Goal: Task Accomplishment & Management: Manage account settings

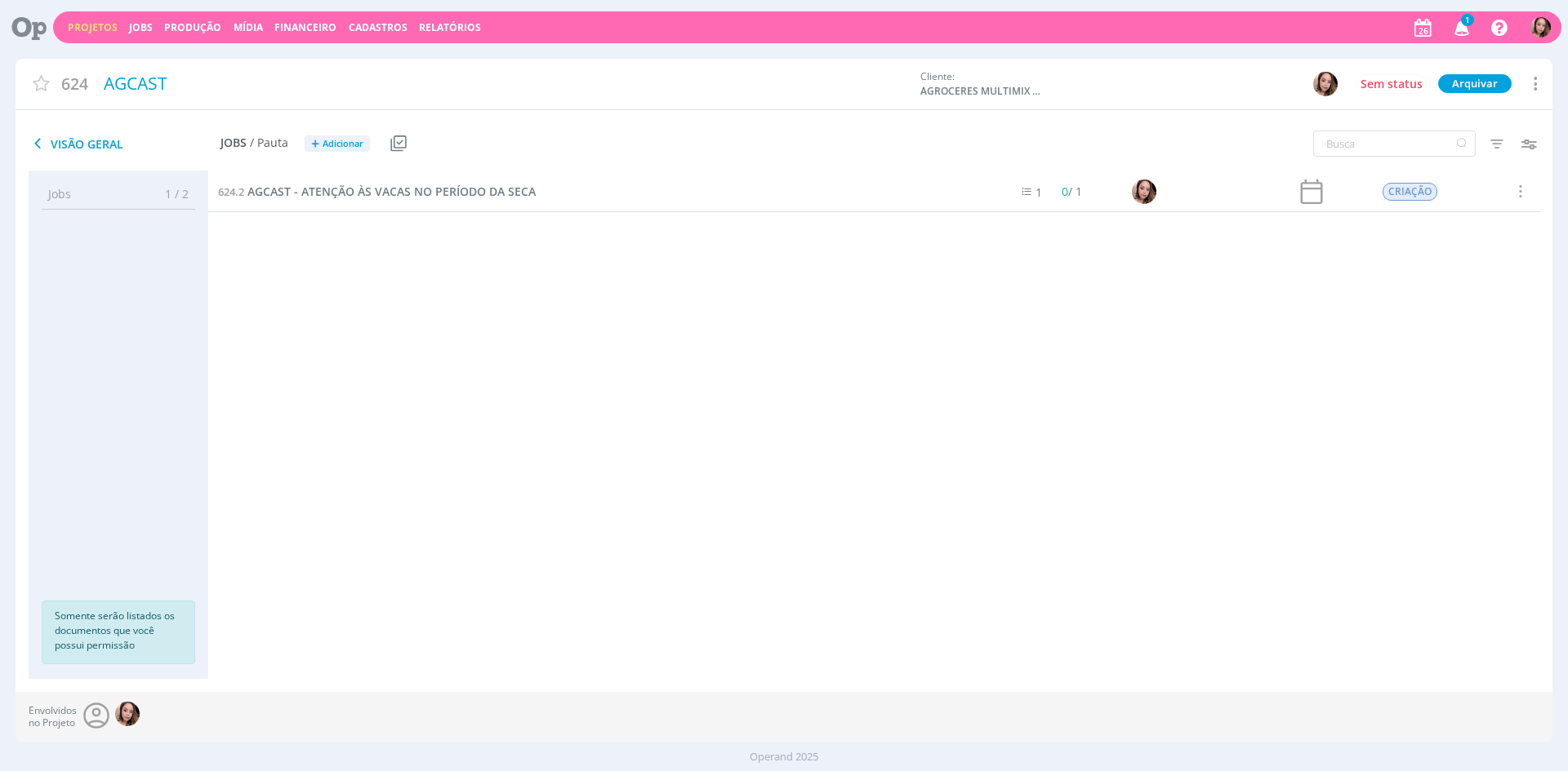
click at [81, 25] on link "Projetos" at bounding box center [92, 26] width 50 height 14
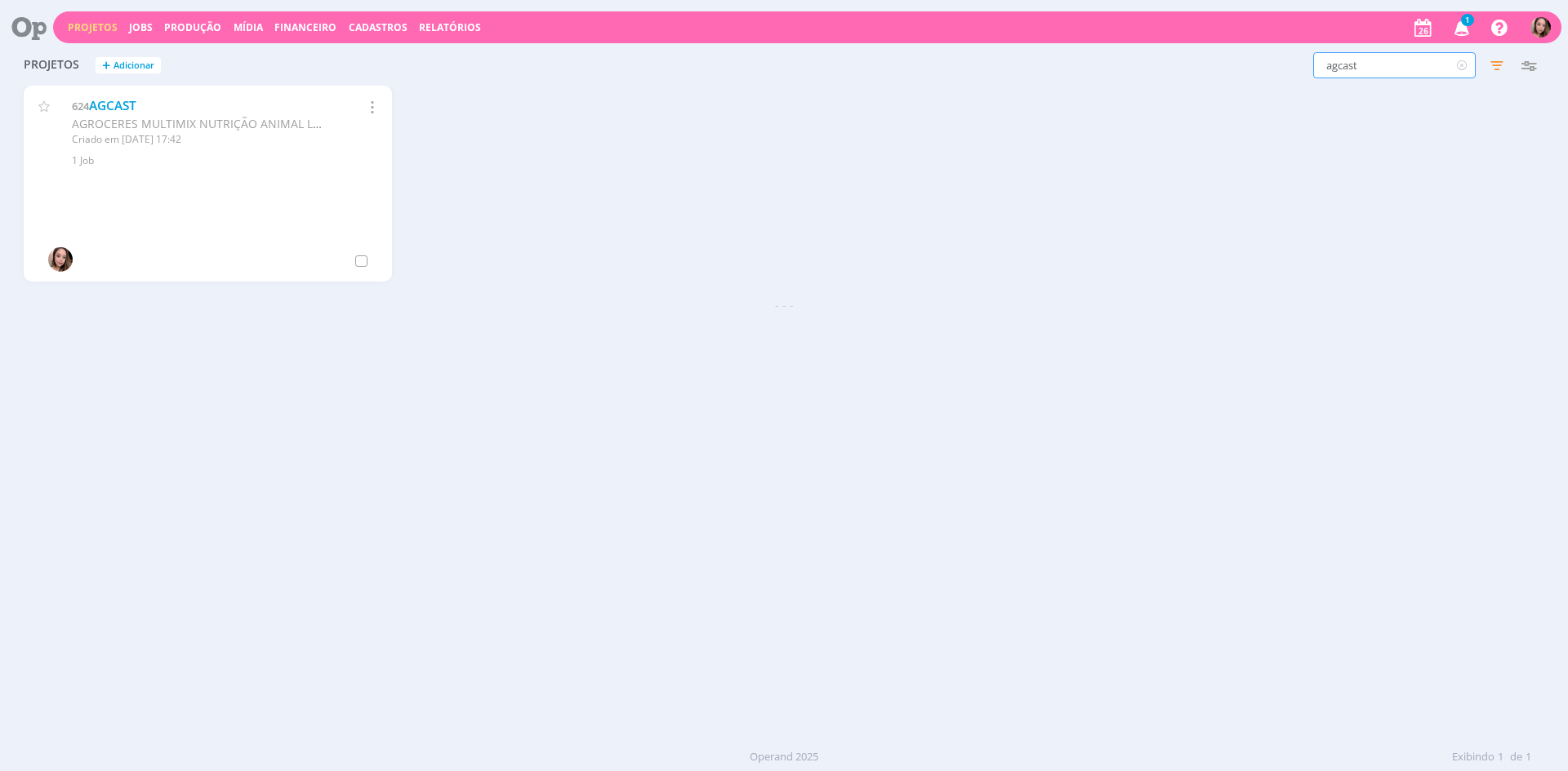
drag, startPoint x: 1339, startPoint y: 61, endPoint x: 1396, endPoint y: 67, distance: 57.3
click at [1396, 67] on input "agcast" at bounding box center [1394, 65] width 162 height 26
type input "agBLOG"
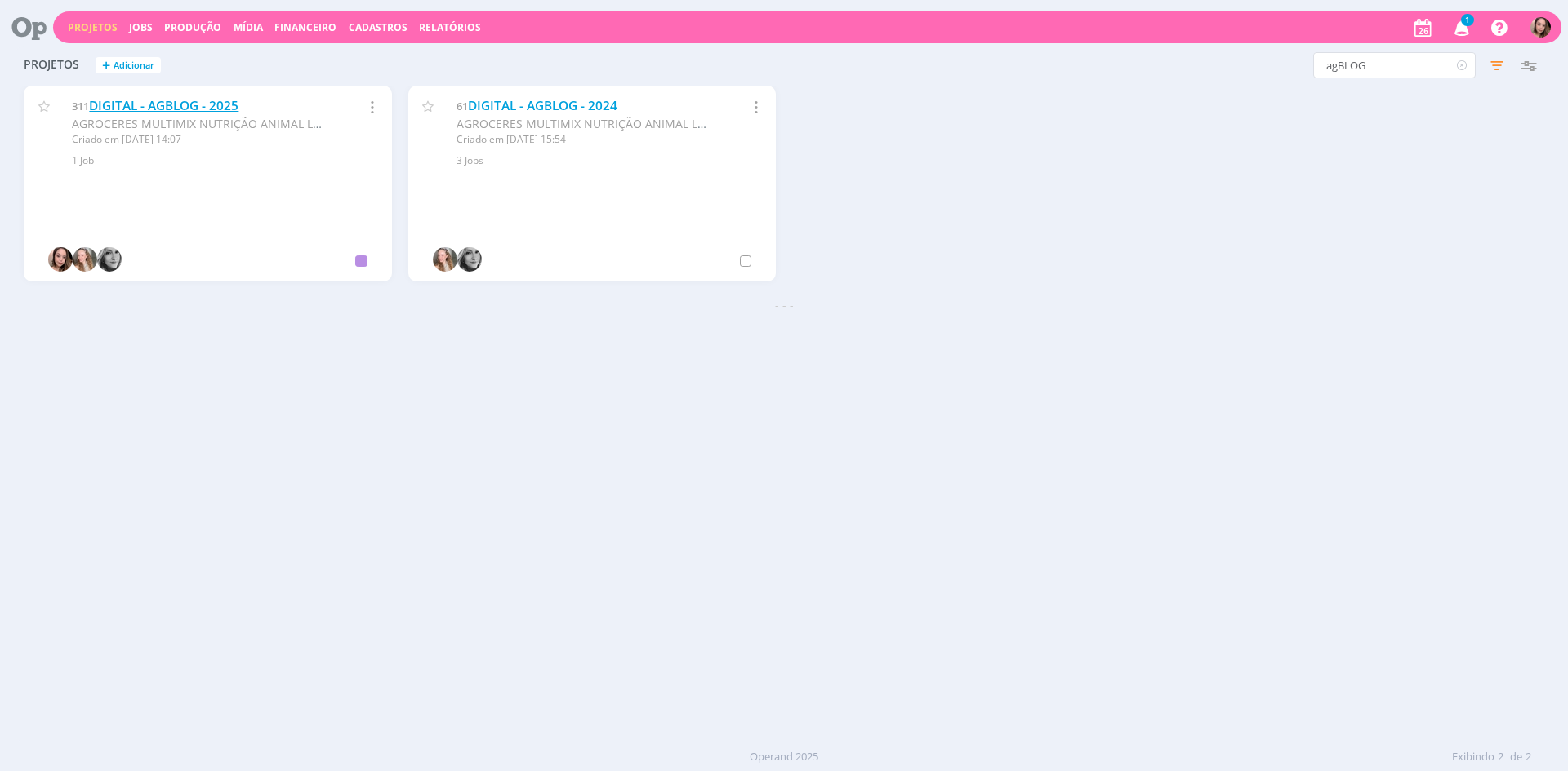
click at [174, 102] on link "DIGITAL - AGBLOG - 2025" at bounding box center [164, 106] width 149 height 17
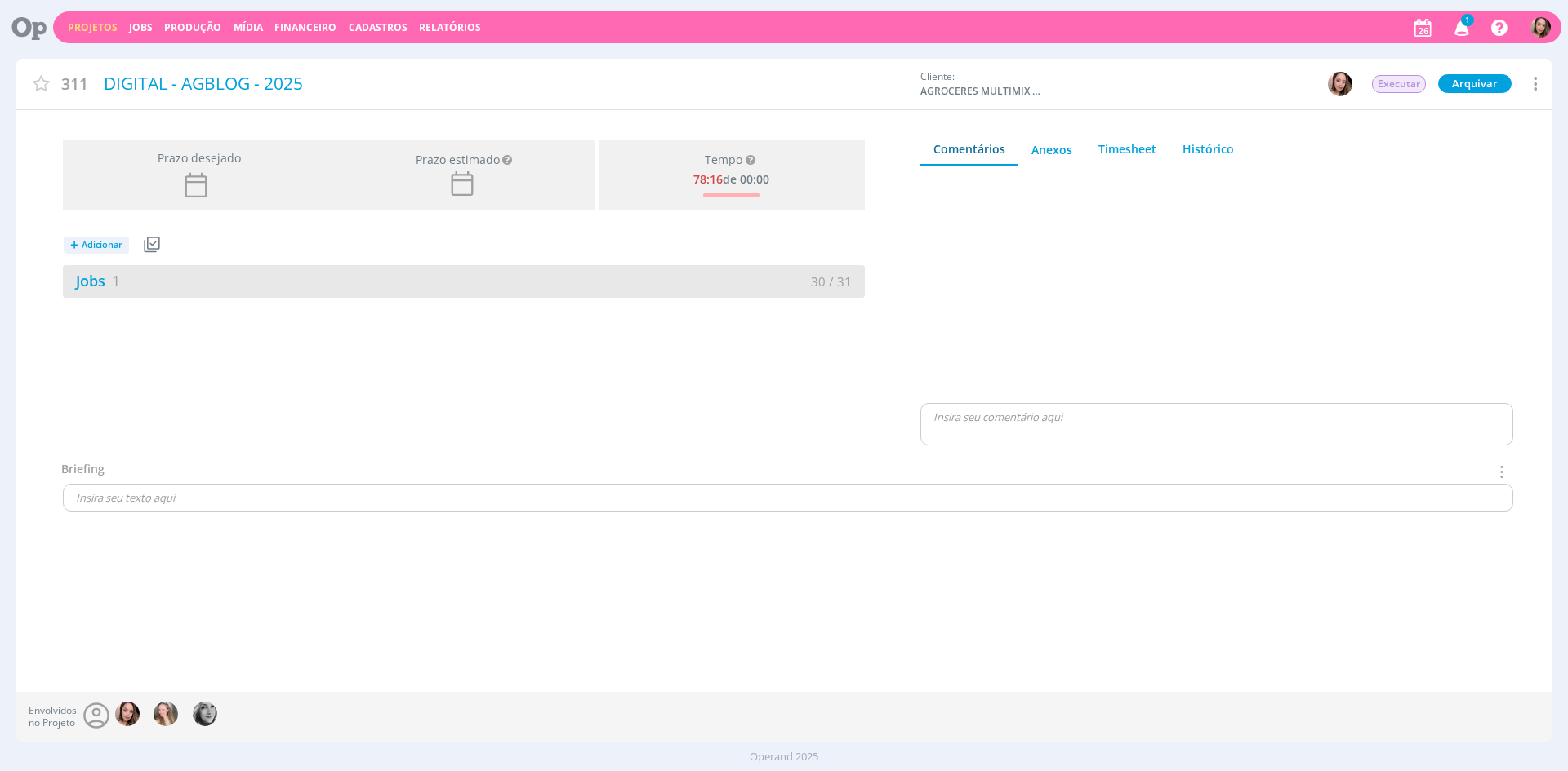
click at [185, 296] on div "Jobs 1 30 / 31" at bounding box center [463, 281] width 802 height 33
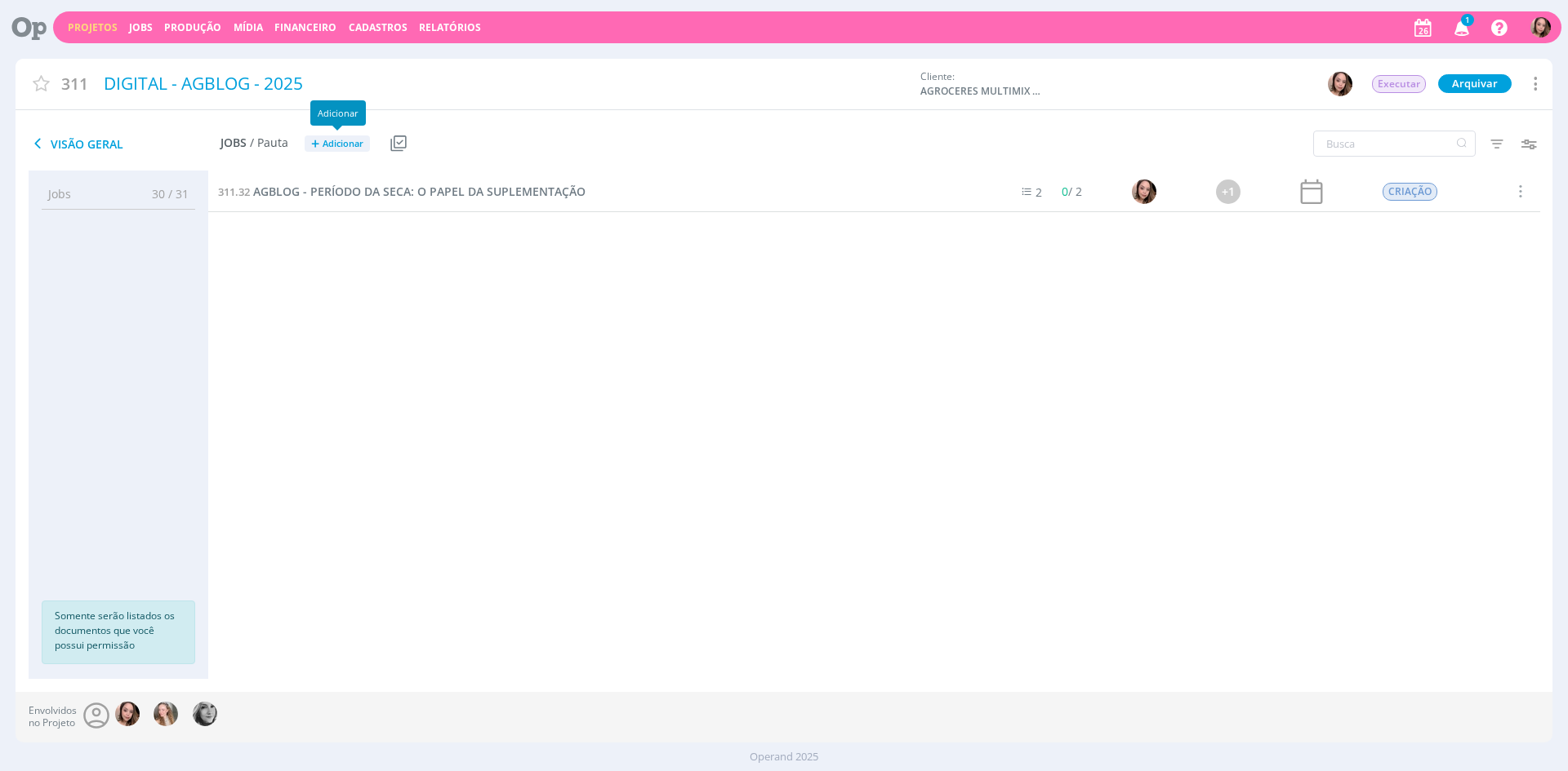
click at [336, 147] on span "Adicionar" at bounding box center [342, 144] width 41 height 11
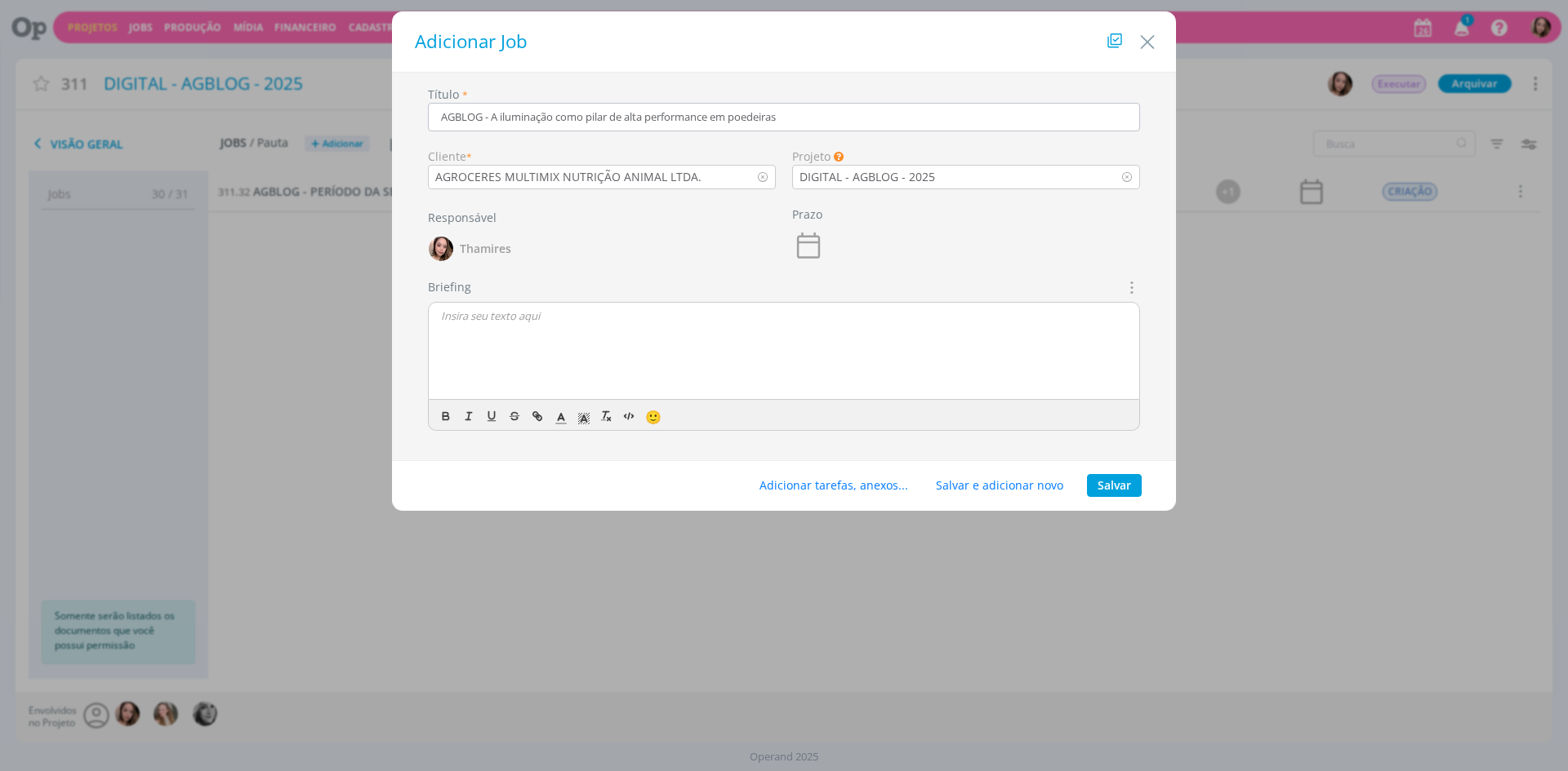
click at [495, 115] on input "AGBLOG - A iluminação como pilar de alta performance em poedeiras" at bounding box center [784, 117] width 712 height 28
type input "AGBLOG - A ILUMINAÇÃO COMO PILAR DE ALTA PERFORMANCE EM POEDEIRAS"
click at [514, 370] on div "dialog" at bounding box center [784, 352] width 710 height 98
click at [793, 345] on p "[PERSON_NAME], temos mais uma demanda de [PERSON_NAME] que o [PERSON_NAME] nos …" at bounding box center [783, 346] width 686 height 15
click at [944, 343] on p "[PERSON_NAME], temos mais uma demanda de [PERSON_NAME] que o [PERSON_NAME] nos …" at bounding box center [783, 346] width 686 height 15
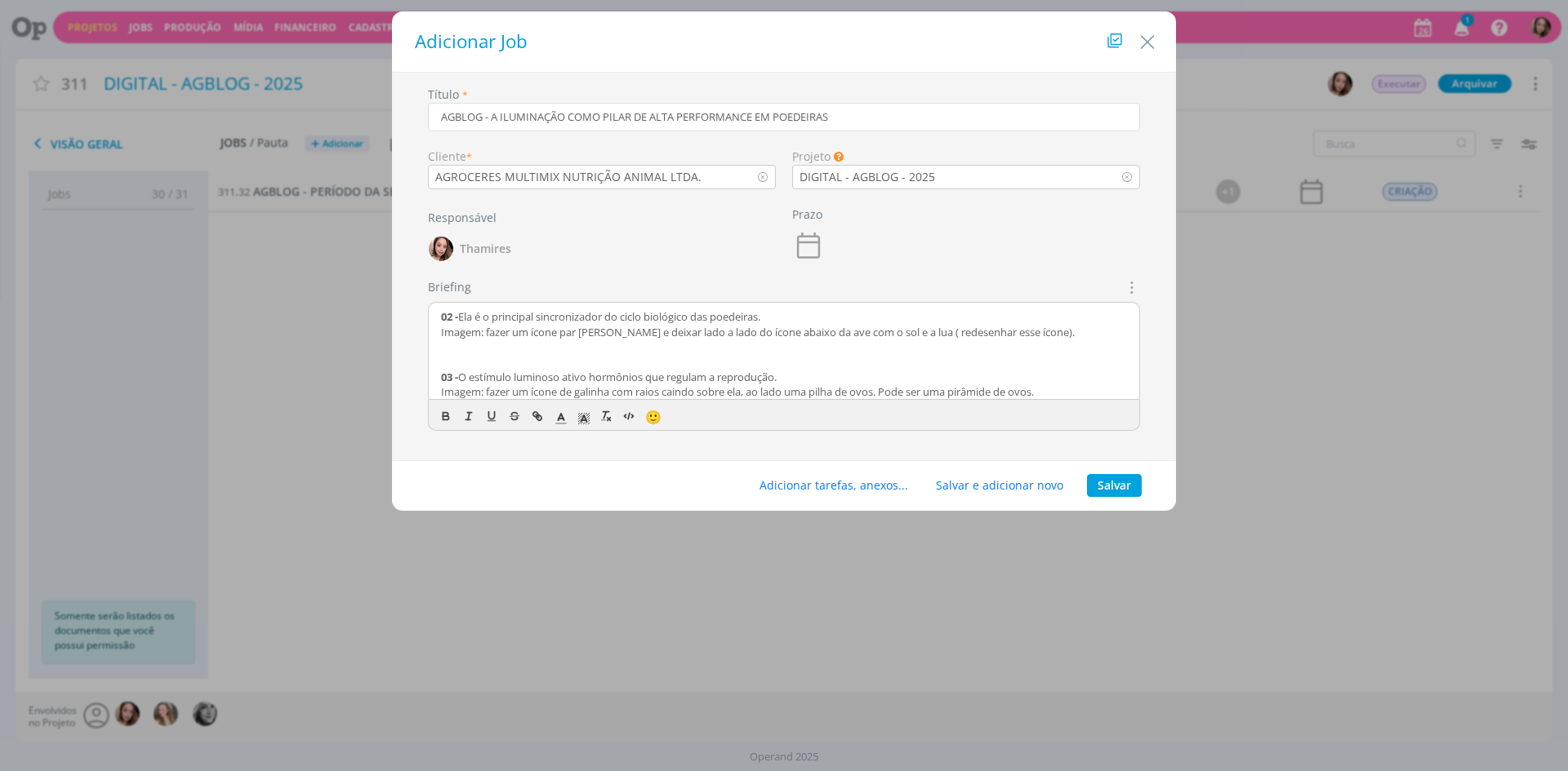
scroll to position [151, 0]
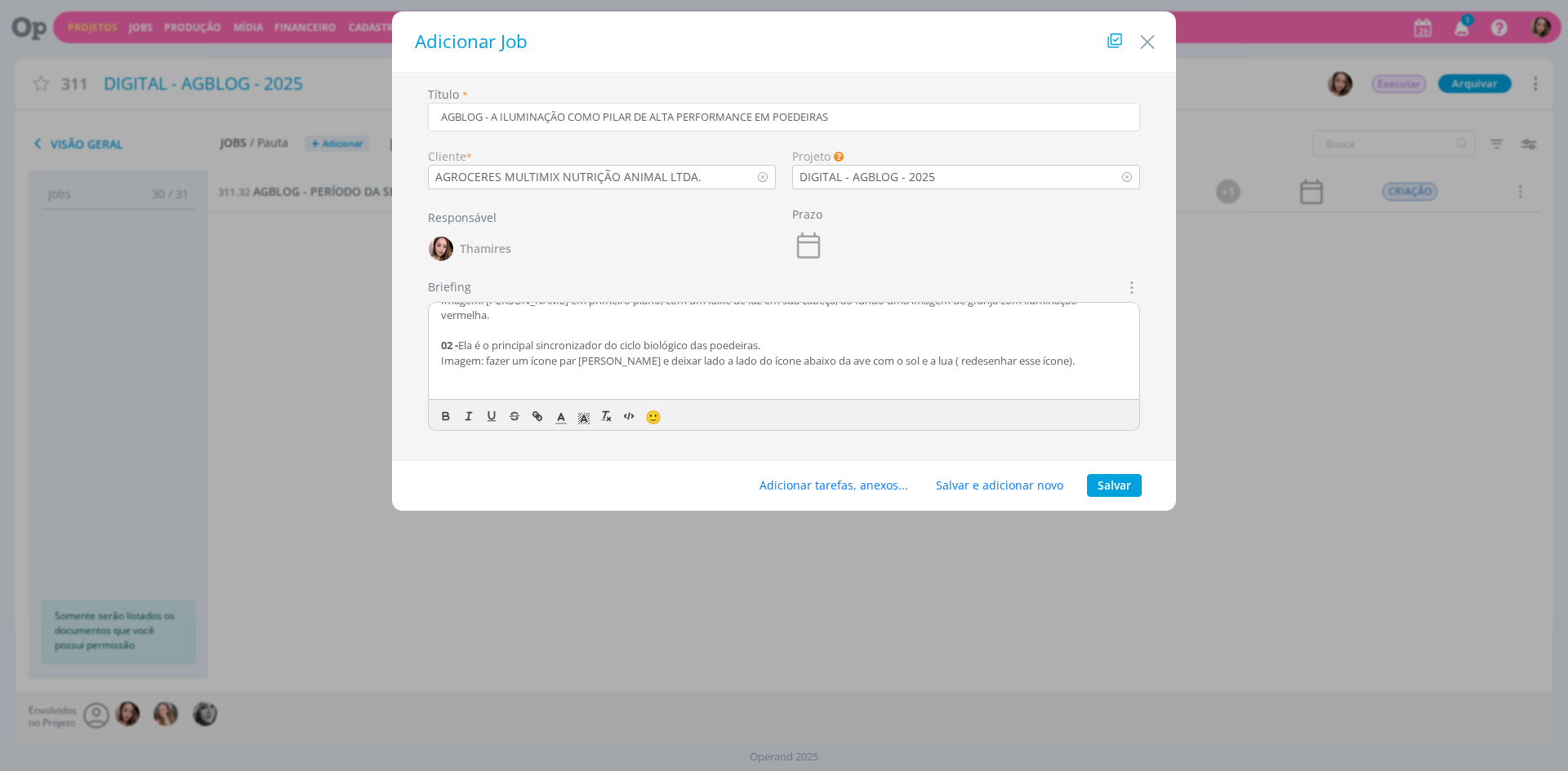
click at [586, 360] on p "Imagem: fazer um ícone par [PERSON_NAME] e deixar lado a lado do ícone abaixo d…" at bounding box center [783, 360] width 686 height 15
click at [674, 360] on p "Imagem: fazer um ícone para a lampada e deixar lado a lado do ícone abaixo da a…" at bounding box center [783, 360] width 686 height 15
click at [763, 360] on p "Imagem: fazer um ícone para a lampada e deixar lado a lado do ícone abaixo da a…" at bounding box center [783, 360] width 686 height 15
click at [799, 360] on p "Imagem: fazer um ícone para a lampada e deixar lado a lado do ícone abaixo da a…" at bounding box center [783, 360] width 686 height 15
click at [824, 362] on p "Imagem: fazer um ícone para a lampada e deixar lado a lado do ícone abaixo da a…" at bounding box center [783, 360] width 686 height 15
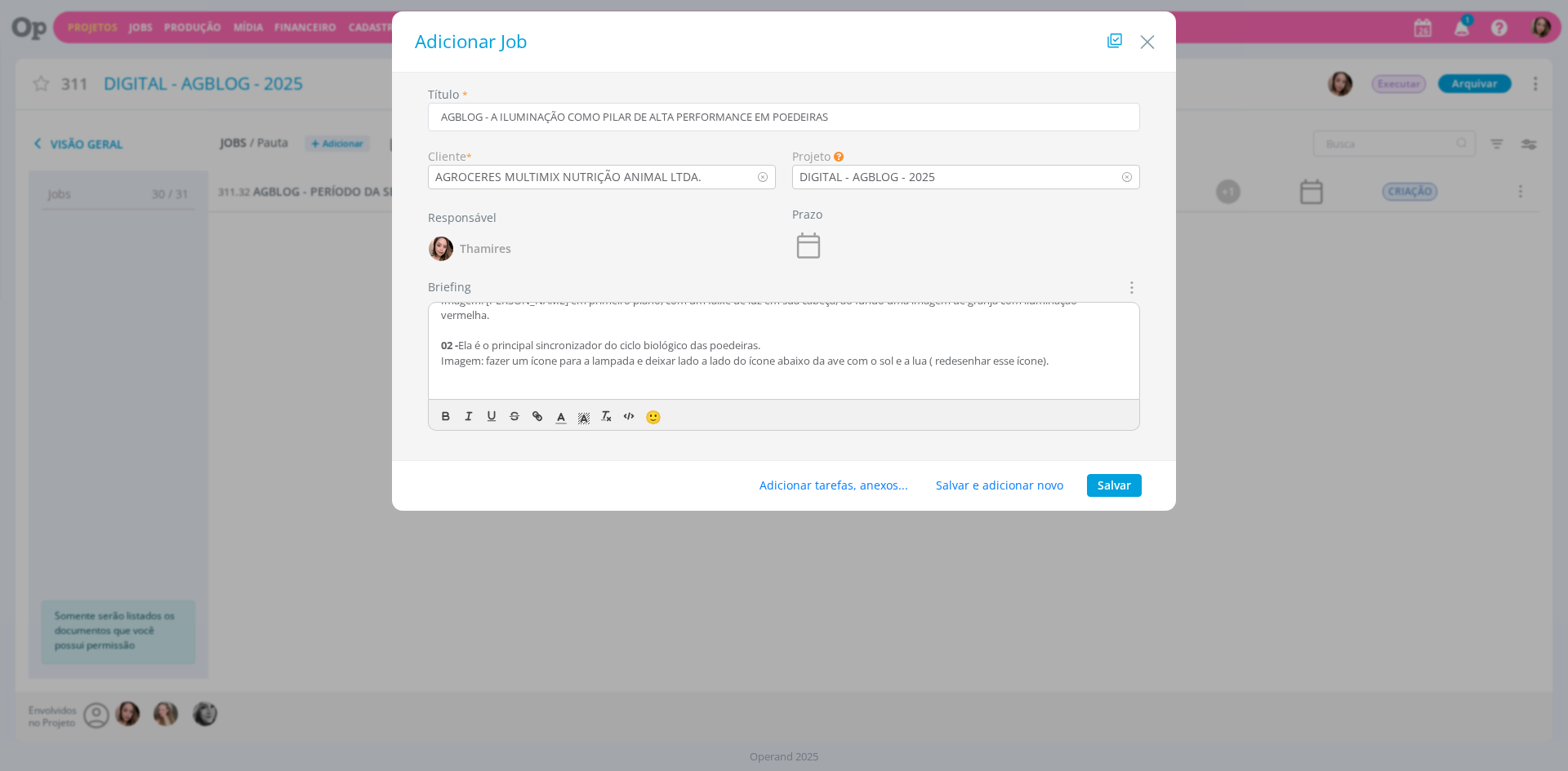
click at [851, 369] on p "dialog" at bounding box center [783, 375] width 686 height 15
click at [893, 362] on p "Imagem: fazer um ícone para a lampada e deixar lado a lado do ícone abaixo da a…" at bounding box center [783, 360] width 686 height 15
click at [941, 356] on p "Imagem: fazer um ícone para a lampada e deixar lado a lado do ícone abaixo da a…" at bounding box center [783, 360] width 686 height 15
click at [1001, 356] on p "Imagem: fazer um ícone para a lampada e deixar lado a lado do ícone abaixo da a…" at bounding box center [783, 360] width 686 height 15
click at [951, 362] on p "Imagem: fazer um ícone para a lampada e deixar lado a lado do ícone abaixo da a…" at bounding box center [783, 360] width 686 height 15
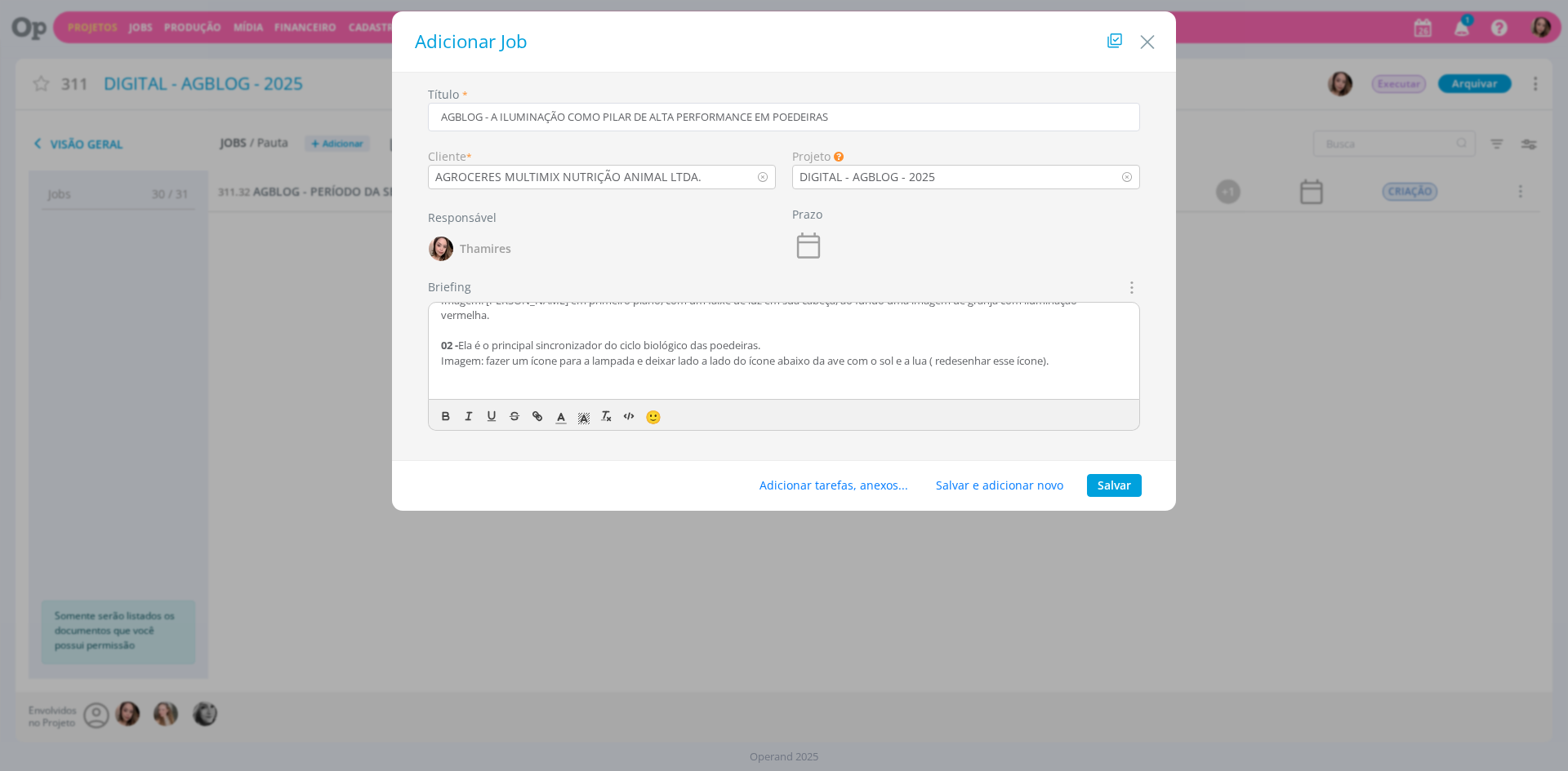
click at [795, 360] on p "Imagem: fazer um ícone para a lampada e deixar lado a lado do ícone abaixo da a…" at bounding box center [783, 360] width 686 height 15
click at [812, 363] on p "Imagem: fazer um ícone para a lampada e deixar lado a lado do ícone abaixo da a…" at bounding box center [783, 360] width 686 height 15
click at [1100, 361] on p "Imagem: fazer um ícone para a lampada e deixar lado a lado do ícone abaixo da a…" at bounding box center [783, 360] width 686 height 15
click at [1068, 365] on p "Imagem: fazer um ícone para a lampada e deixar lado a lado do ícone abaixo da a…" at bounding box center [783, 368] width 686 height 30
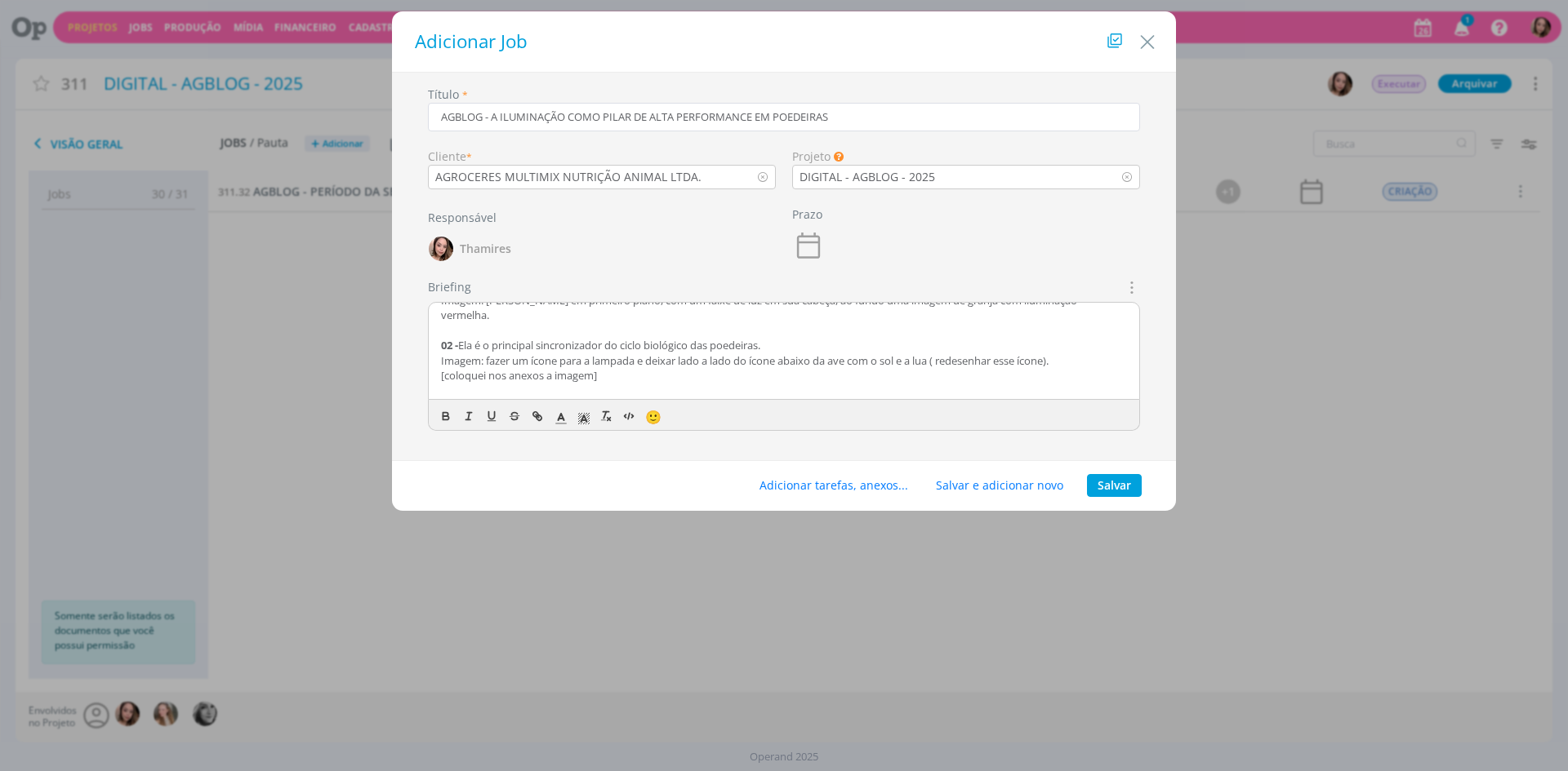
click at [630, 380] on p "[coloquei nos anexos a imagem]" at bounding box center [783, 375] width 686 height 15
click at [505, 375] on p "[coloquei nos anexos a imagem]" at bounding box center [783, 375] width 686 height 15
click at [484, 421] on button "dialog" at bounding box center [492, 417] width 23 height 20
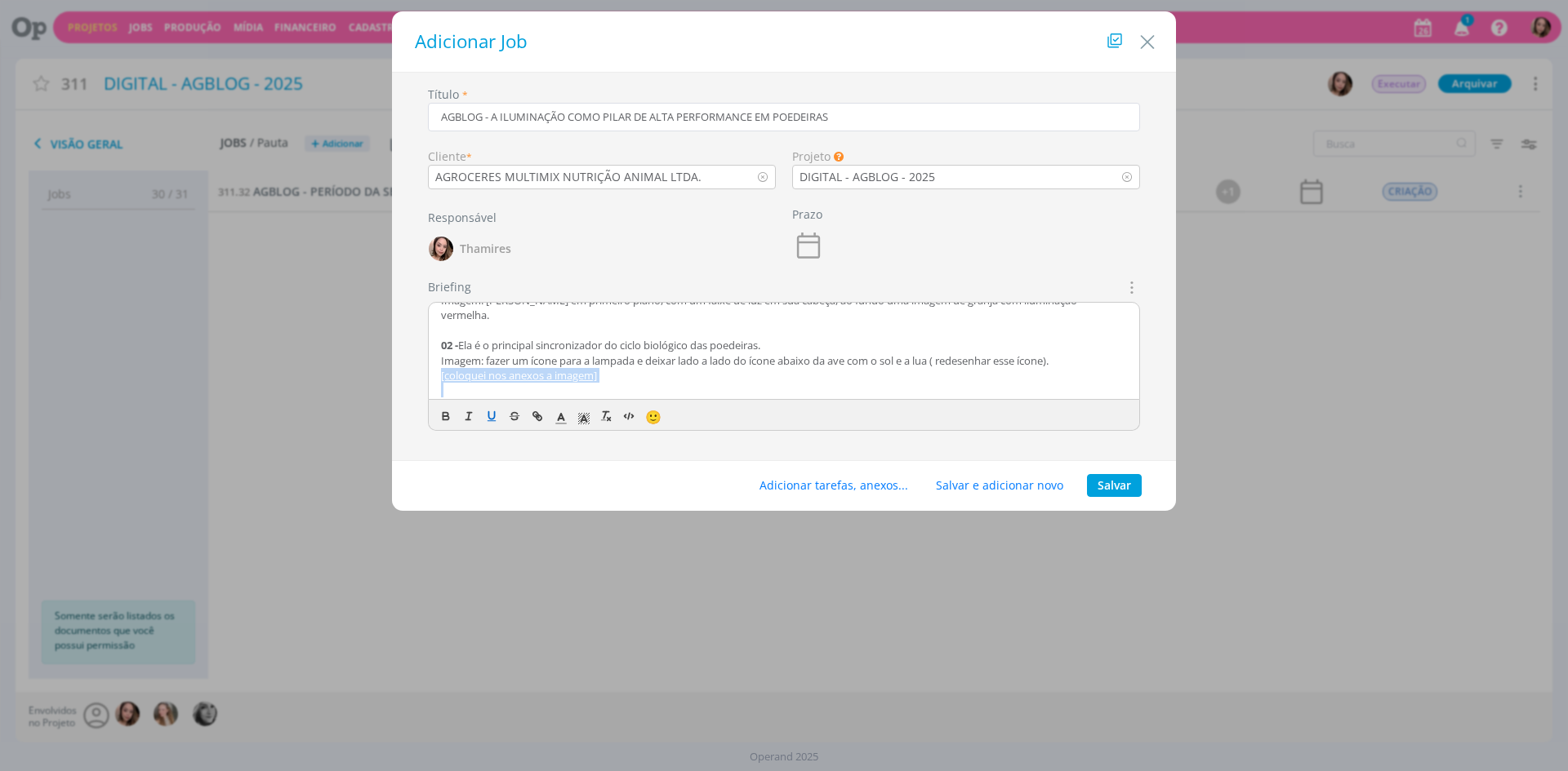
click at [627, 374] on p "[coloquei nos anexos a imagem]" at bounding box center [783, 375] width 686 height 15
click at [1099, 363] on p "Imagem: fazer um ícone para a lampada e deixar lado a lado do ícone abaixo da a…" at bounding box center [783, 360] width 686 height 15
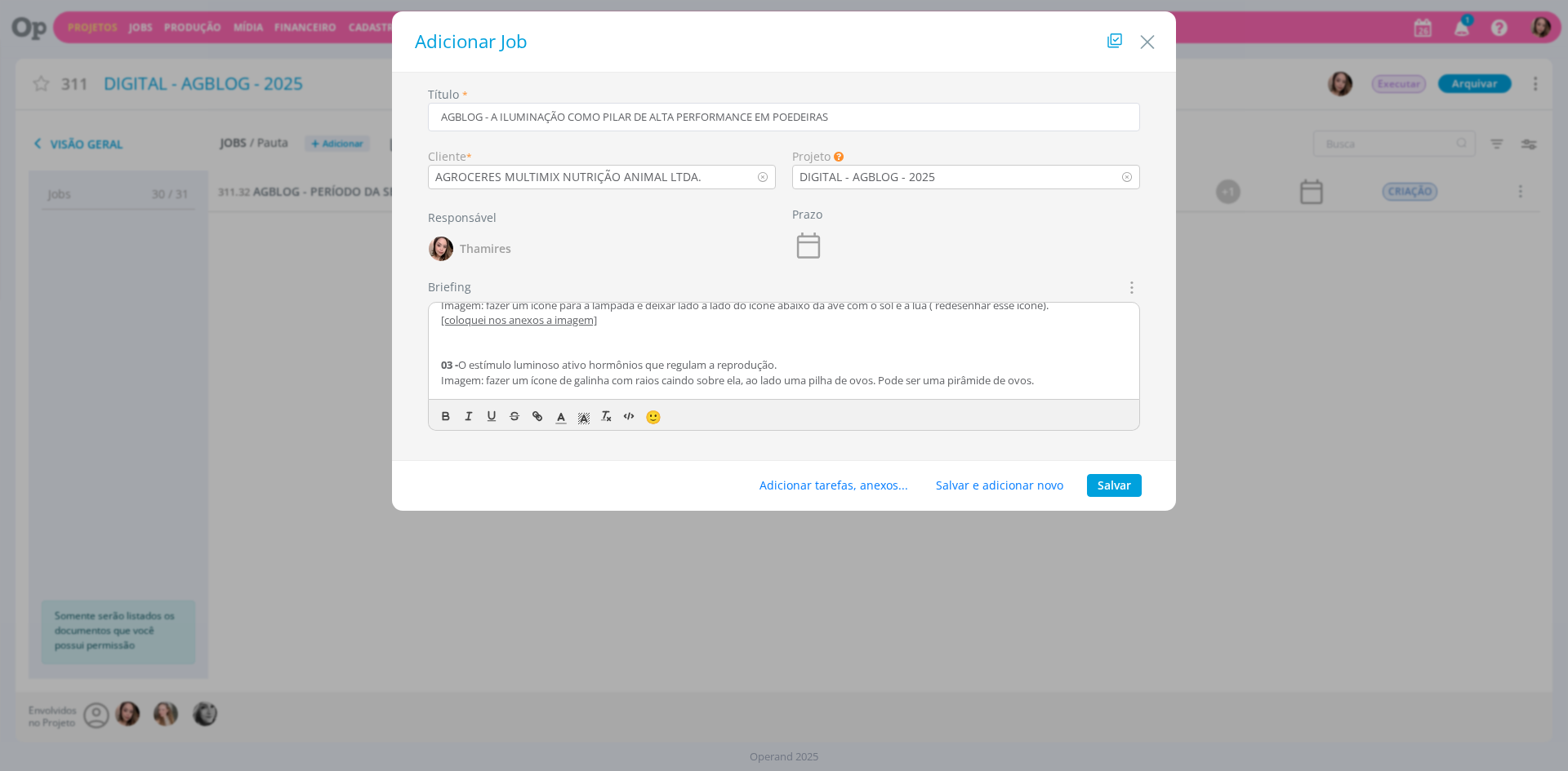
scroll to position [233, 0]
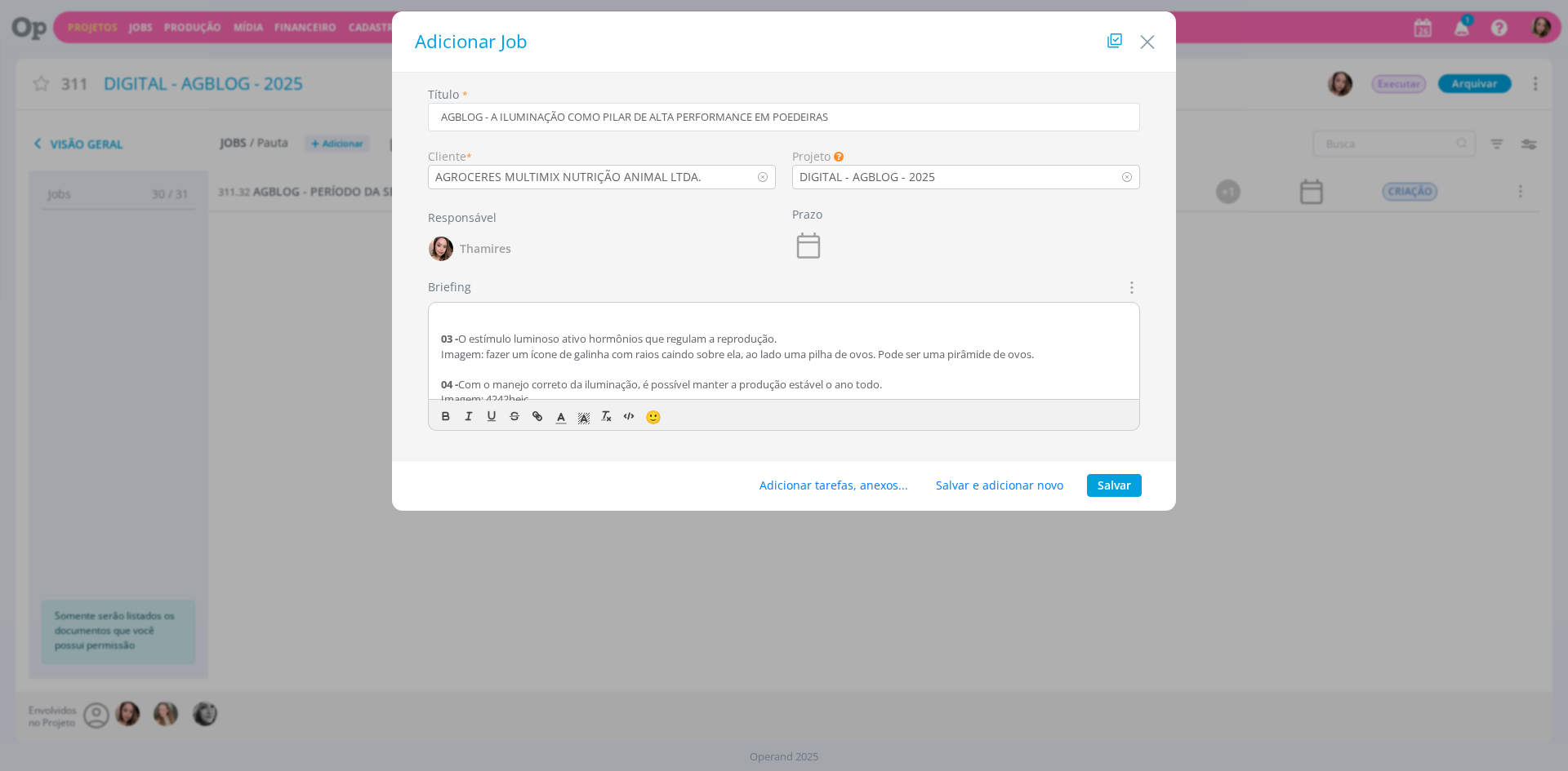
click at [765, 320] on p "dialog" at bounding box center [783, 324] width 686 height 15
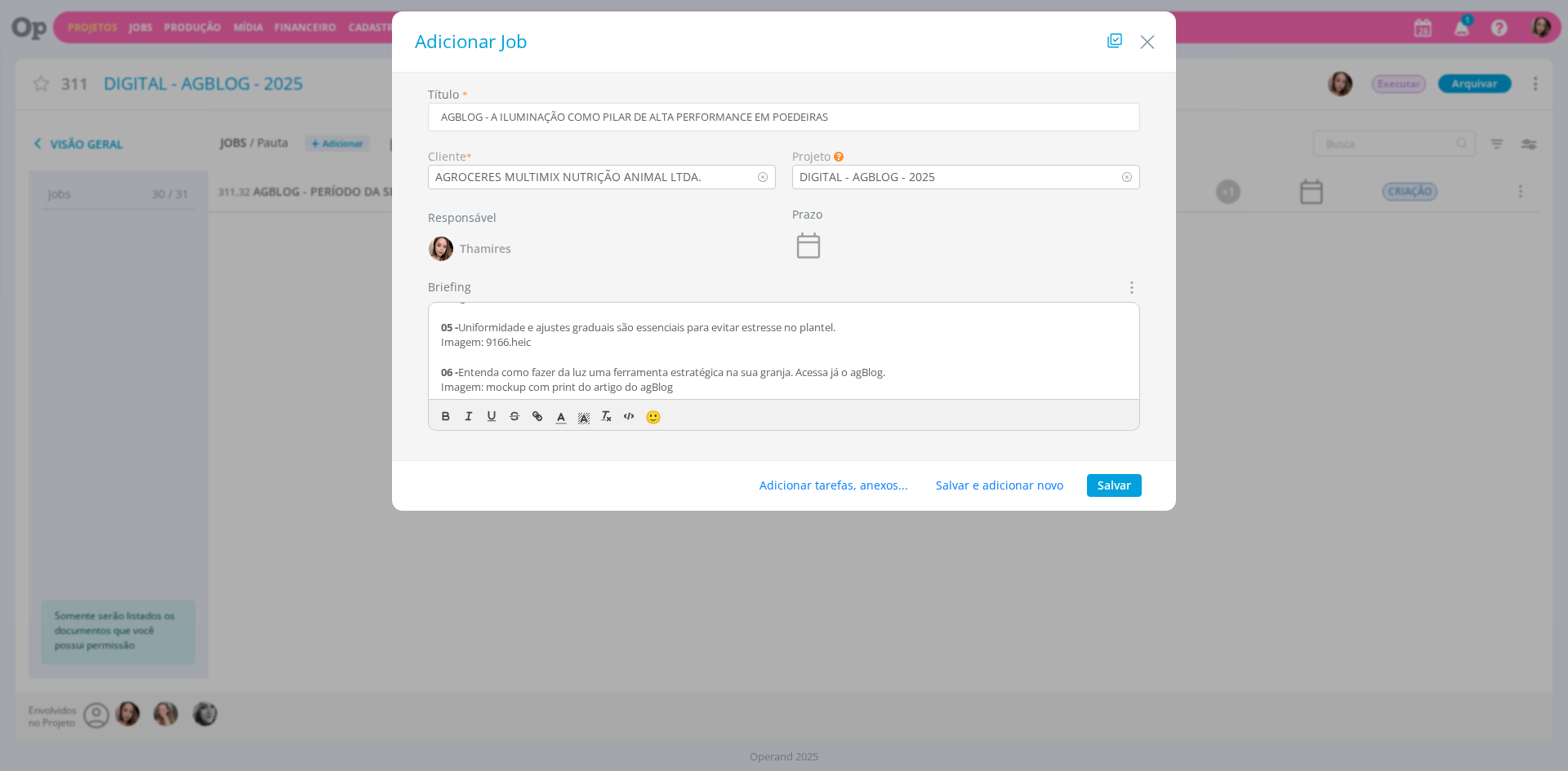
click at [721, 389] on p "Imagem: mockup com print do artigo do agBlog" at bounding box center [783, 387] width 686 height 15
click at [842, 489] on button "Adicionar tarefas, anexos..." at bounding box center [833, 485] width 170 height 23
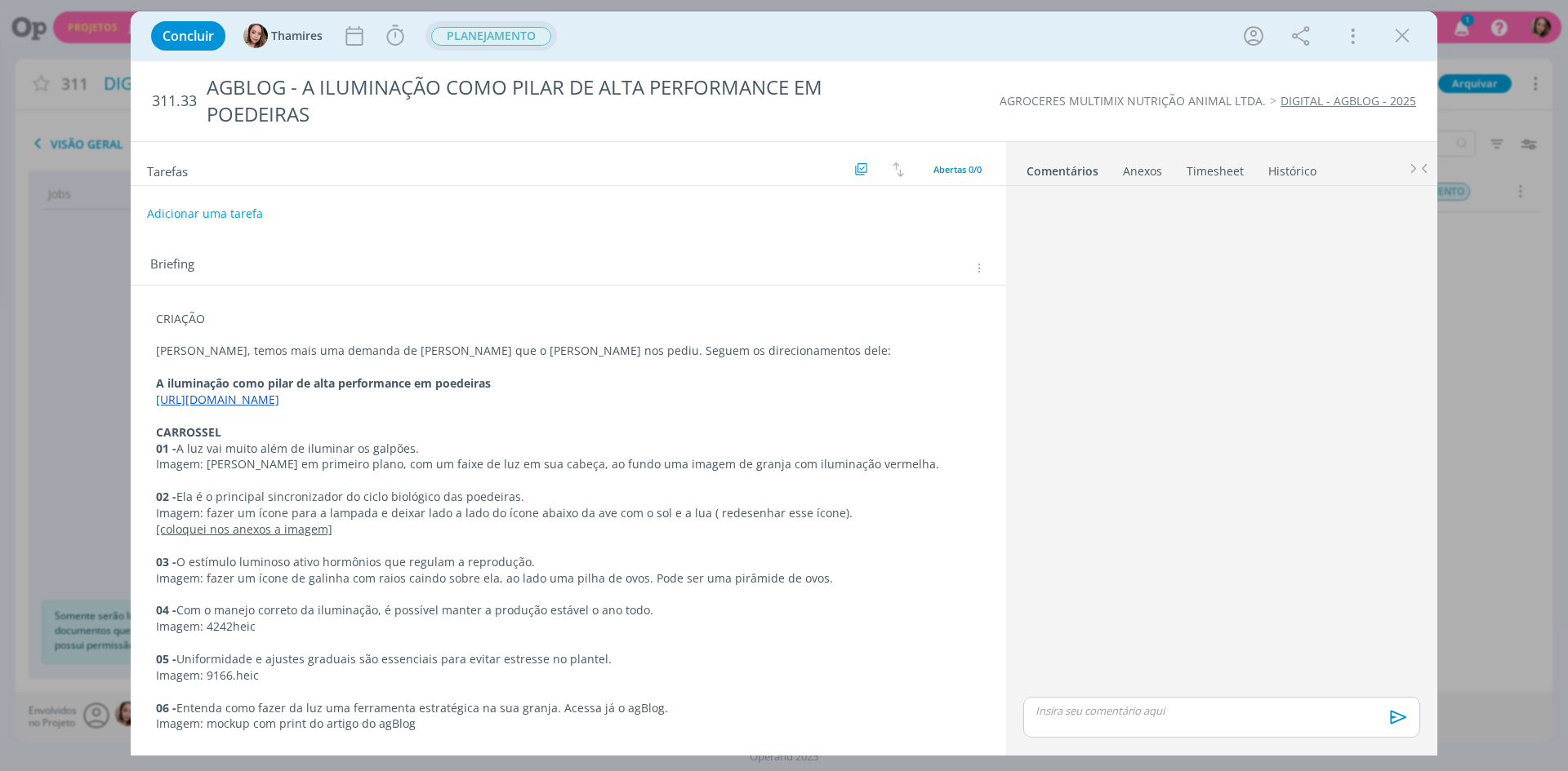
click at [535, 26] on button "PLANEJAMENTO" at bounding box center [492, 36] width 122 height 20
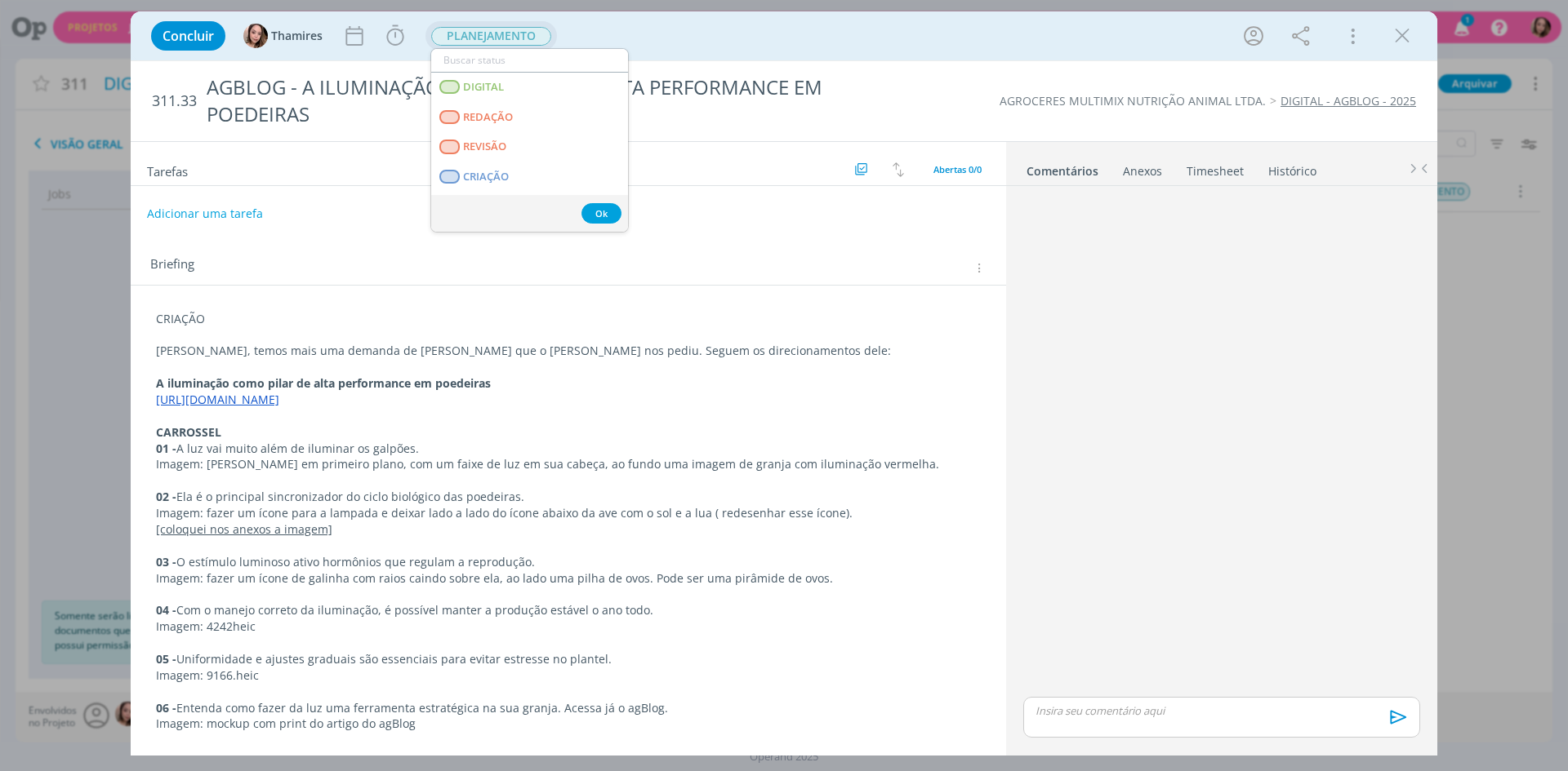
click at [535, 26] on button "PLANEJAMENTO" at bounding box center [492, 36] width 122 height 20
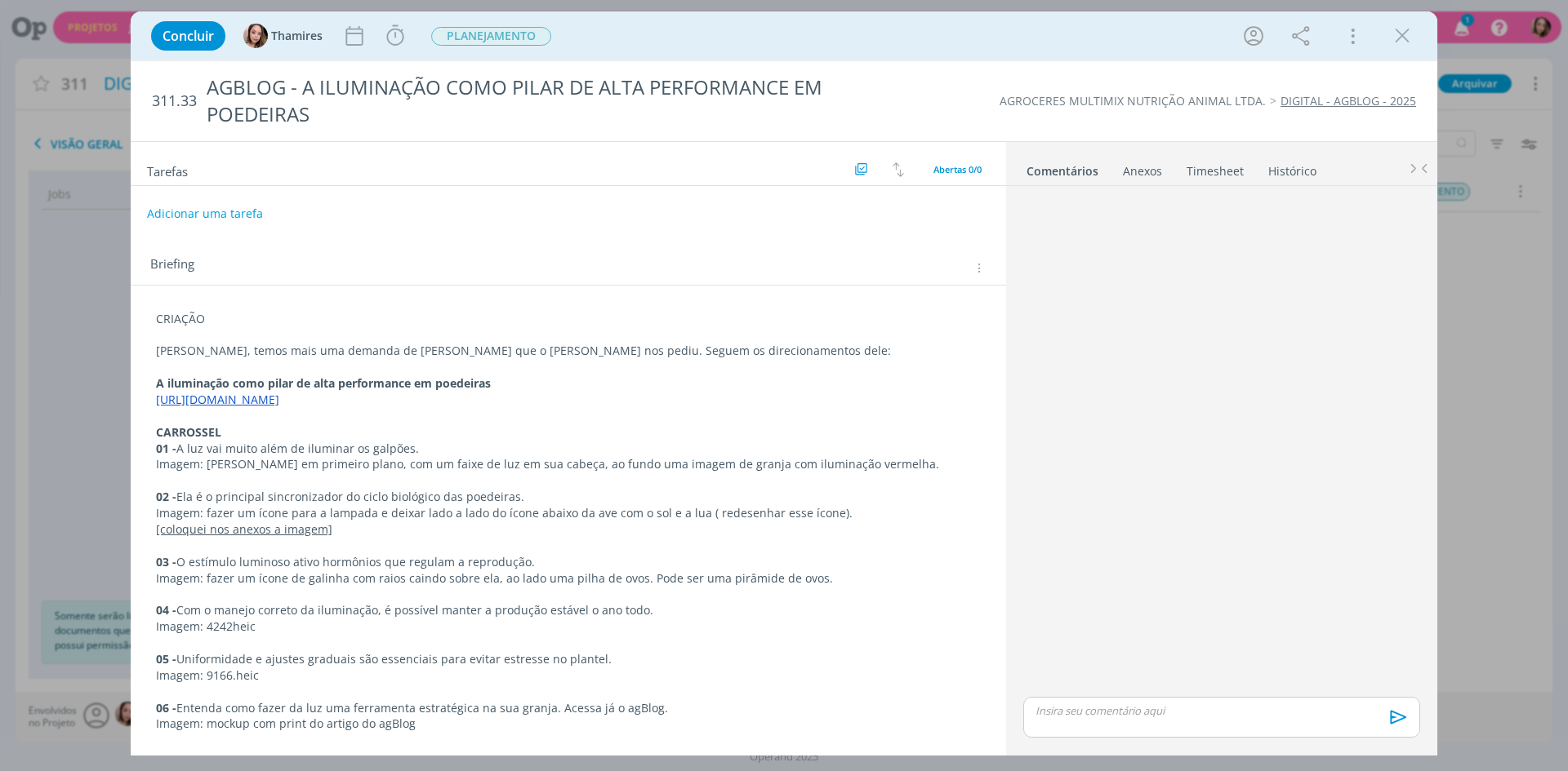
click at [177, 320] on p "CRIAÇÃO" at bounding box center [568, 320] width 825 height 16
click at [177, 320] on p "CRIAÇÃO" at bounding box center [568, 320] width 823 height 16
click at [159, 729] on icon "dialog" at bounding box center [161, 731] width 5 height 4
click at [299, 735] on icon "dialog" at bounding box center [300, 731] width 15 height 15
click at [382, 658] on span "dialog" at bounding box center [382, 658] width 13 height 13
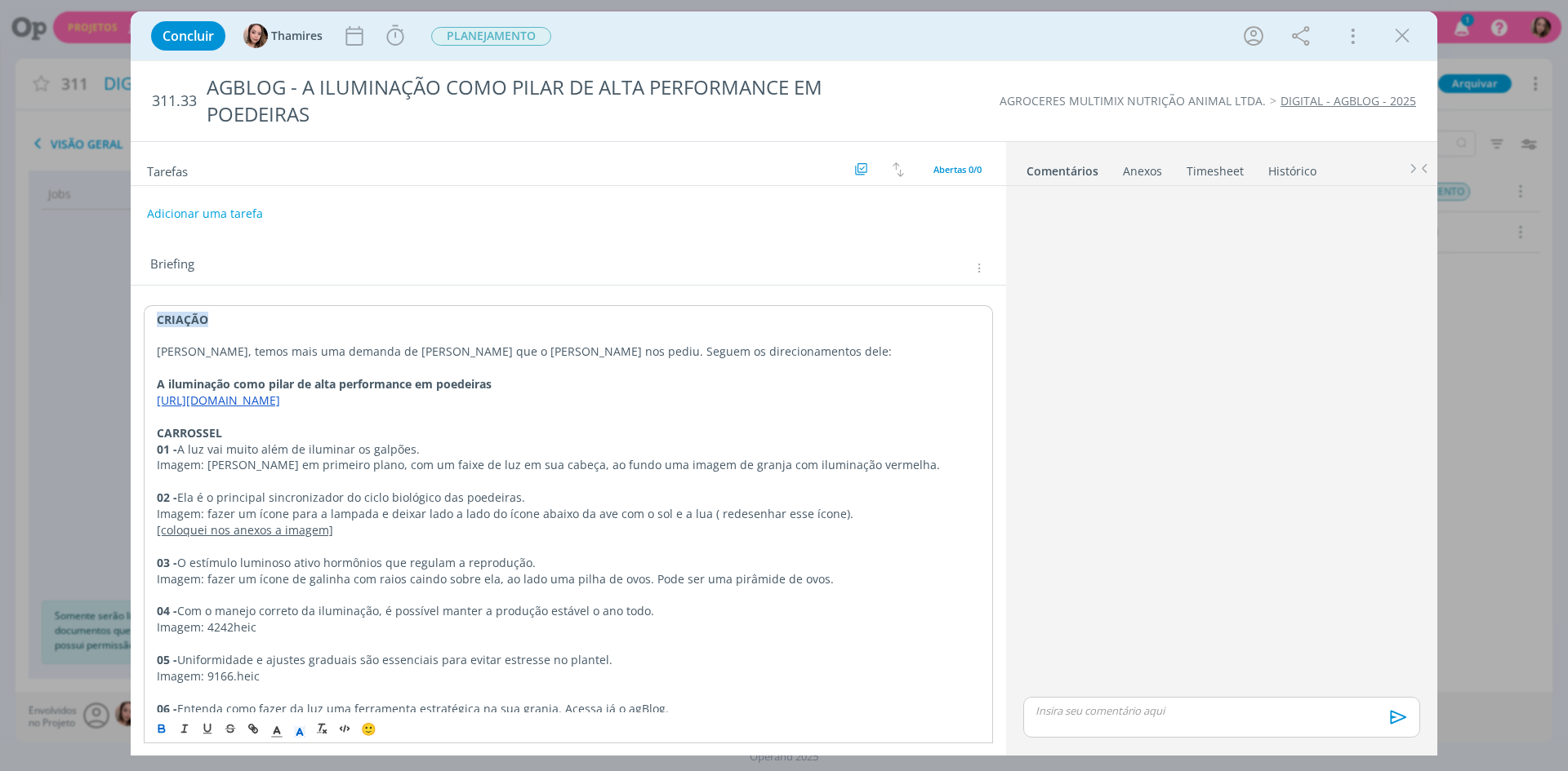
click at [272, 332] on p "dialog" at bounding box center [568, 336] width 823 height 16
click at [1149, 178] on div "Anexos 0" at bounding box center [1142, 171] width 39 height 16
click at [1314, 223] on span "procure em seu computador" at bounding box center [1291, 218] width 139 height 15
click at [1314, 204] on input "Arraste seus arquivos ou procure em seu computador" at bounding box center [1221, 201] width 410 height 5
type input "C:\fakepath\image002 (4).png"
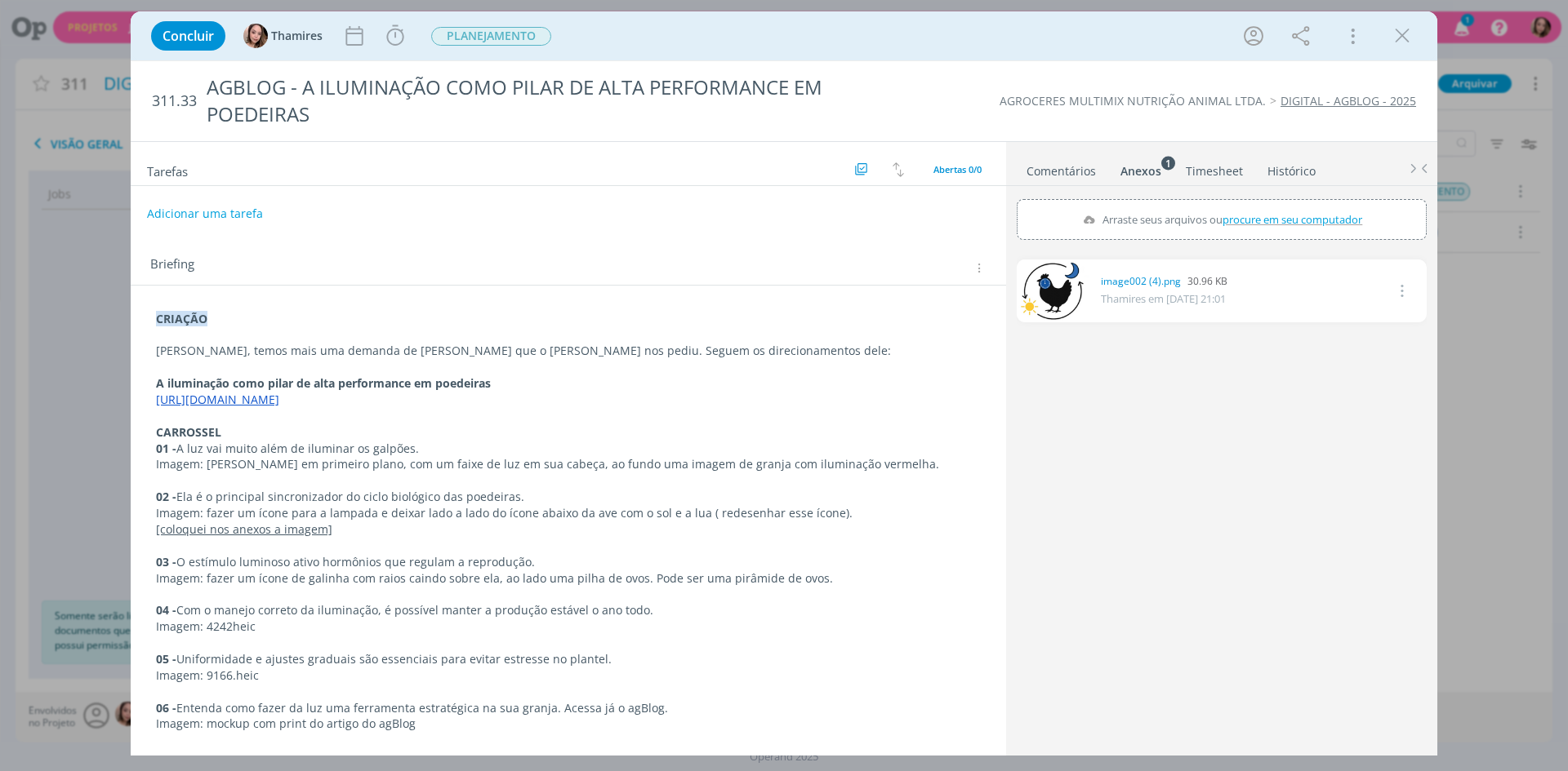
scroll to position [1, 0]
click at [194, 624] on p "Imagem: 4242heic" at bounding box center [568, 626] width 825 height 16
click at [194, 624] on p "Imagem: 4242heic" at bounding box center [568, 627] width 823 height 16
click at [160, 734] on icon "dialog" at bounding box center [161, 729] width 13 height 13
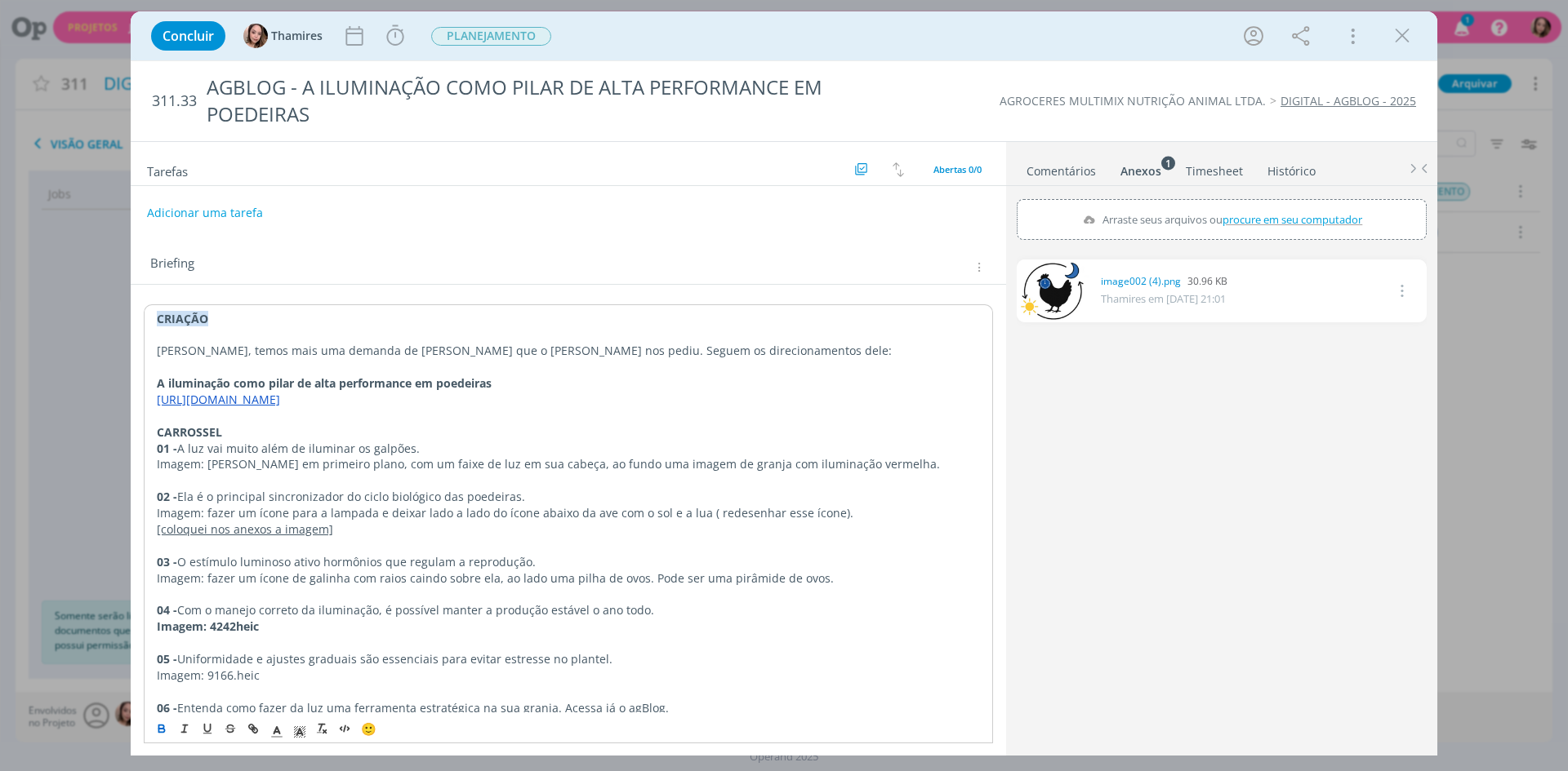
click at [209, 682] on p "Imagem: 9166.heic" at bounding box center [568, 675] width 823 height 16
click at [162, 729] on icon "dialog" at bounding box center [161, 731] width 5 height 4
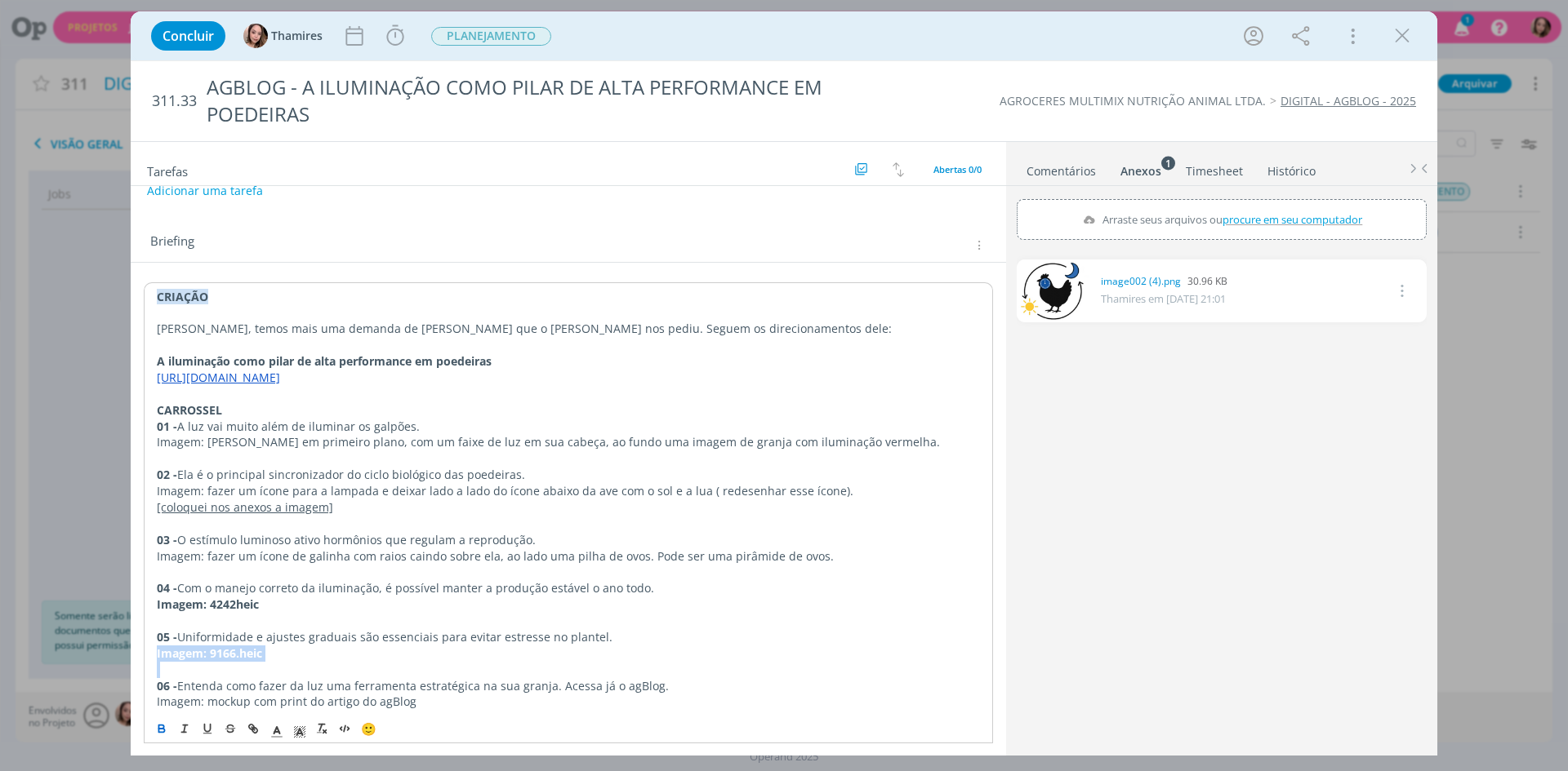
scroll to position [33, 0]
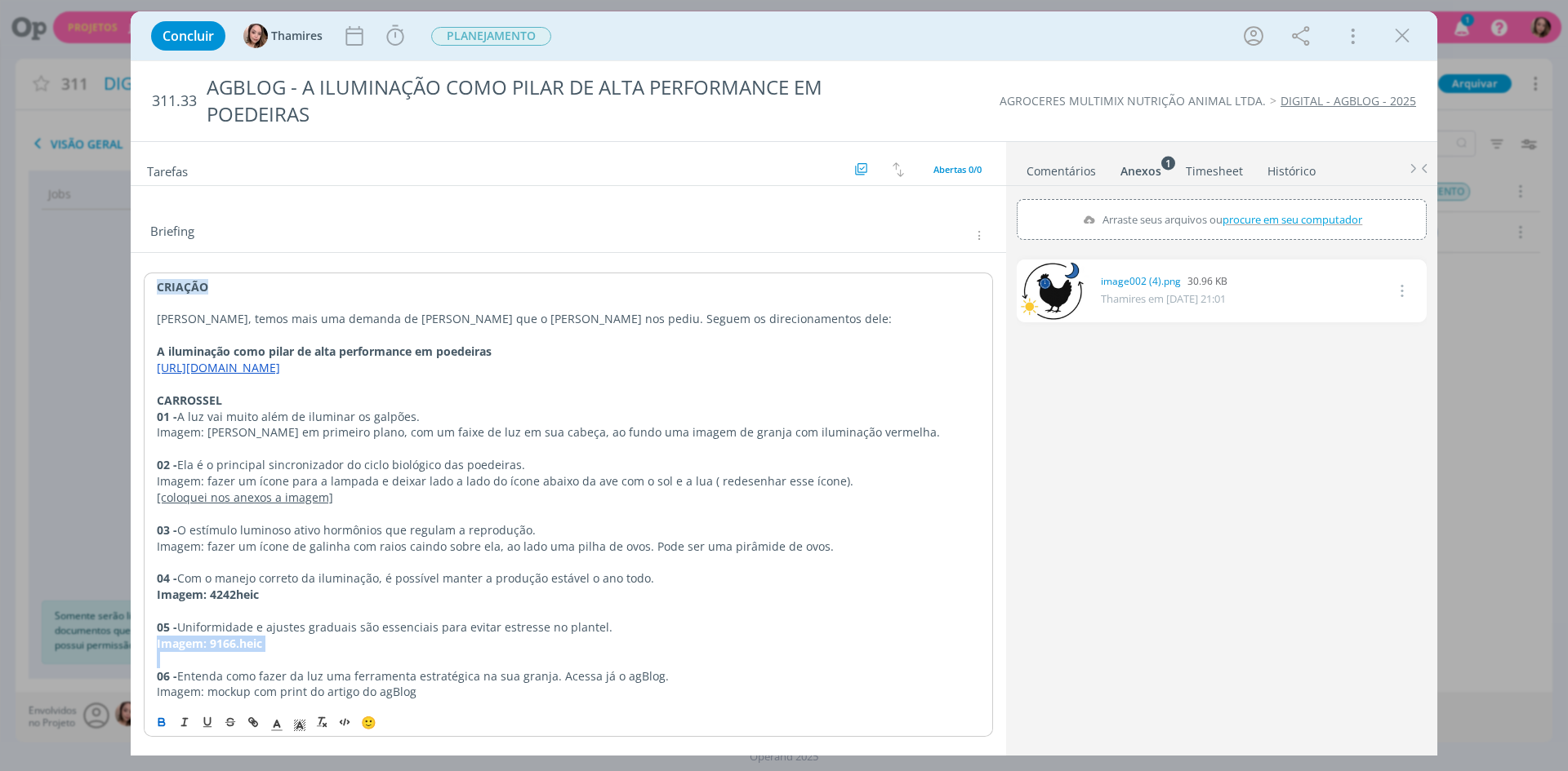
click at [311, 655] on p "dialog" at bounding box center [568, 660] width 823 height 16
click at [202, 547] on p "Imagem: fazer um ícone de galinha com raios caindo sobre ela, ao lado uma pilha…" at bounding box center [568, 547] width 823 height 16
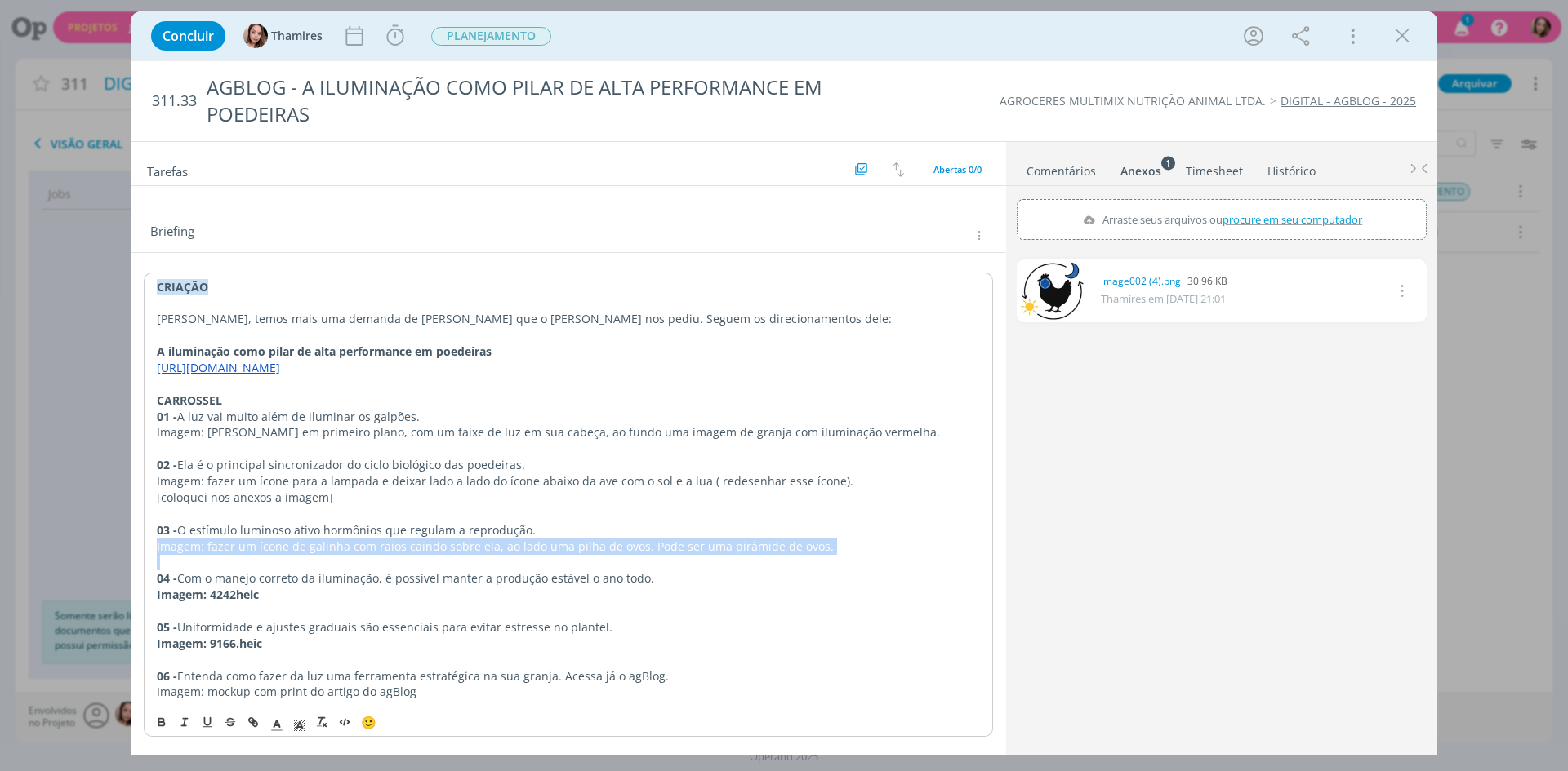
click at [202, 547] on p "Imagem: fazer um ícone de galinha com raios caindo sobre ela, ao lado uma pilha…" at bounding box center [568, 547] width 823 height 16
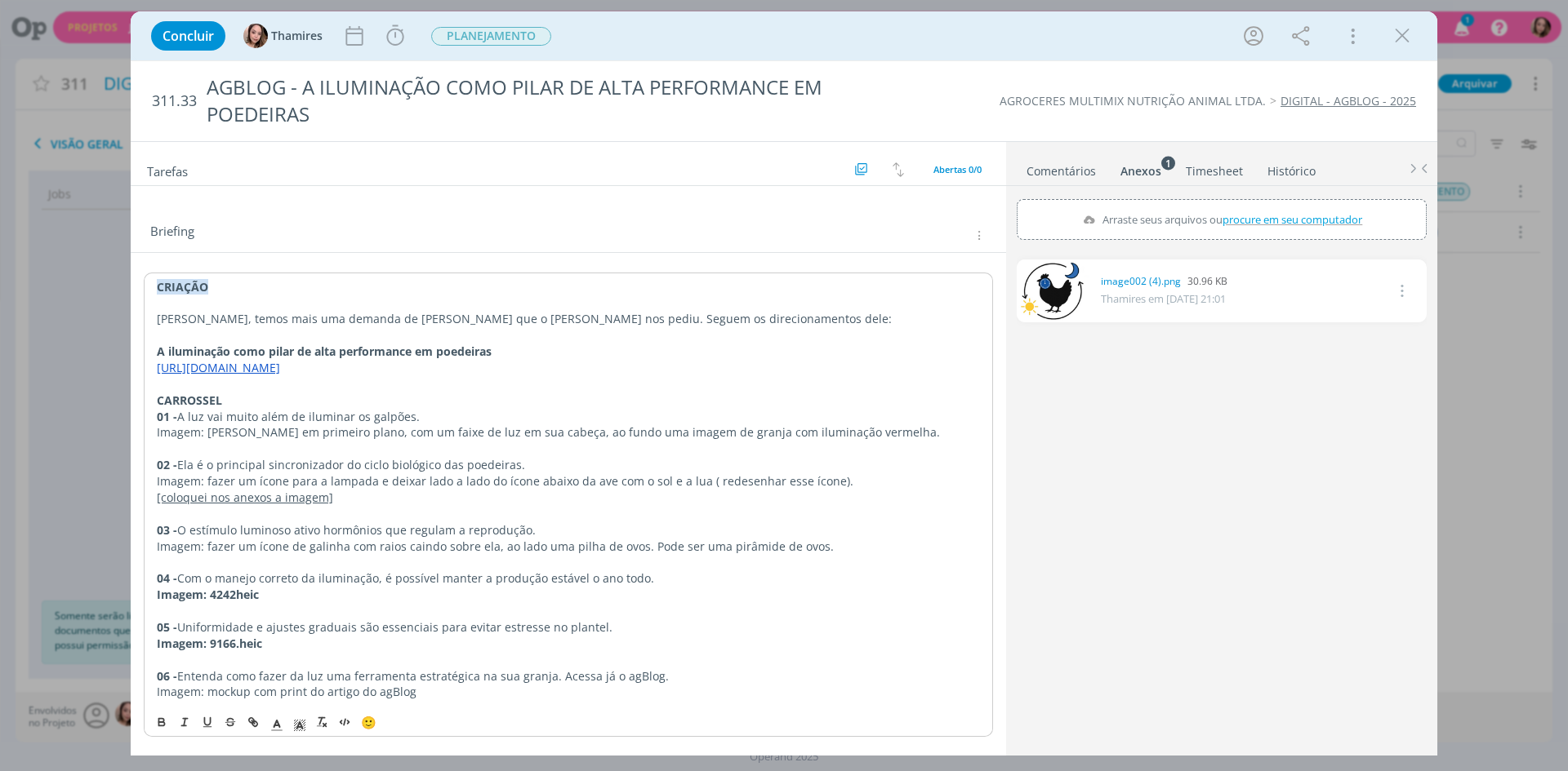
click at [206, 482] on p "Imagem: fazer um ícone para a lampada e deixar lado a lado do ícone abaixo da a…" at bounding box center [568, 482] width 823 height 16
click at [194, 502] on u "[coloquei nos anexos a imagem]" at bounding box center [245, 497] width 177 height 15
click at [311, 439] on p "Imagem: [PERSON_NAME] em primeiro plano, com um faixe de luz em sua cabeça, ao …" at bounding box center [568, 432] width 823 height 16
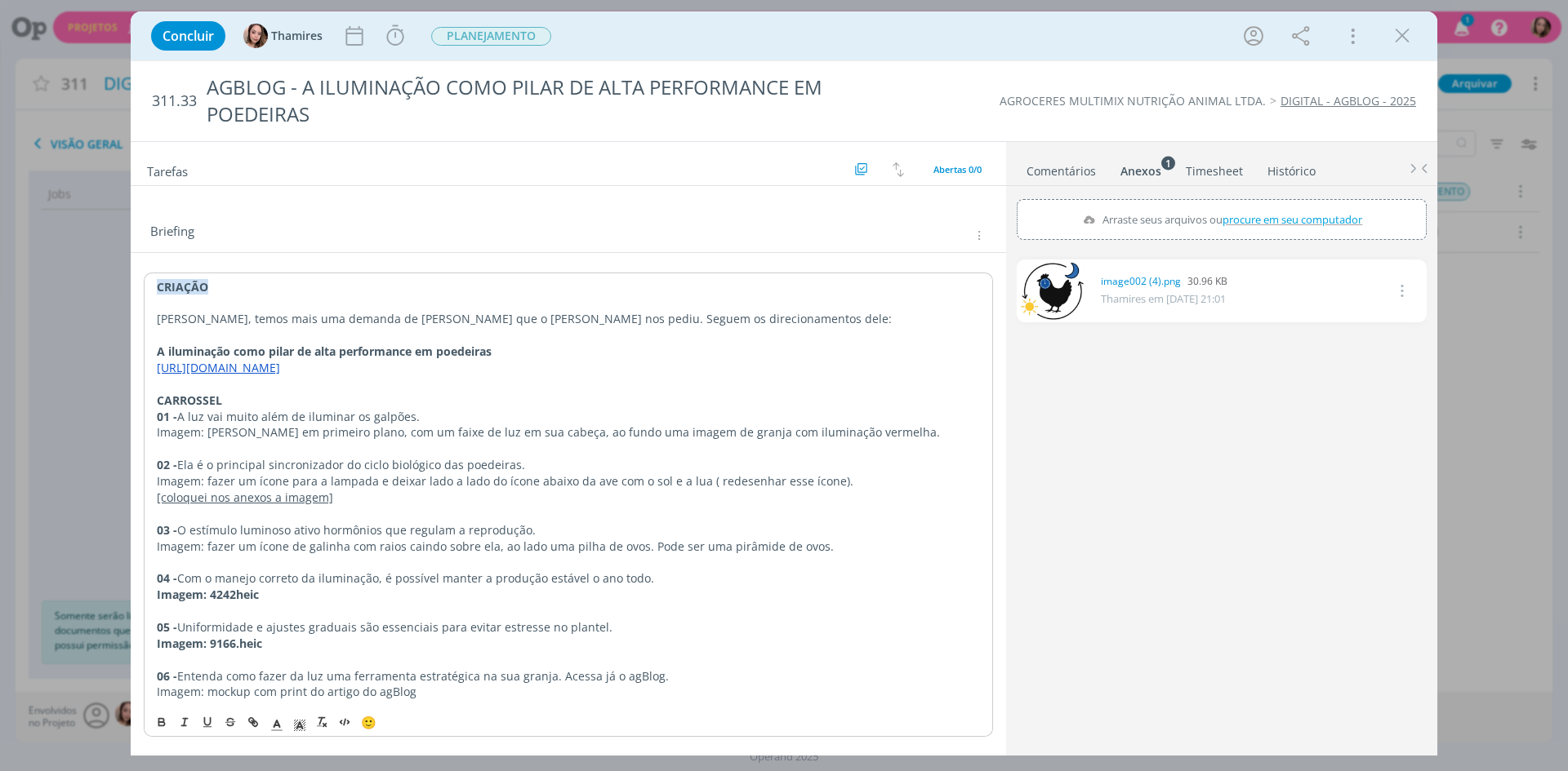
click at [824, 424] on p "Imagem: [PERSON_NAME] em primeiro plano, com um faixe de luz em sua cabeça, ao …" at bounding box center [568, 432] width 823 height 16
click at [948, 431] on p "Imagem: [PERSON_NAME] em primeiro plano, com um faixe de luz em sua cabeça, ao …" at bounding box center [568, 432] width 823 height 16
click at [867, 434] on p "Imagem: [PERSON_NAME] em primeiro plano, com um faixe de luz em sua cabeça, ao …" at bounding box center [568, 432] width 823 height 16
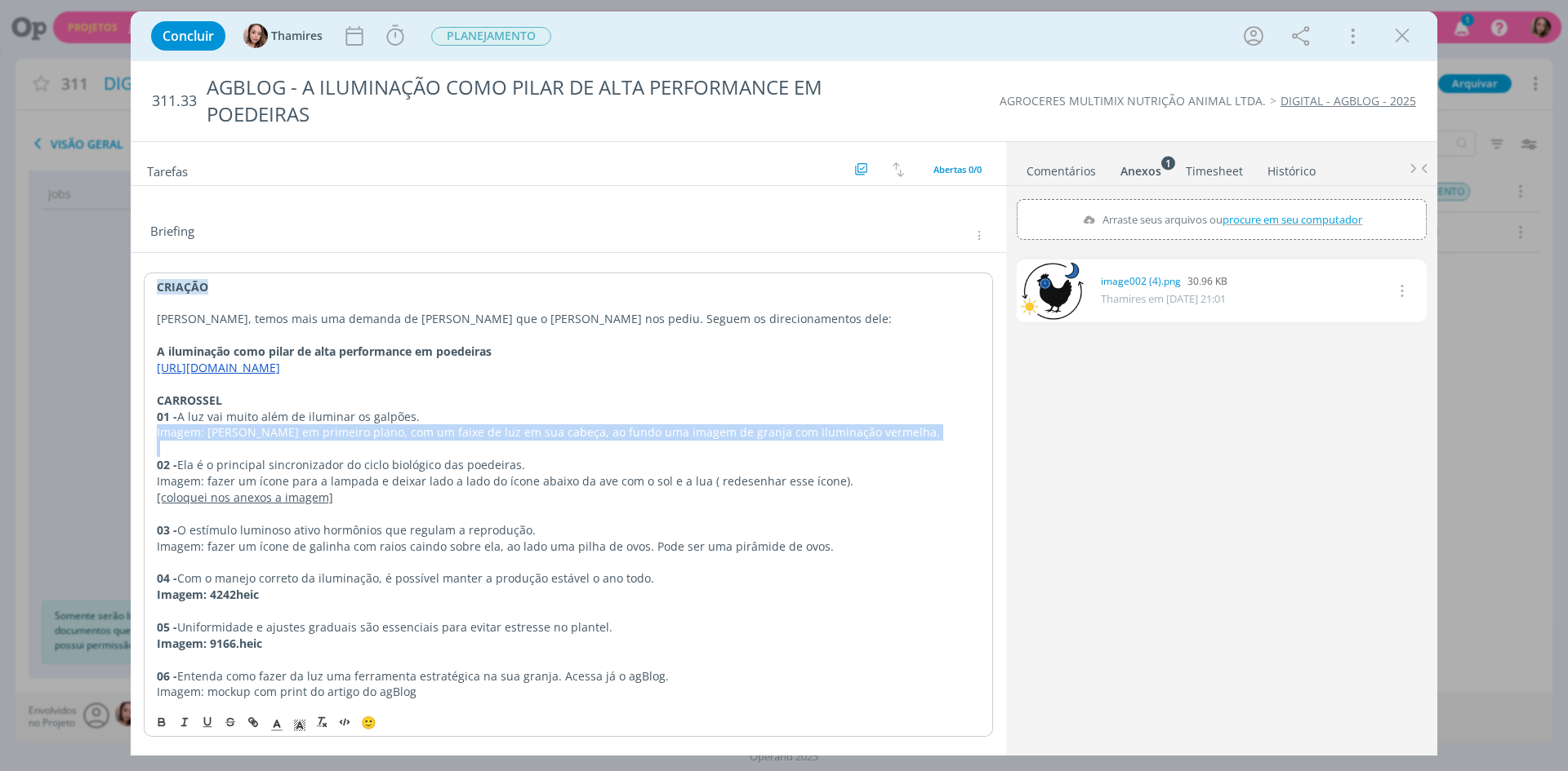
click at [867, 434] on p "Imagem: [PERSON_NAME] em primeiro plano, com um faixe de luz em sua cabeça, ao …" at bounding box center [568, 432] width 823 height 16
click at [766, 451] on p "dialog" at bounding box center [568, 449] width 823 height 16
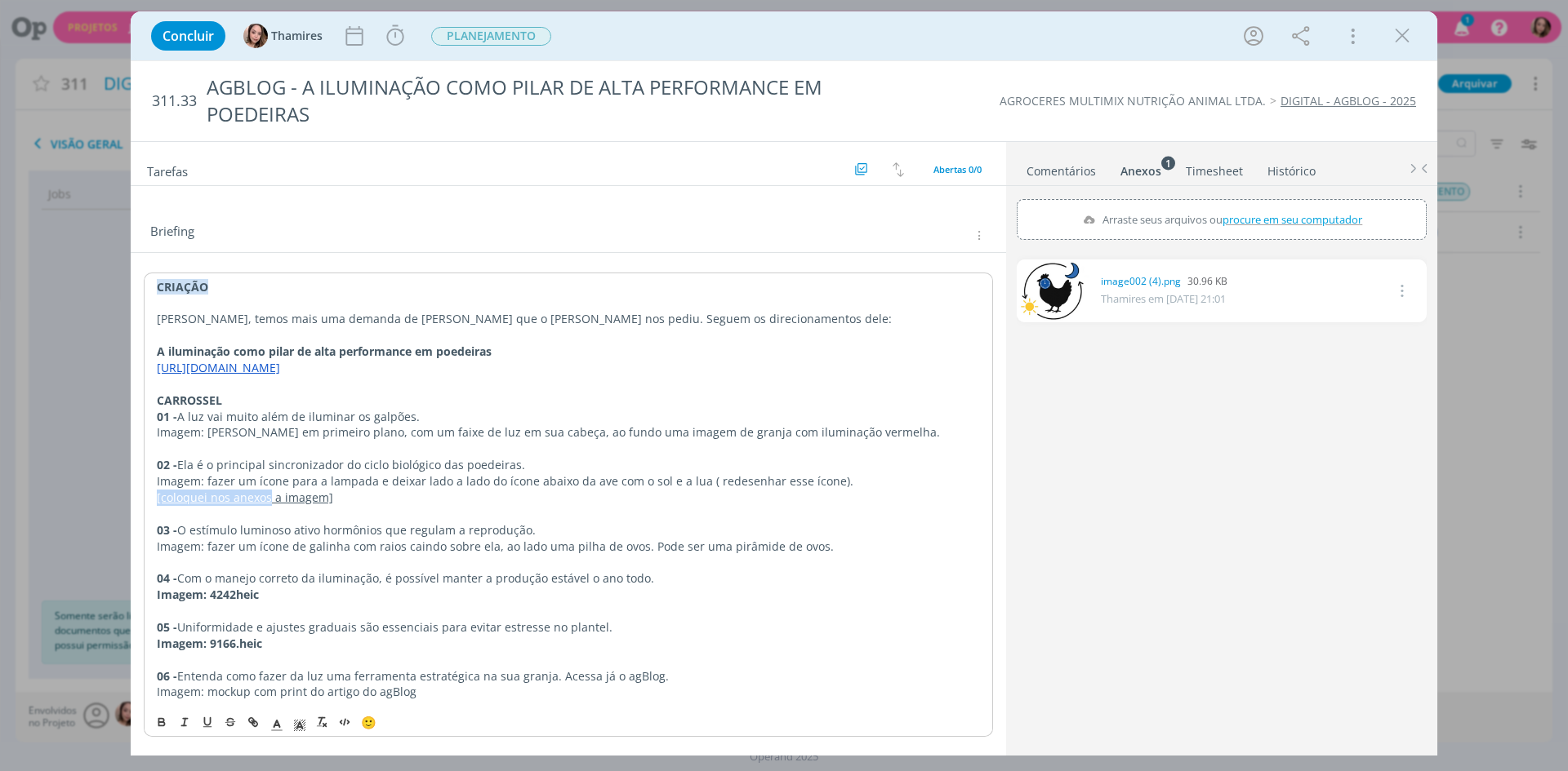
drag, startPoint x: 159, startPoint y: 499, endPoint x: 270, endPoint y: 502, distance: 111.0
click at [270, 502] on div "CRIAÇÃO Lele, temos mais uma demanda de [PERSON_NAME] que o [PERSON_NAME] nos p…" at bounding box center [568, 489] width 850 height 434
copy u "[coloquei nos anexos"
click at [294, 593] on p "Imagem: 4242heic" at bounding box center [568, 595] width 823 height 16
drag, startPoint x: 262, startPoint y: 593, endPoint x: 420, endPoint y: 614, distance: 159.4
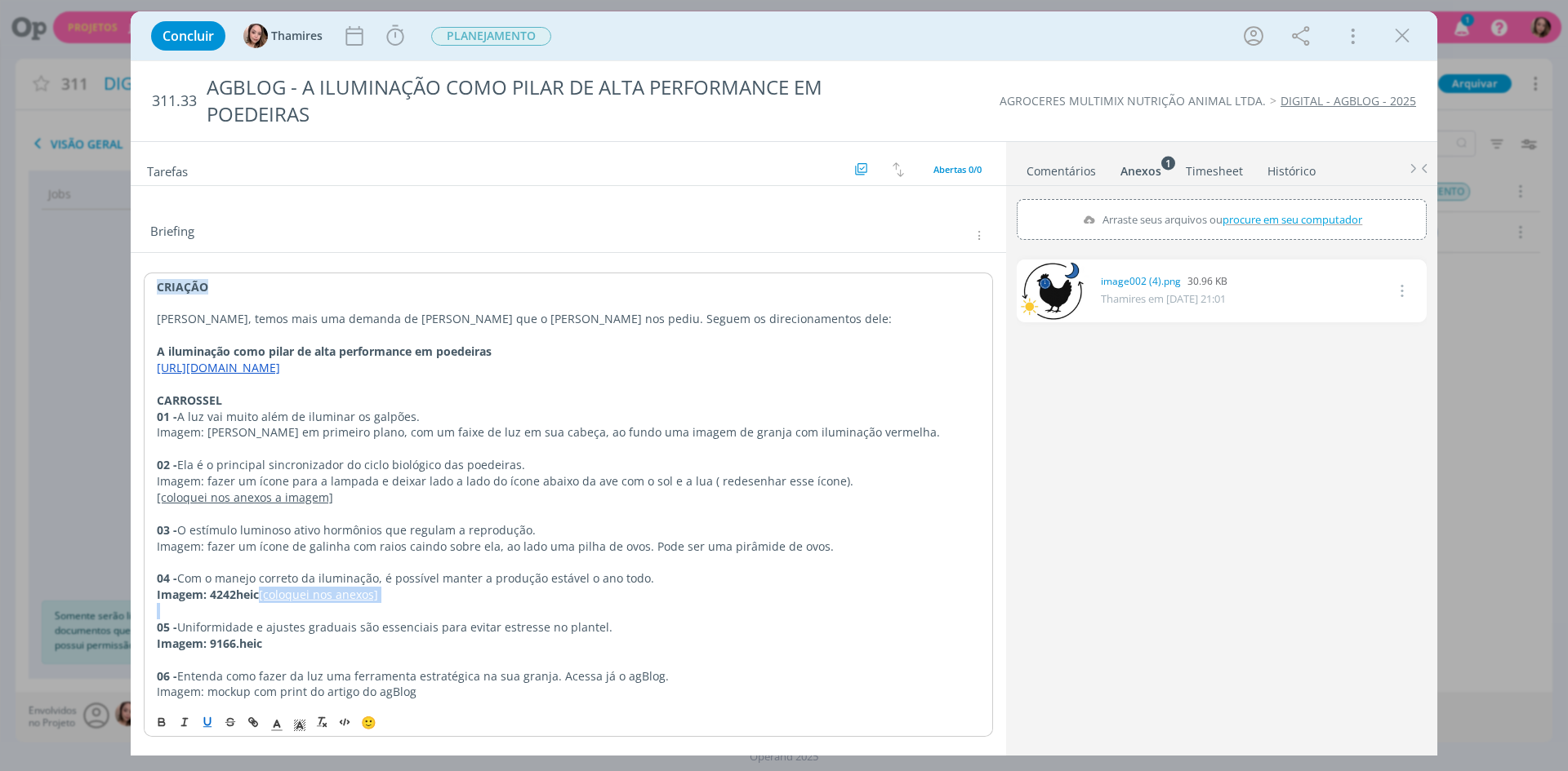
click at [420, 614] on div "CRIAÇÃO Lele, temos mais uma demanda de [PERSON_NAME] que o [PERSON_NAME] nos p…" at bounding box center [568, 489] width 850 height 434
copy u "[coloquei nos anexos]"
click at [301, 649] on p "Imagem: 9166.heic" at bounding box center [568, 644] width 823 height 16
click at [1279, 222] on span "procure em seu computador" at bounding box center [1291, 218] width 139 height 15
click at [1279, 204] on input "Arraste seus arquivos ou procure em seu computador" at bounding box center [1221, 201] width 410 height 5
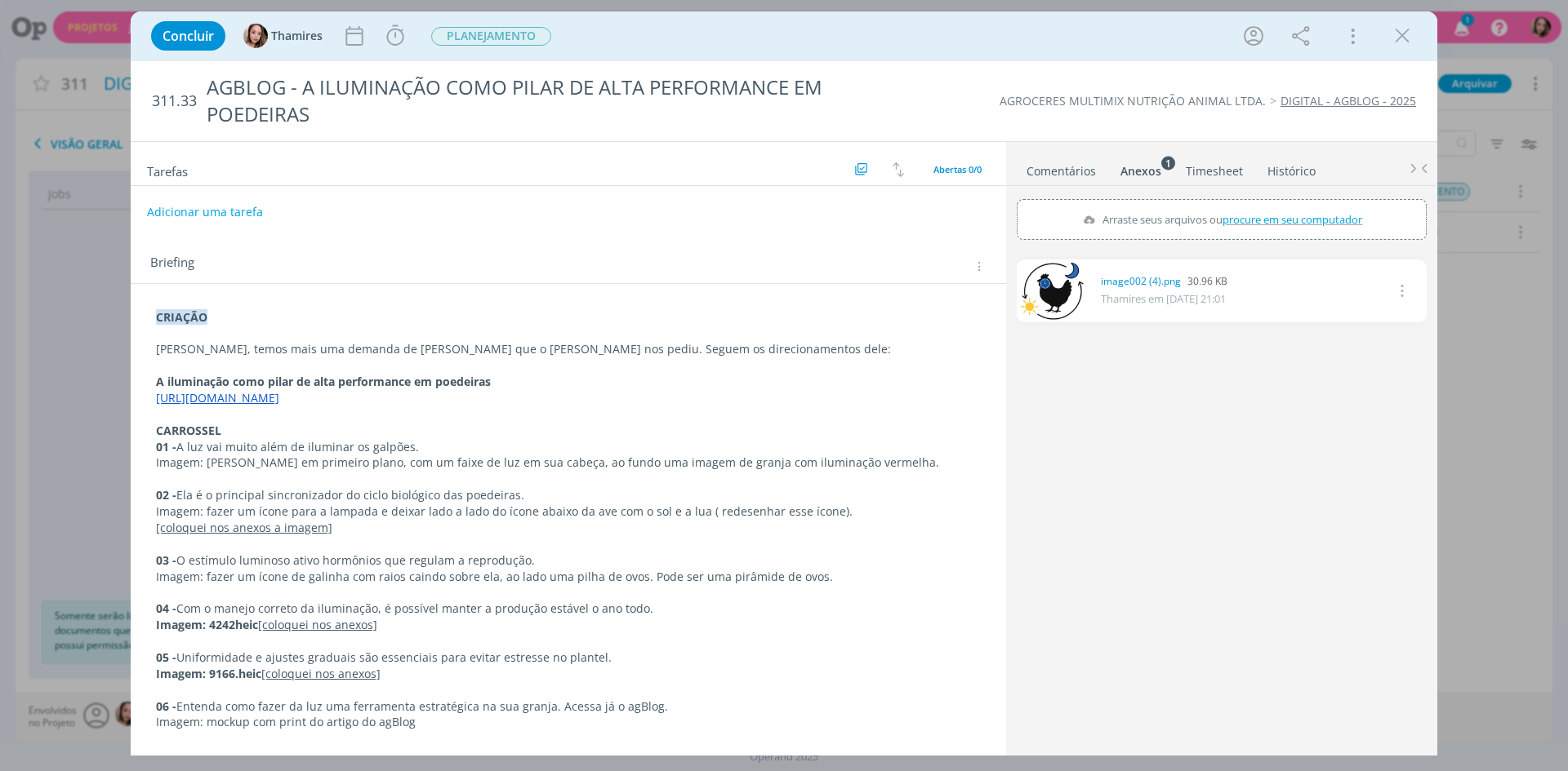
scroll to position [2, 0]
type input "C:\fakepath\IMG_9166.HEIC"
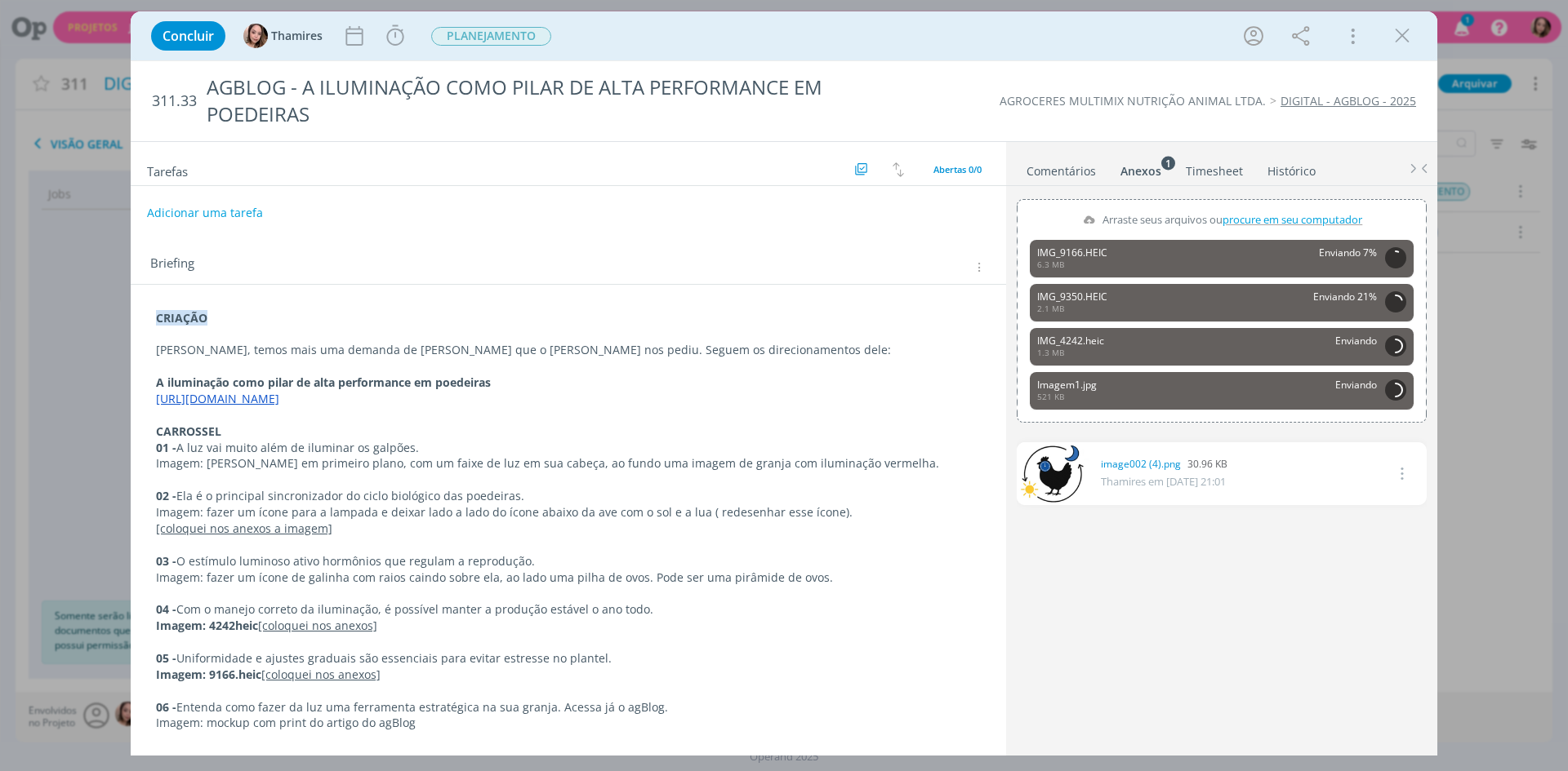
scroll to position [0, 0]
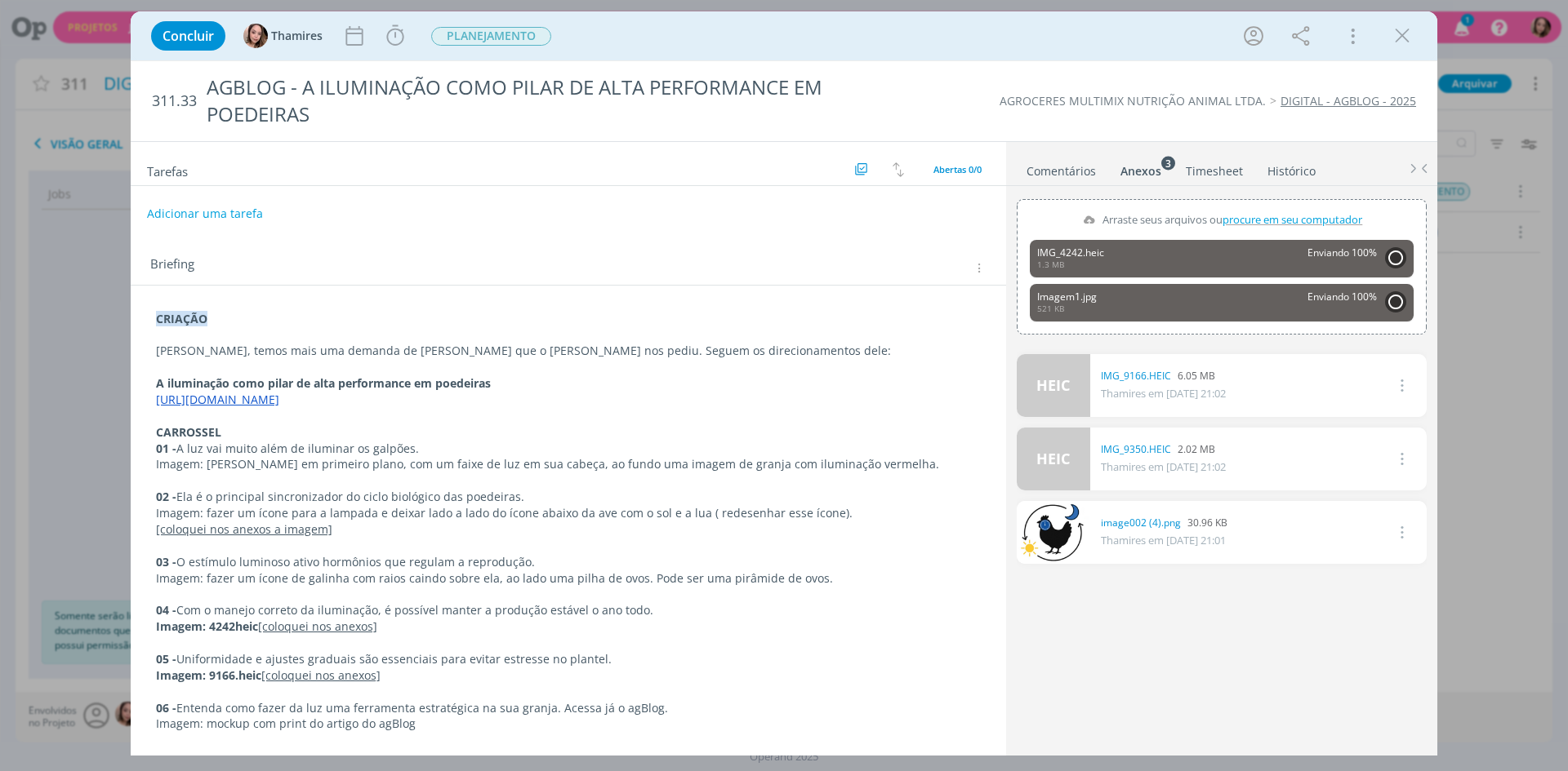
click at [687, 465] on p "Imagem: [PERSON_NAME] em primeiro plano, com um faixe de luz em sua cabeça, ao …" at bounding box center [568, 464] width 825 height 16
click at [880, 465] on p "Imagem: [PERSON_NAME] em primeiro plano, com um faixe de luz em sua cabeça, ao …" at bounding box center [568, 465] width 823 height 16
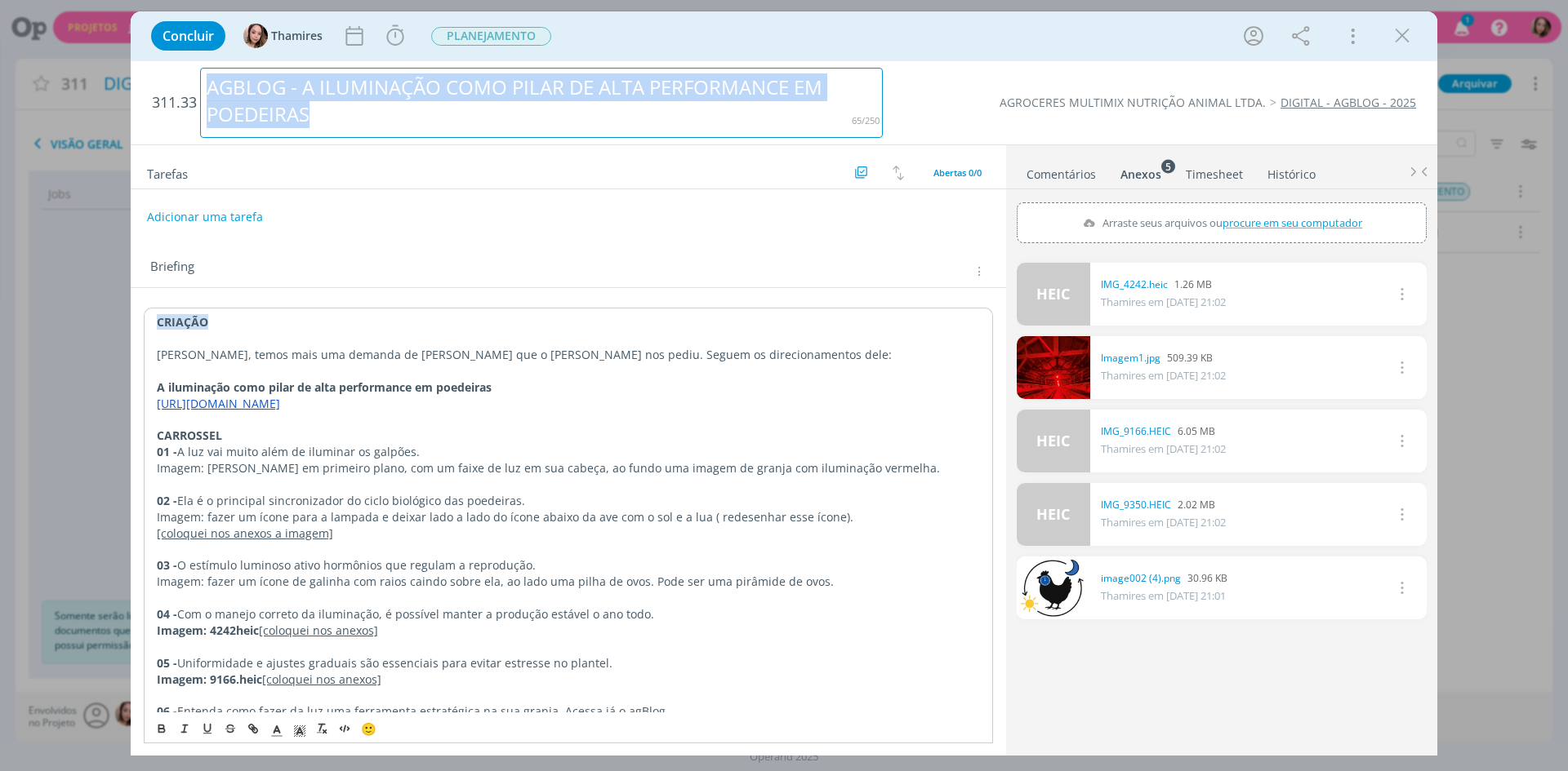
drag, startPoint x: 207, startPoint y: 86, endPoint x: 344, endPoint y: 117, distance: 140.5
click at [344, 117] on div "AGBLOG - A ILUMINAÇÃO COMO PILAR DE ALTA PERFORMANCE EM POEDEIRAS" at bounding box center [542, 102] width 683 height 70
copy div "AGBLOG - A ILUMINAÇÃO COMO PILAR DE ALTA PERFORMANCE EM POEDEIRAS"
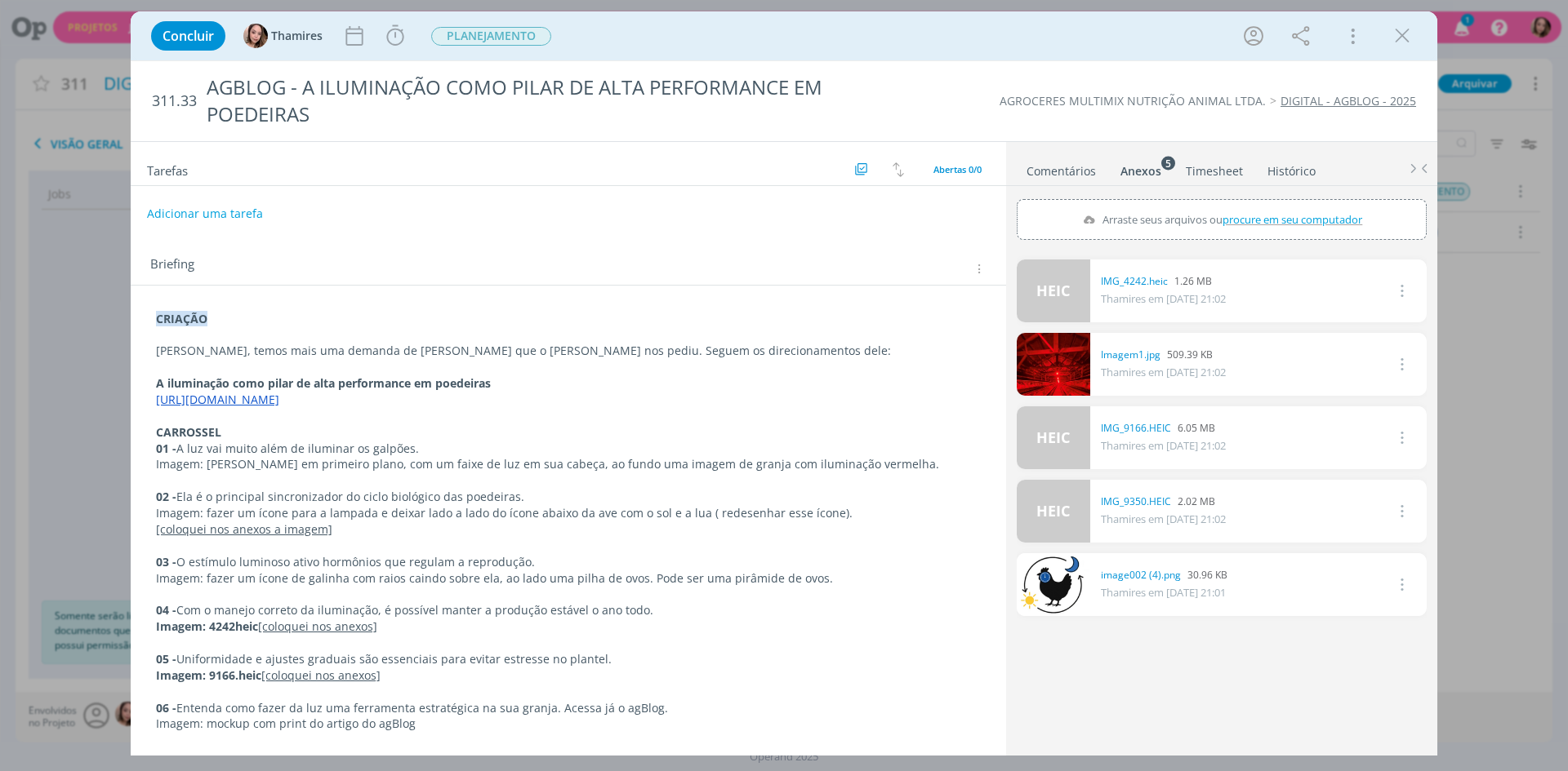
click at [450, 268] on div "Briefing Briefings Predefinidos Versões do Briefing Ver Briefing do Projeto" at bounding box center [570, 268] width 840 height 21
click at [1401, 41] on icon "dialog" at bounding box center [1401, 36] width 25 height 25
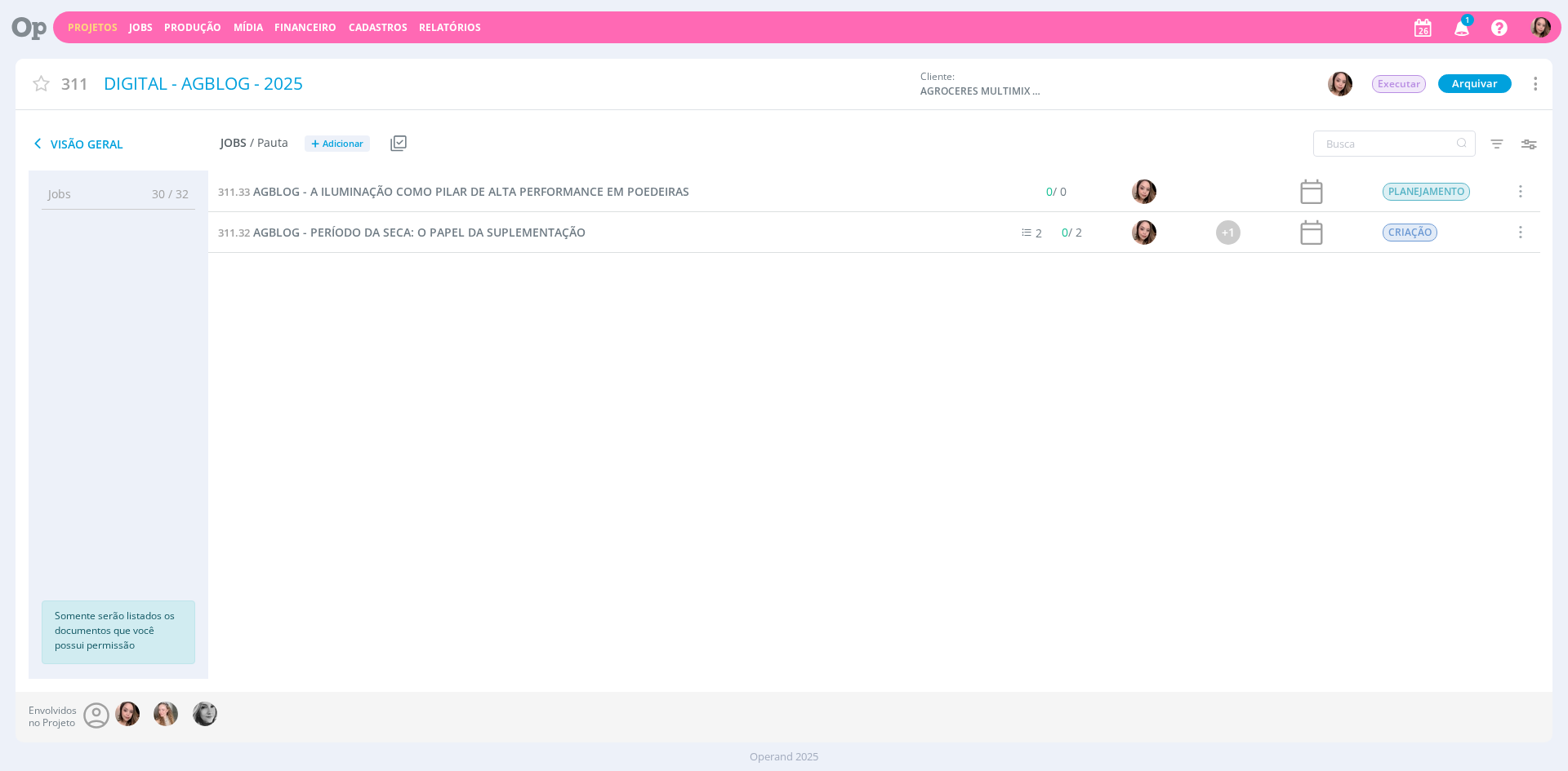
click at [89, 28] on link "Projetos" at bounding box center [92, 26] width 50 height 14
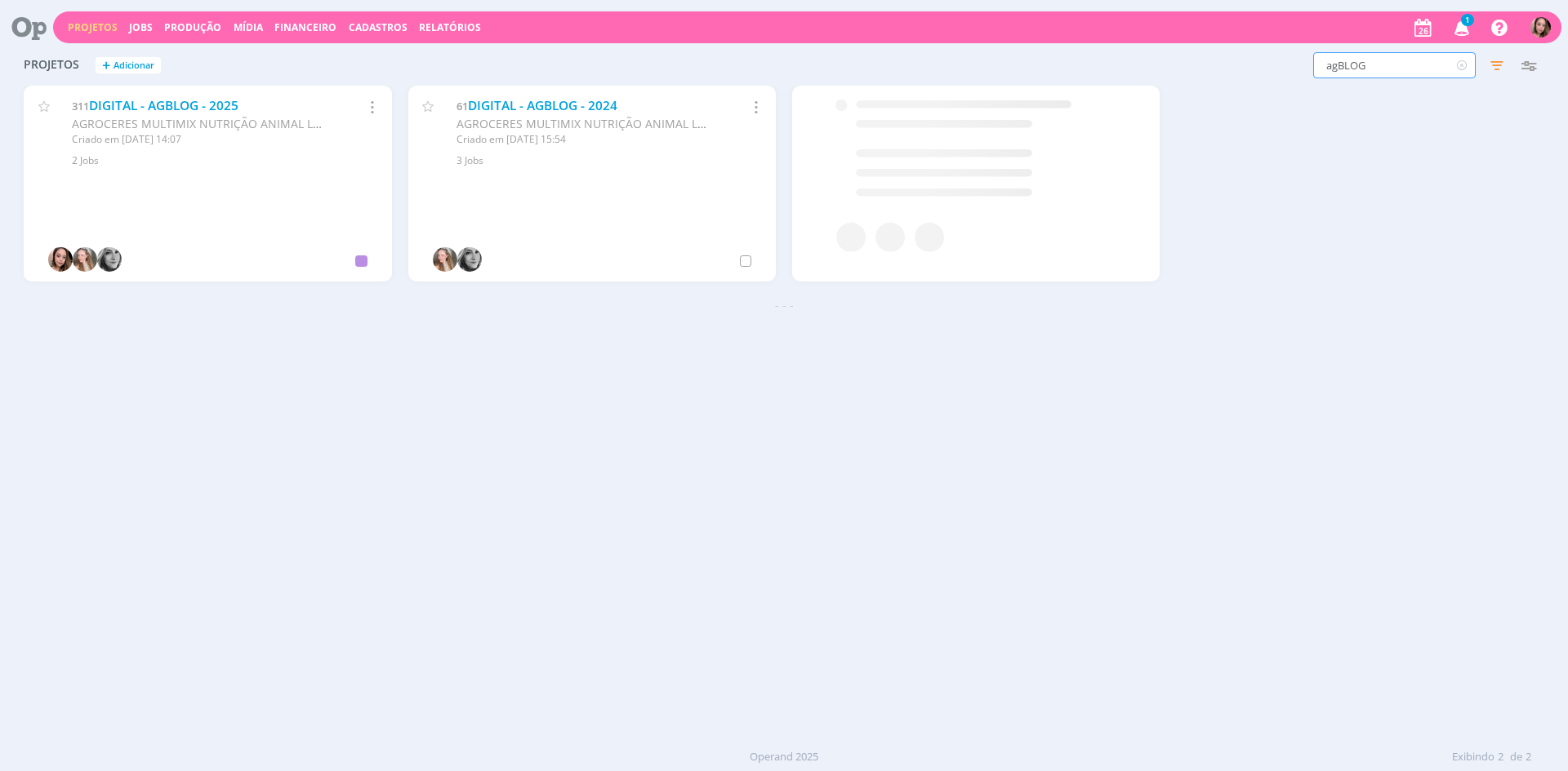
click at [1402, 71] on input "agBLOG" at bounding box center [1394, 65] width 162 height 26
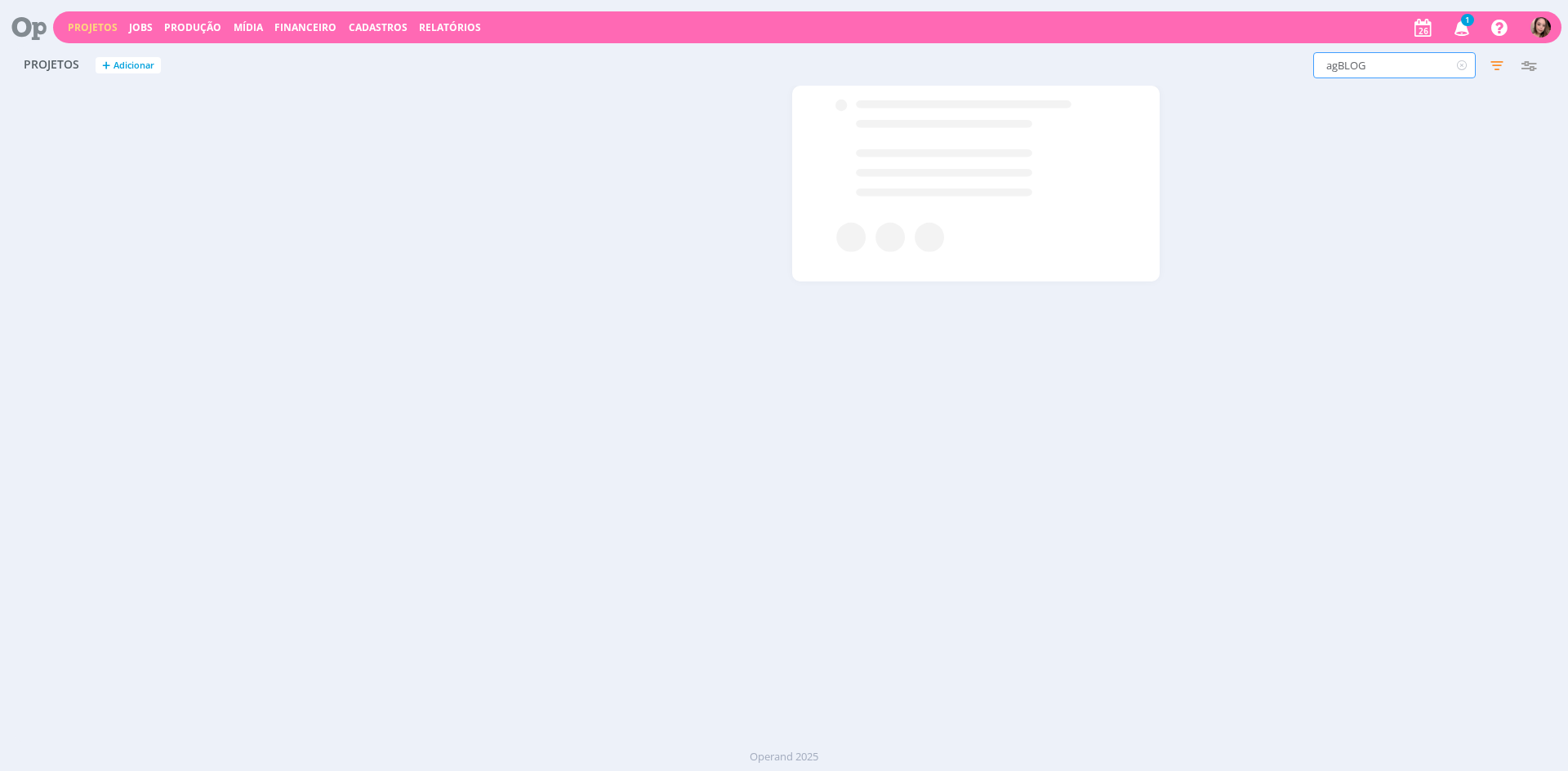
click at [1402, 71] on input "agBLOG" at bounding box center [1394, 65] width 162 height 26
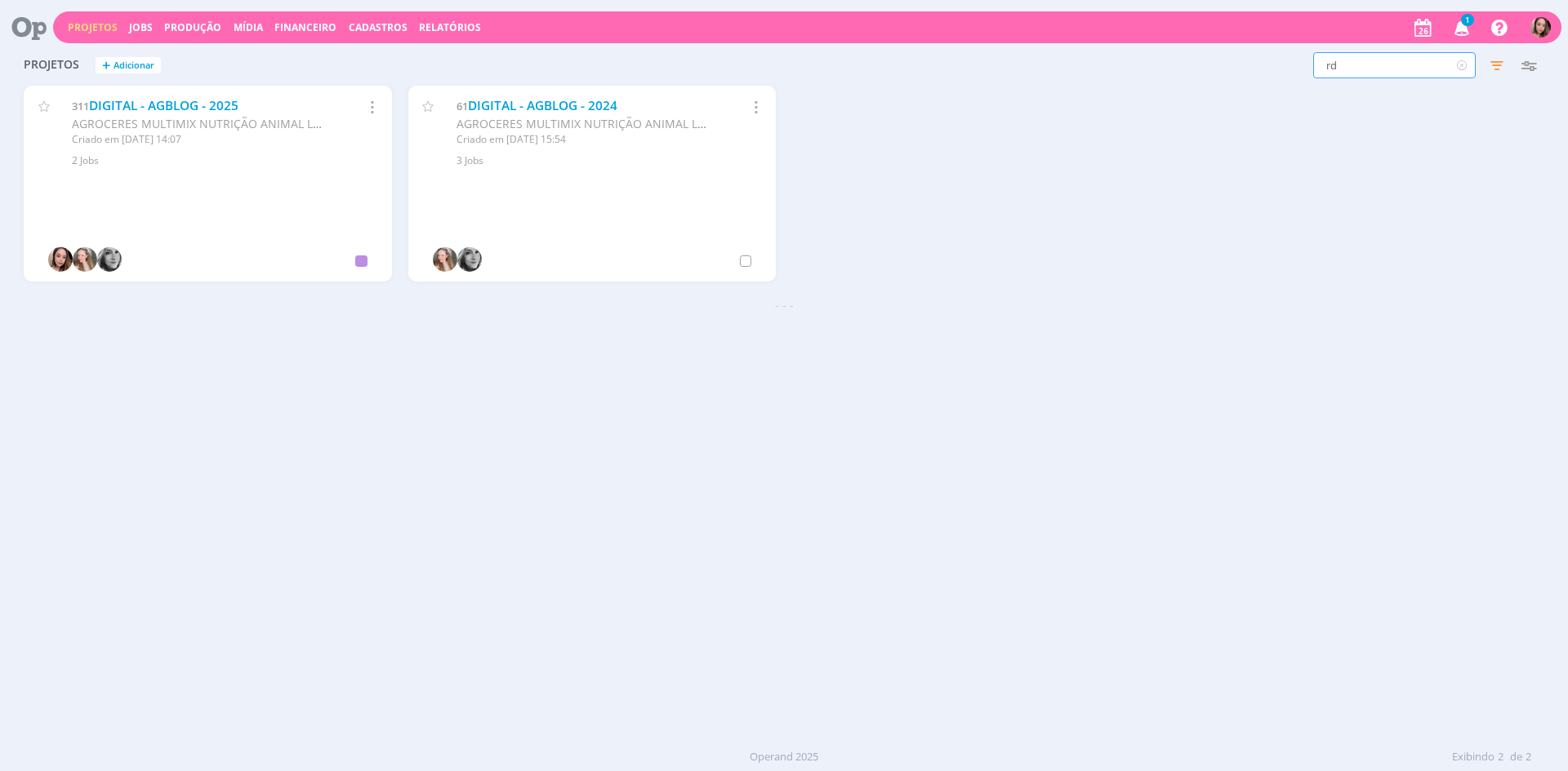
type input "rd"
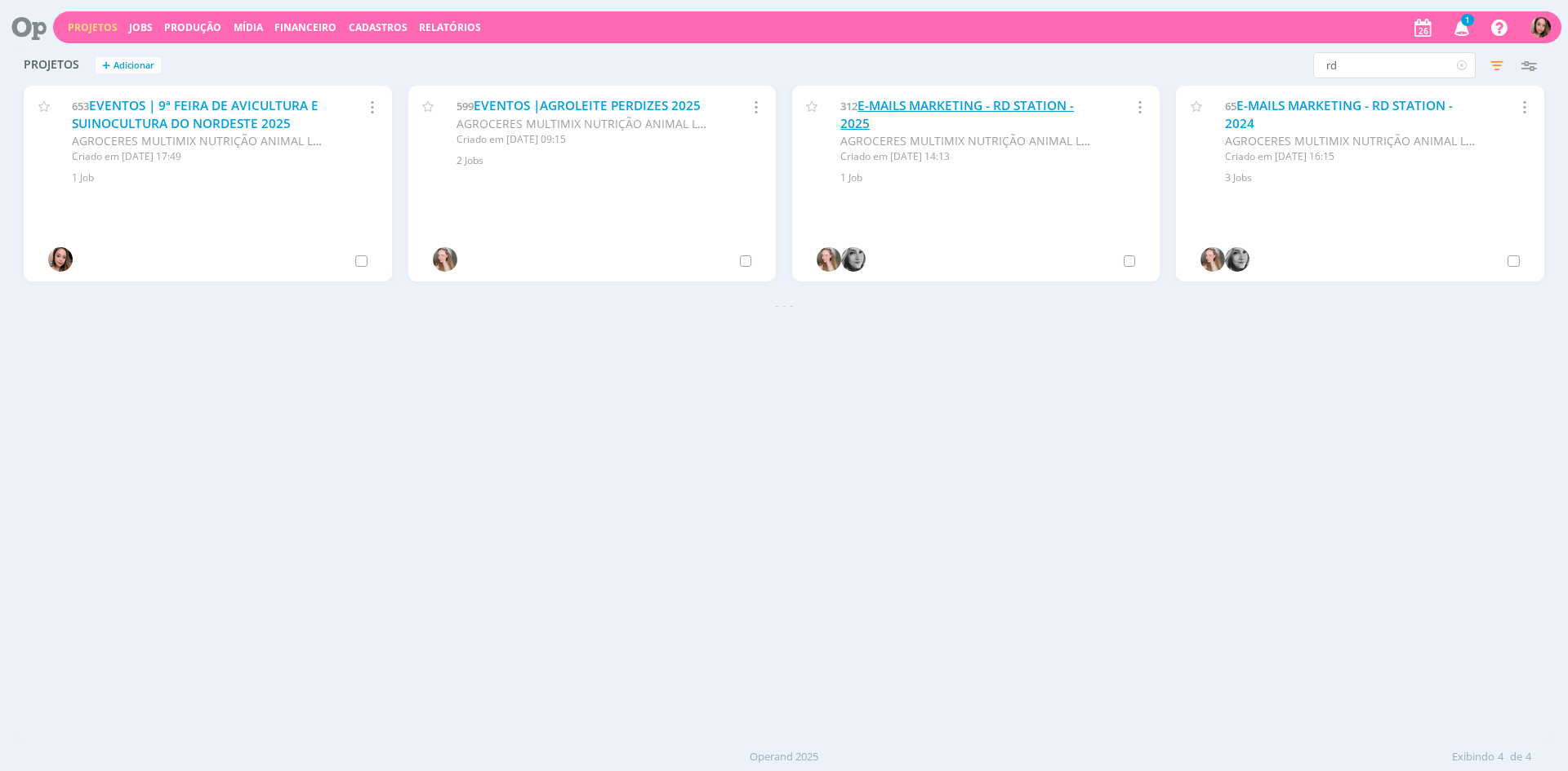
click at [967, 100] on link "E-MAILS MARKETING - RD STATION - 2025" at bounding box center [957, 115] width 233 height 36
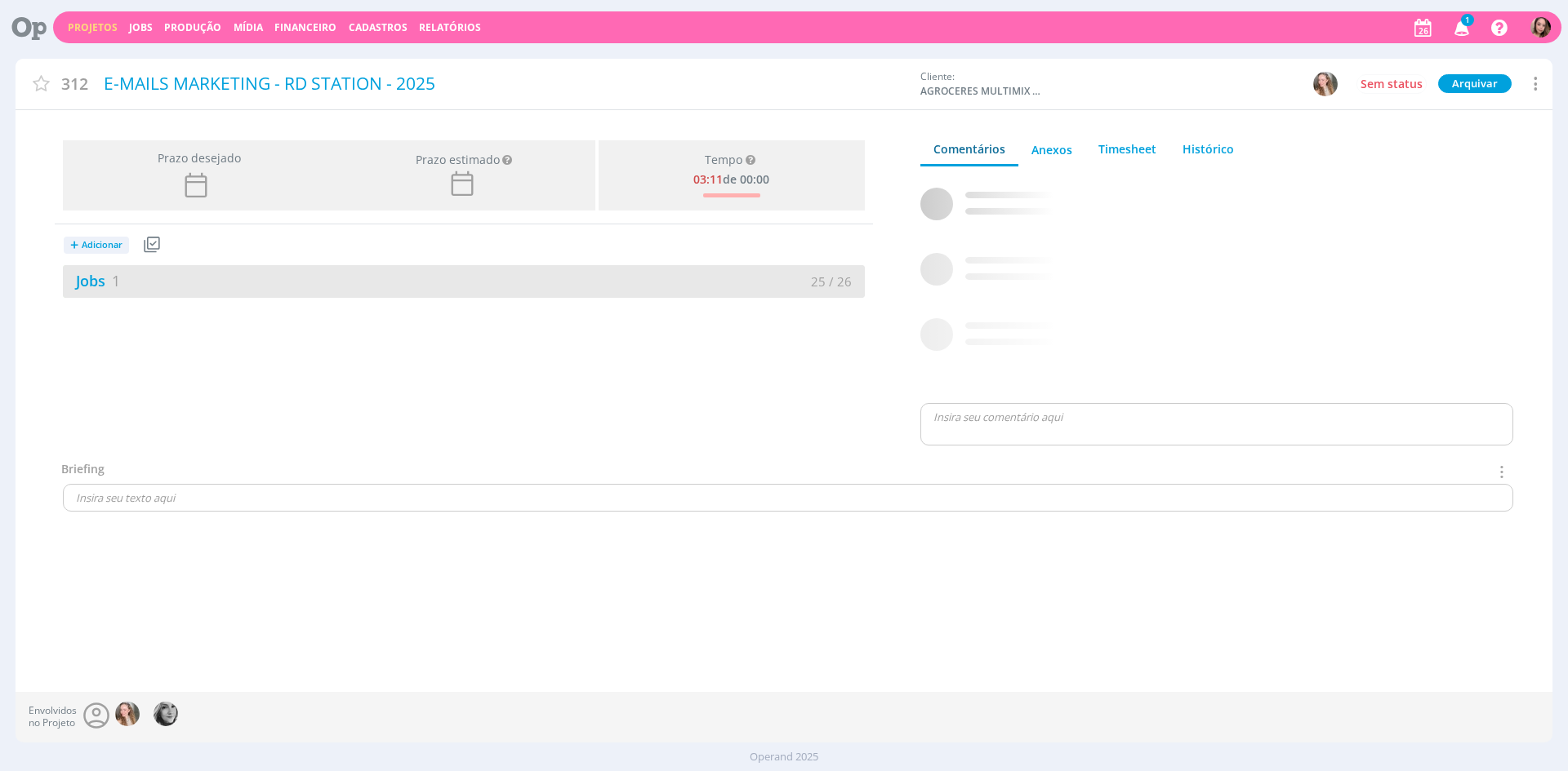
click at [221, 278] on div "Jobs 1" at bounding box center [263, 281] width 401 height 22
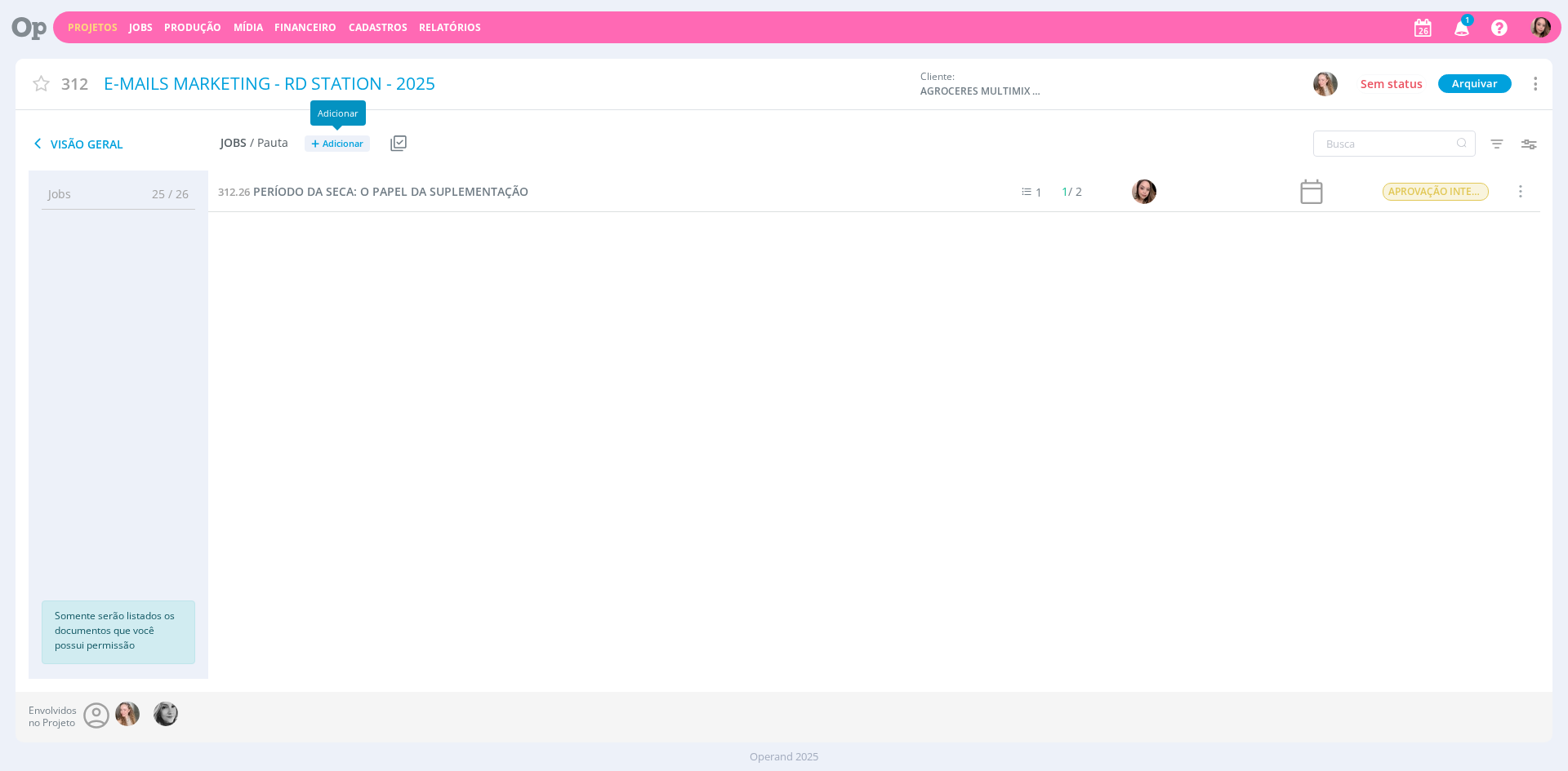
click at [331, 145] on span "Adicionar" at bounding box center [342, 144] width 41 height 11
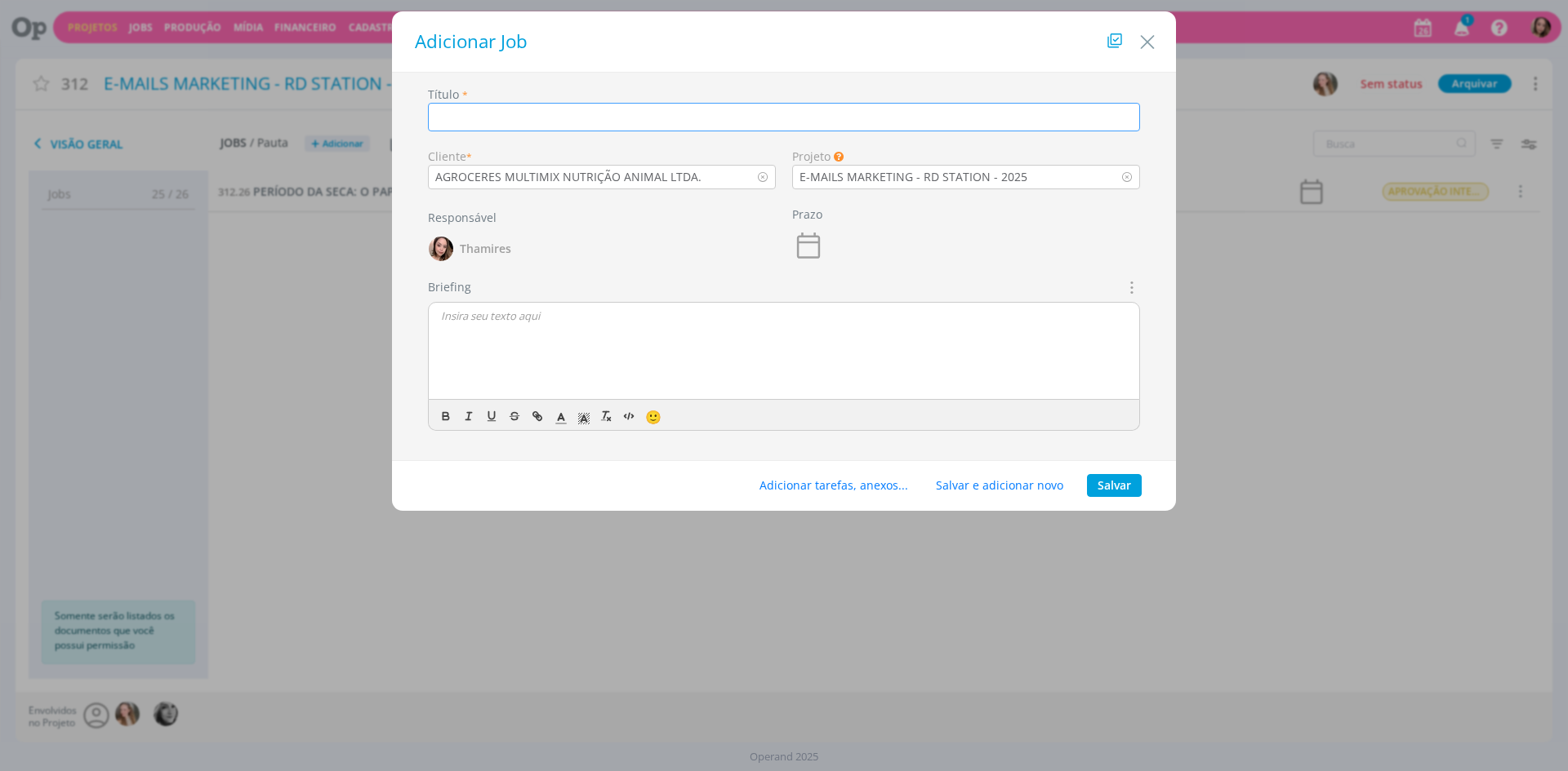
paste input "AGBLOG - A ILUMINAÇÃO COMO PILAR DE ALTA PERFORMANCE EM POEDEIRAS"
drag, startPoint x: 488, startPoint y: 117, endPoint x: 429, endPoint y: 122, distance: 59.2
click at [429, 122] on input "AGBLOG - A ILUMINAÇÃO COMO PILAR DE ALTA PERFORMANCE EM POEDEIRAS" at bounding box center [784, 117] width 712 height 28
drag, startPoint x: 433, startPoint y: 115, endPoint x: 416, endPoint y: 116, distance: 17.0
click at [416, 116] on div "Título * A ILUMINAÇÃO COMO PILAR DE ALTA PERFORMANCE EM POEDEIRAS Cliente * AGR…" at bounding box center [783, 271] width 768 height 371
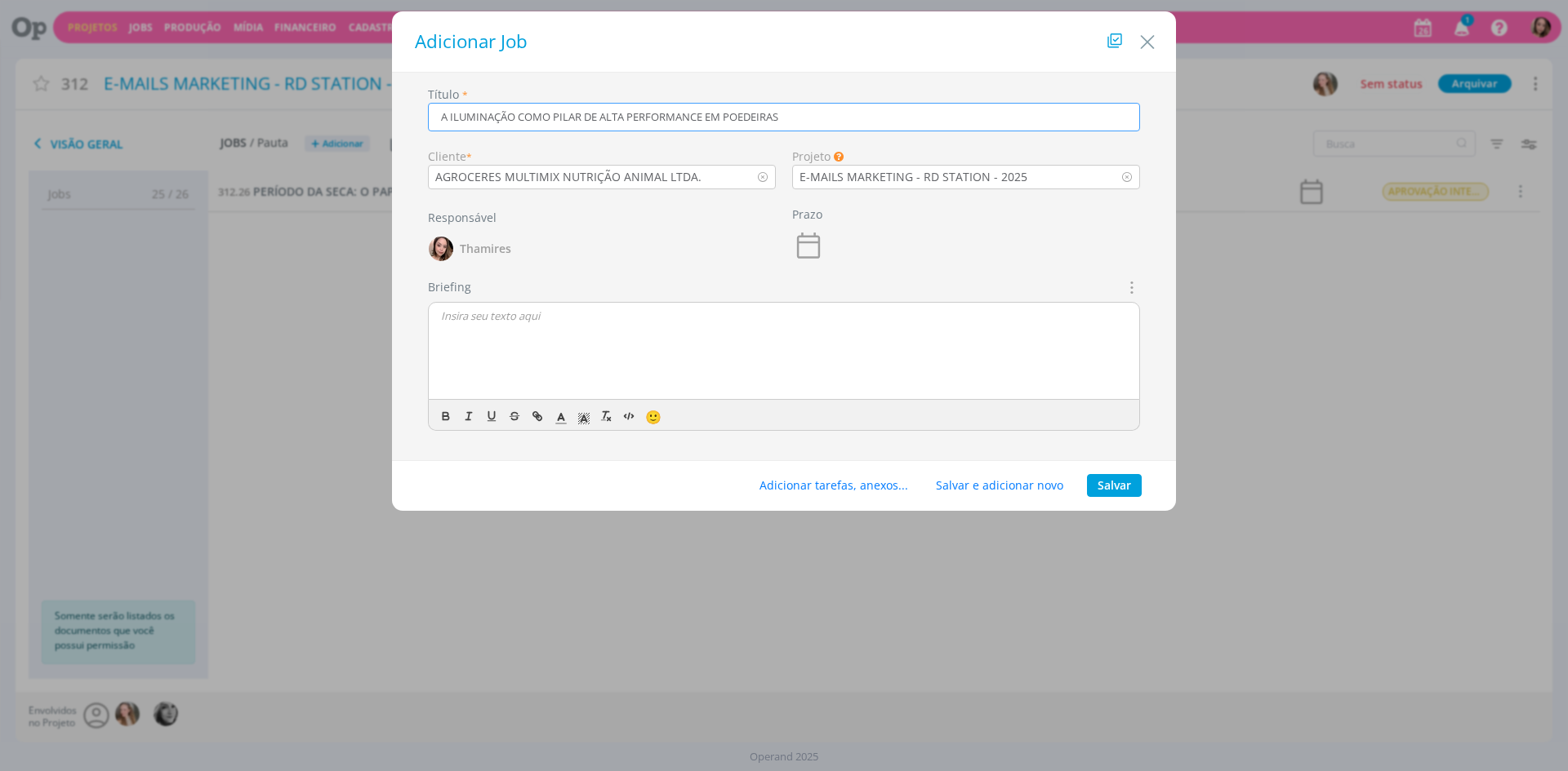
type input "A ILUMINAÇÃO COMO PILAR DE ALTA PERFORMANCE EM POEDEIRAS"
click at [577, 317] on p "dialog" at bounding box center [783, 316] width 686 height 15
click at [447, 310] on p "CRIAÇÃO" at bounding box center [783, 316] width 686 height 15
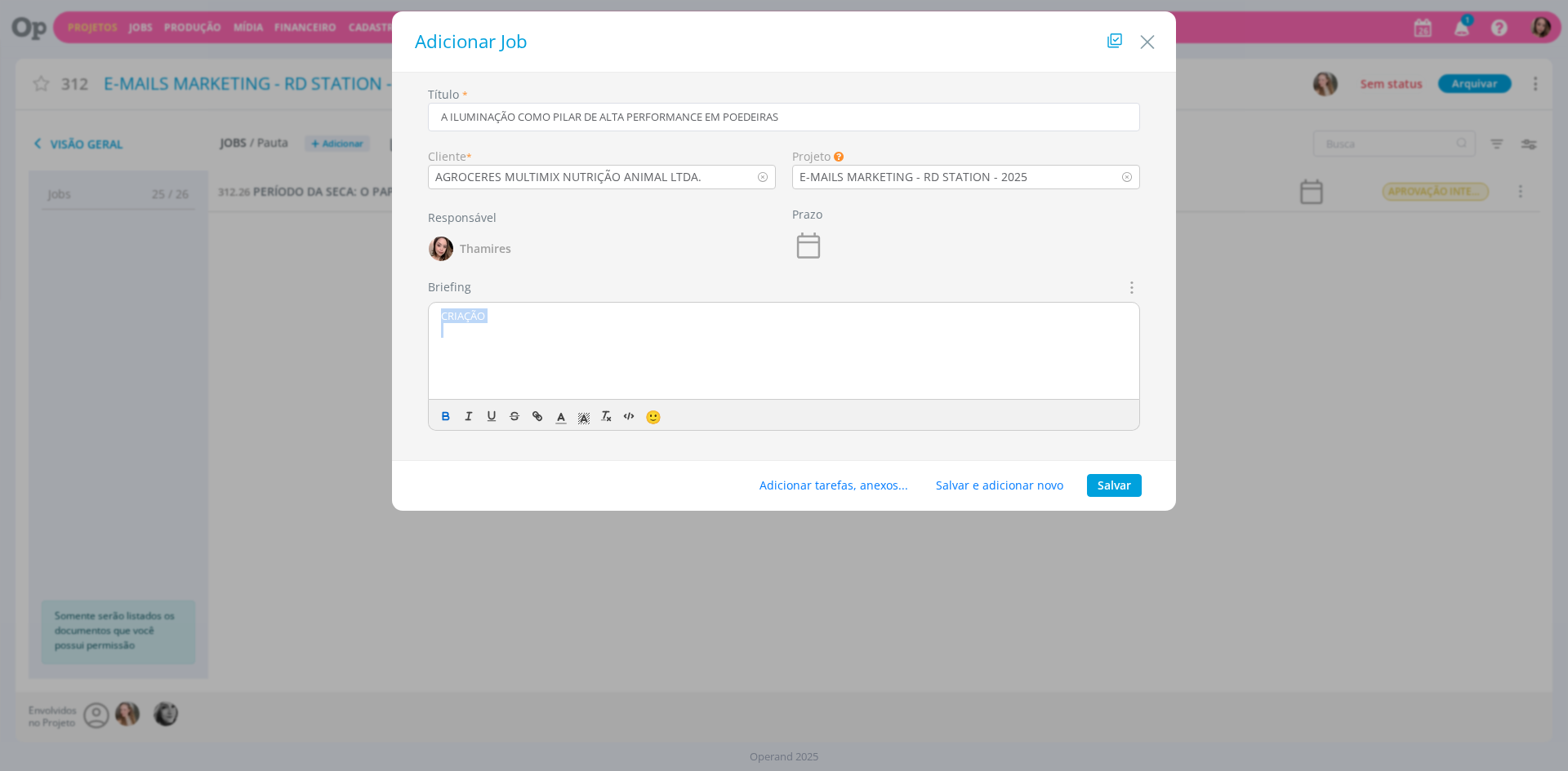
click at [446, 418] on icon "dialog" at bounding box center [445, 416] width 13 height 13
click at [457, 360] on div "CRIAÇÃO" at bounding box center [784, 352] width 710 height 98
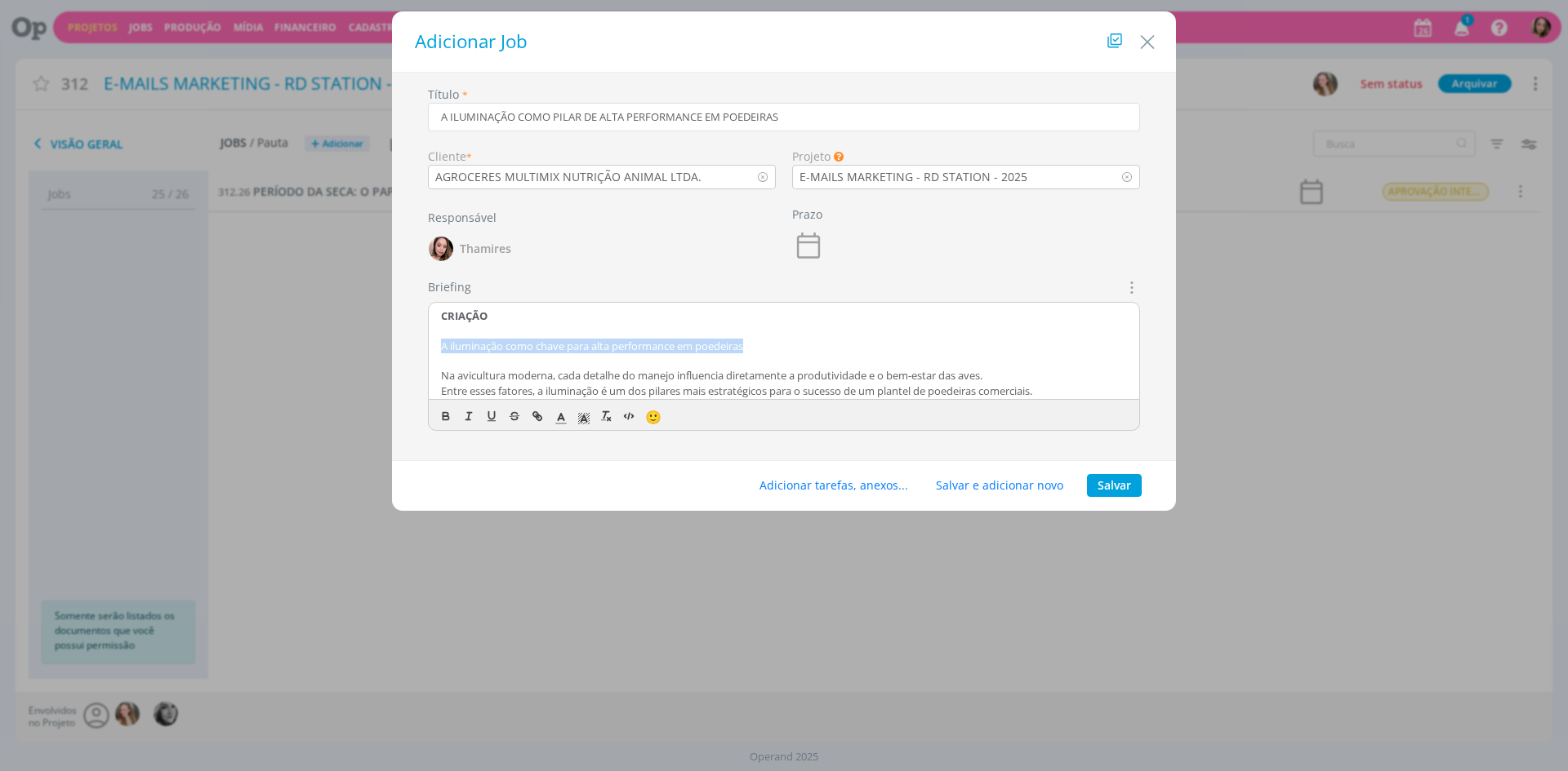
drag, startPoint x: 432, startPoint y: 343, endPoint x: 786, endPoint y: 348, distance: 354.0
click at [786, 348] on div "CRIAÇÃO A iluminação como chave para alta performance em poedeiras Na avicultur…" at bounding box center [784, 352] width 710 height 98
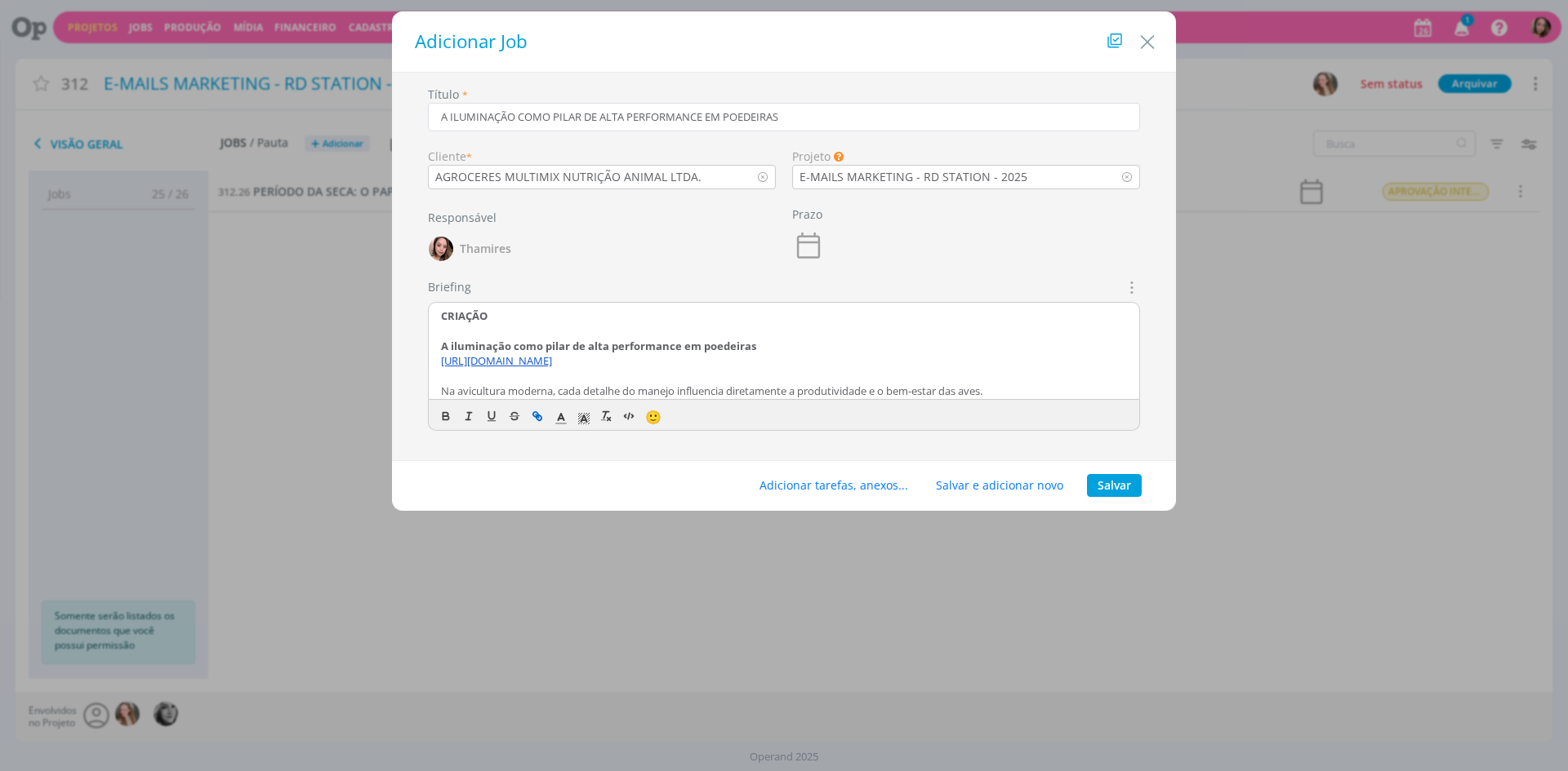
scroll to position [79, 0]
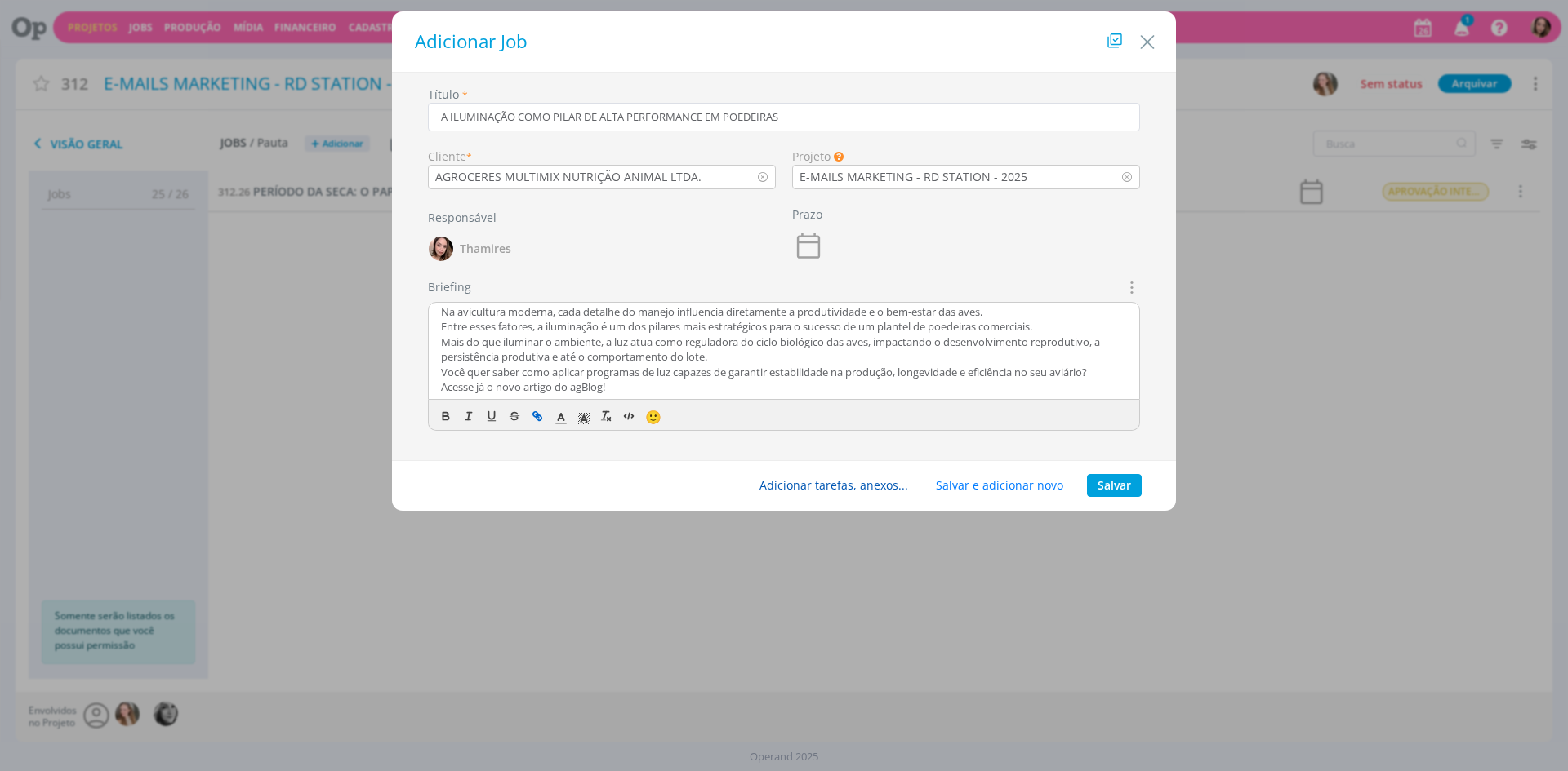
click at [883, 490] on button "Adicionar tarefas, anexos..." at bounding box center [833, 485] width 170 height 23
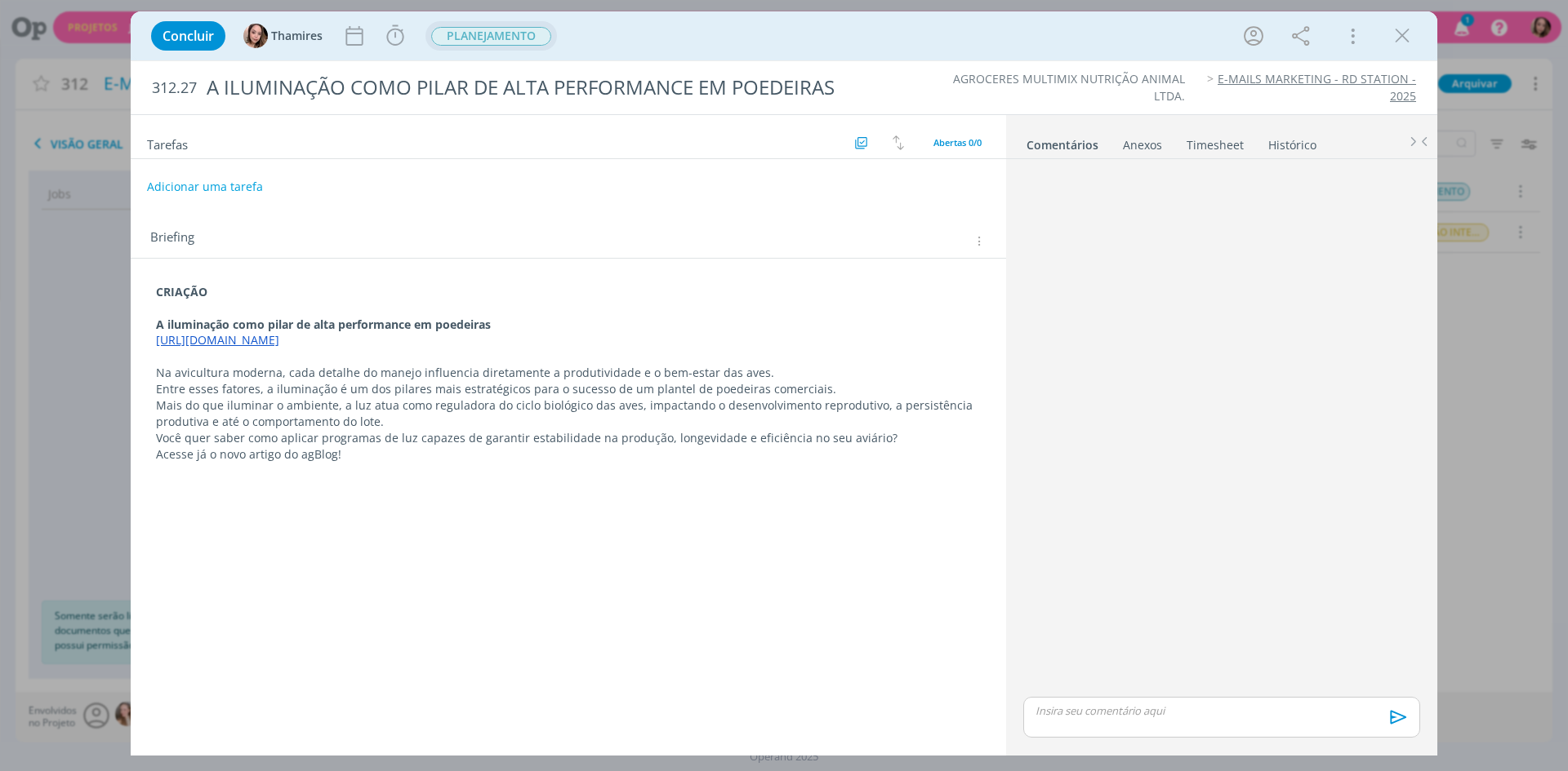
click at [509, 27] on span "PLANEJAMENTO" at bounding box center [491, 36] width 120 height 19
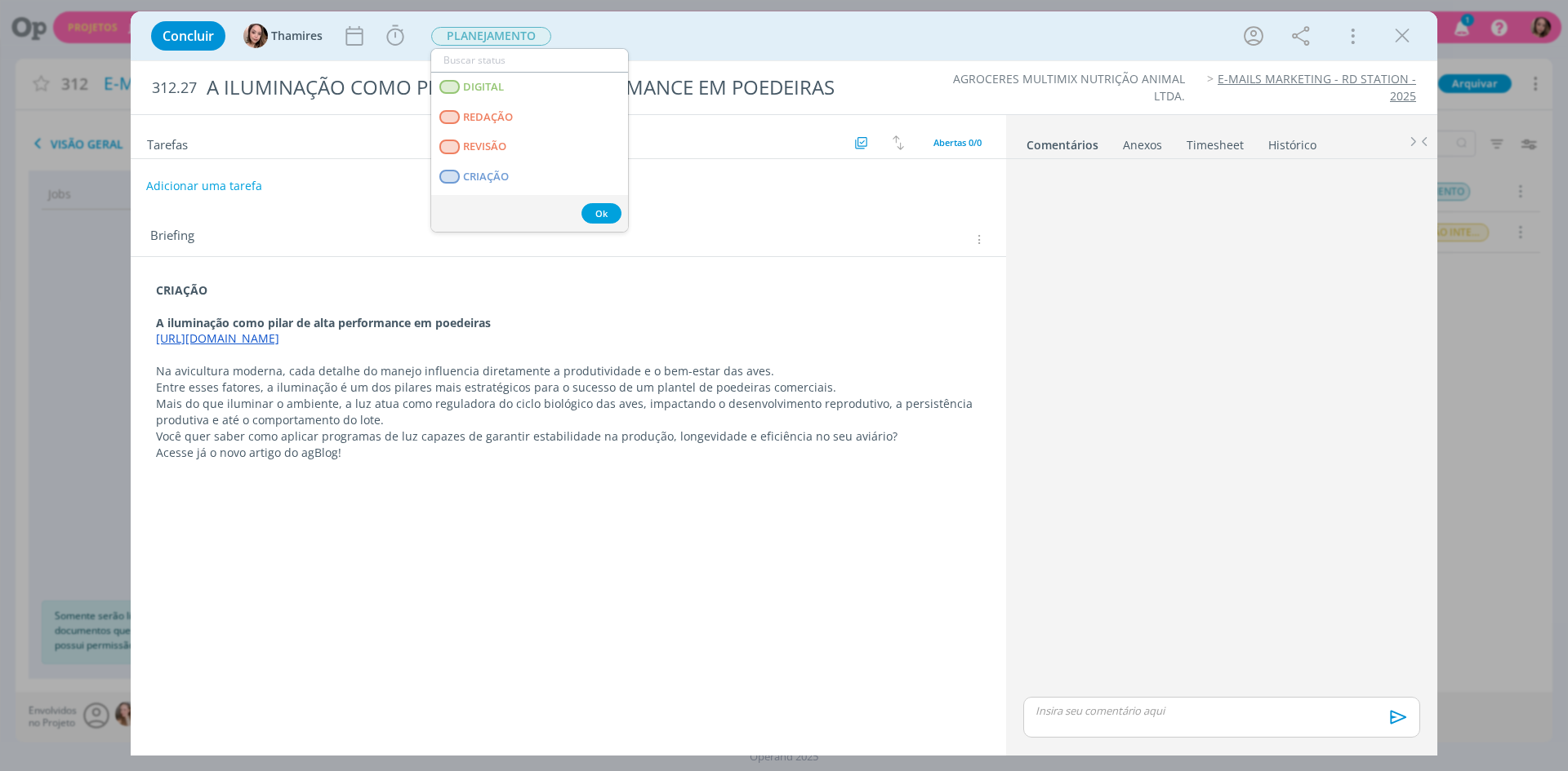
click at [238, 199] on button "Adicionar uma tarefa" at bounding box center [204, 186] width 116 height 27
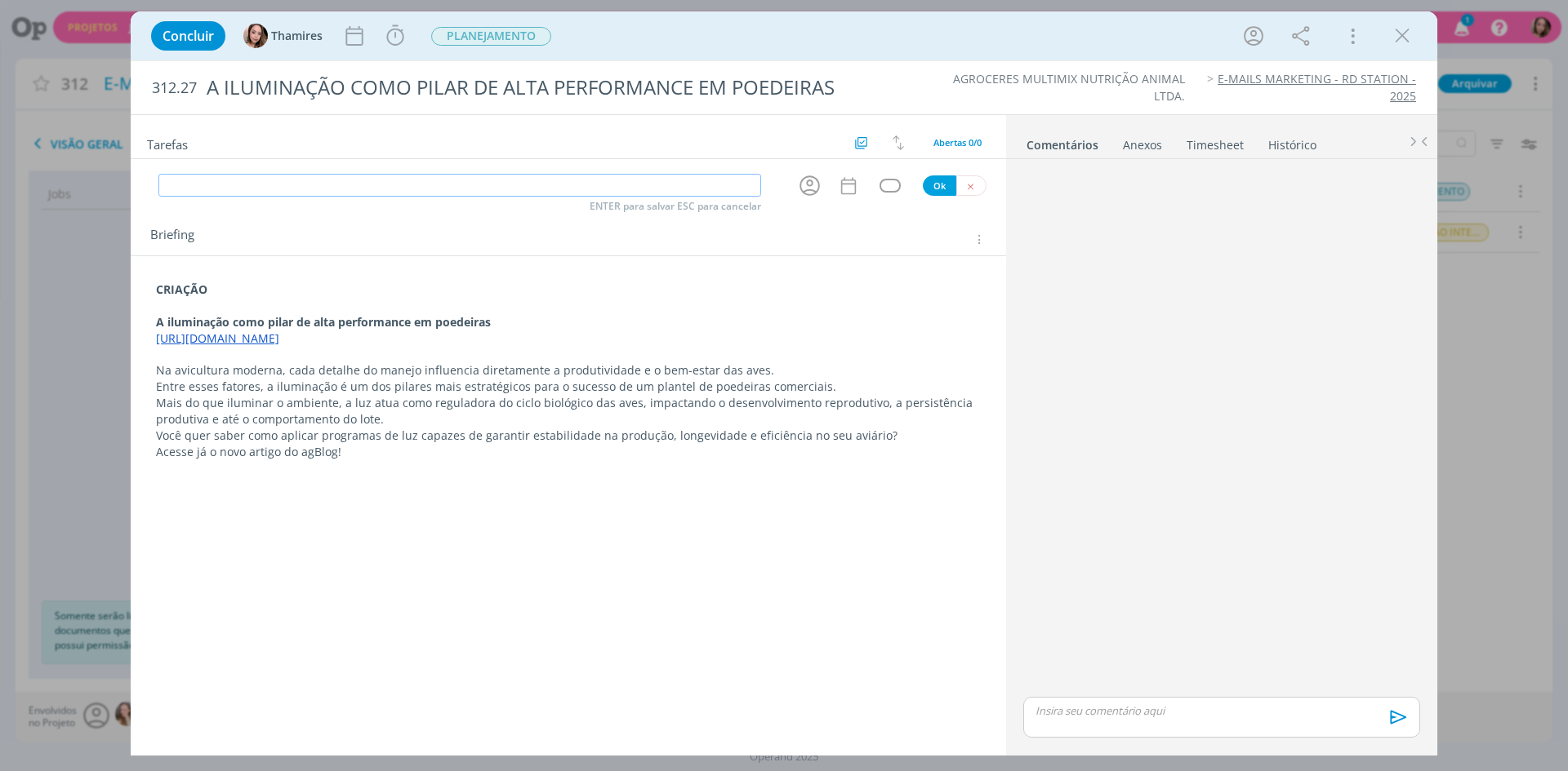
click at [269, 175] on input "dialog" at bounding box center [460, 185] width 603 height 23
type input "CRIAÇÃO"
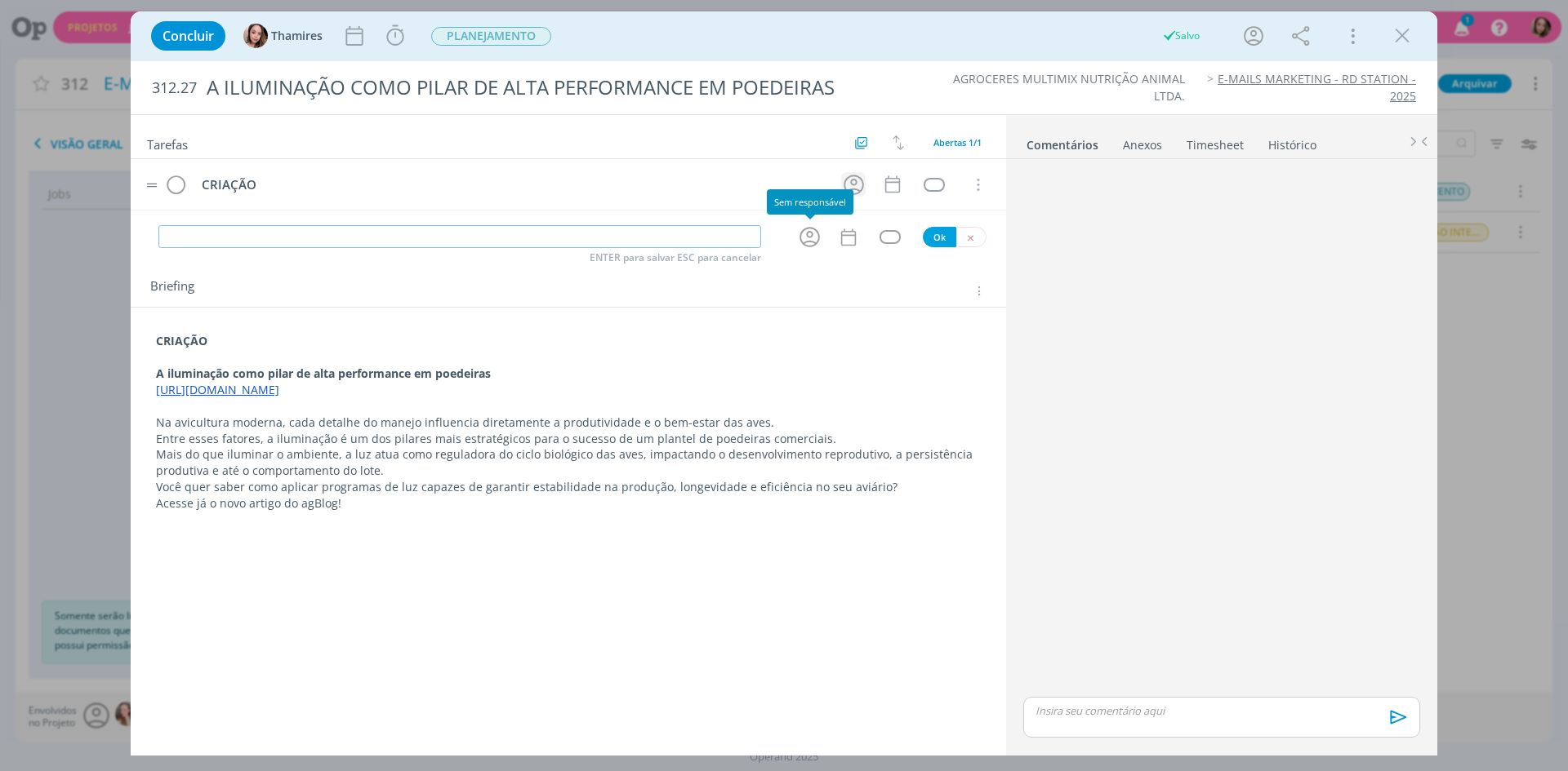
click at [843, 186] on icon "dialog" at bounding box center [853, 185] width 20 height 20
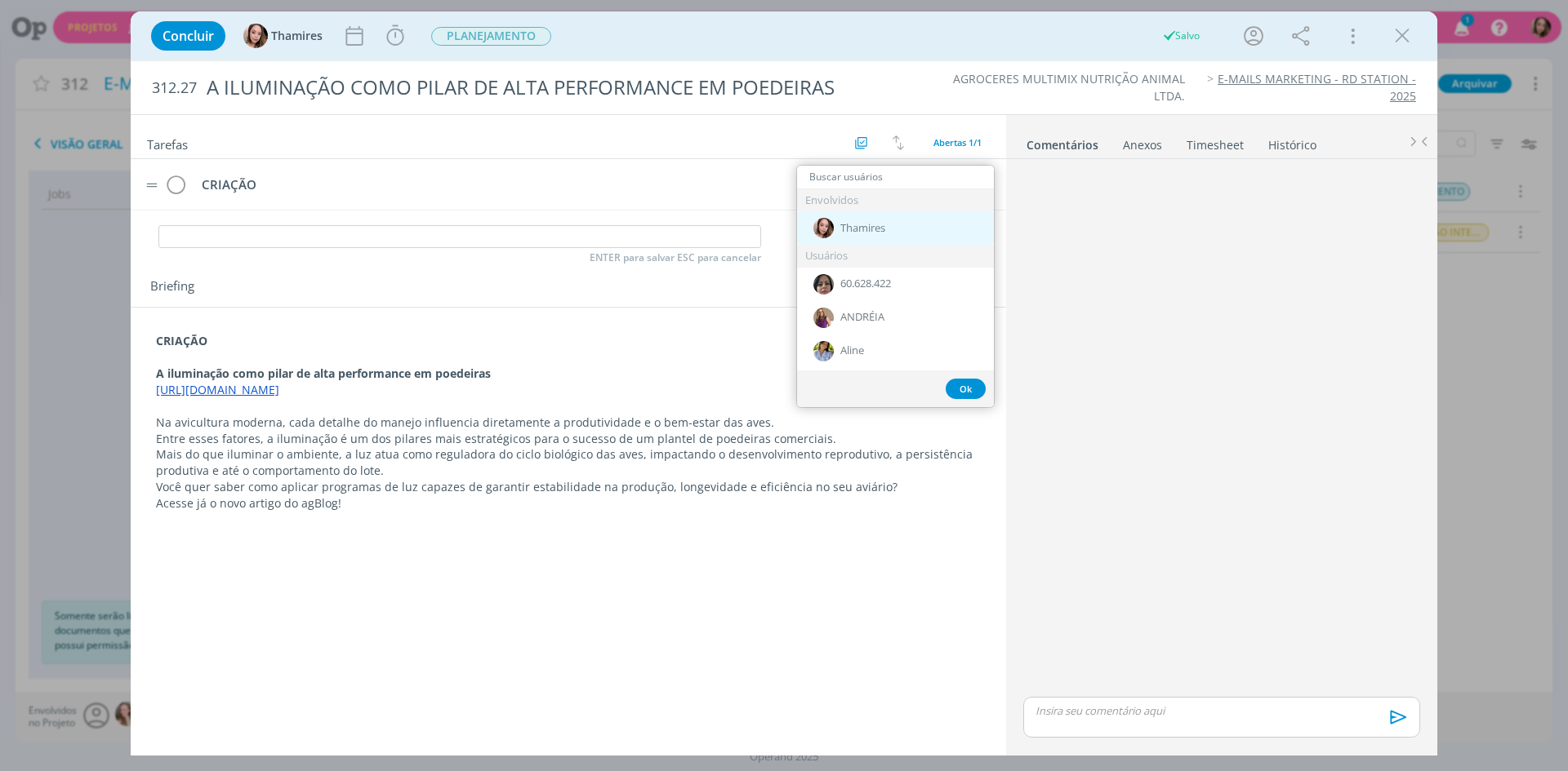
click at [844, 226] on span "Thamires" at bounding box center [862, 228] width 45 height 13
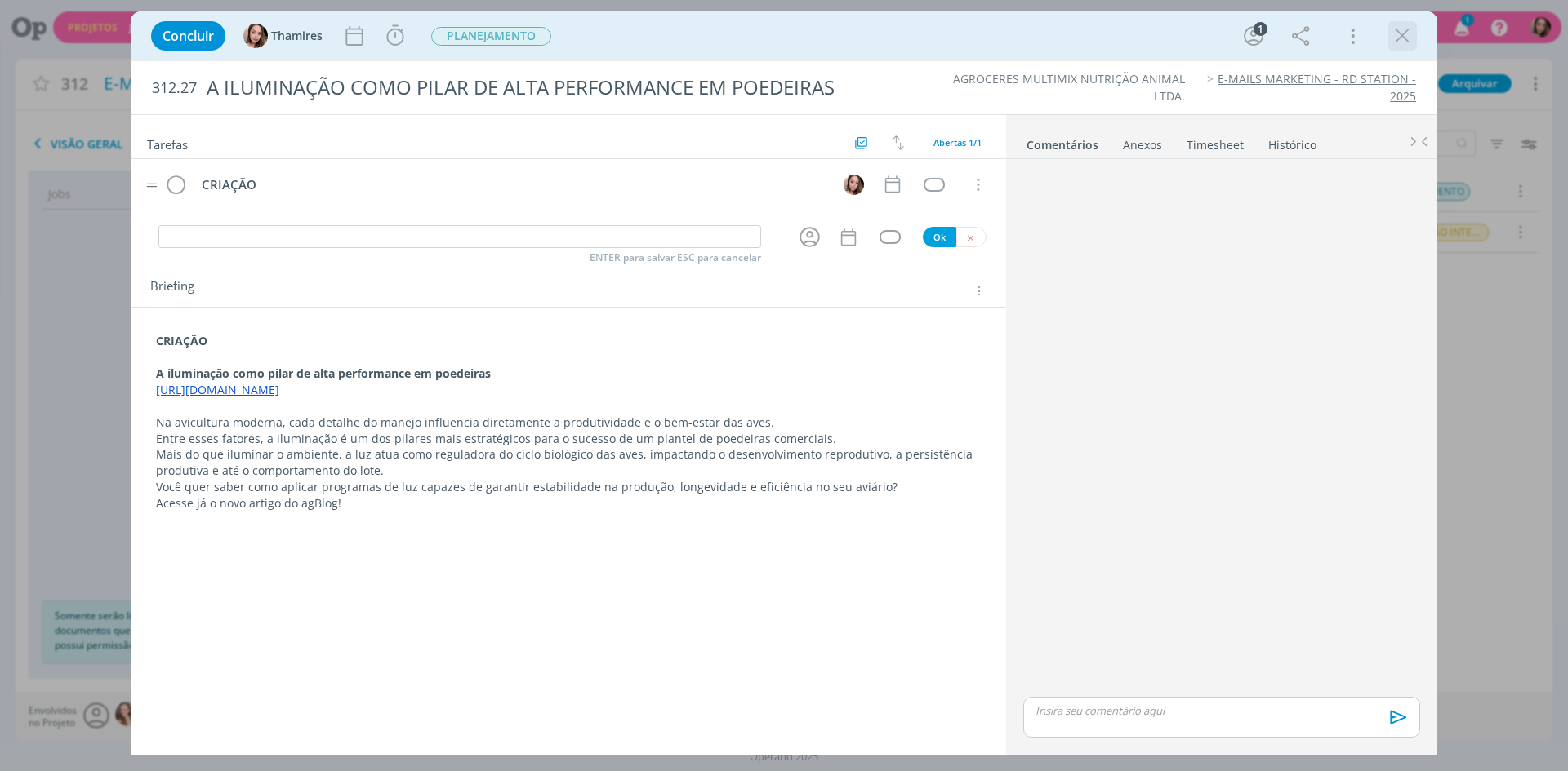
click at [1410, 45] on icon "dialog" at bounding box center [1401, 36] width 25 height 25
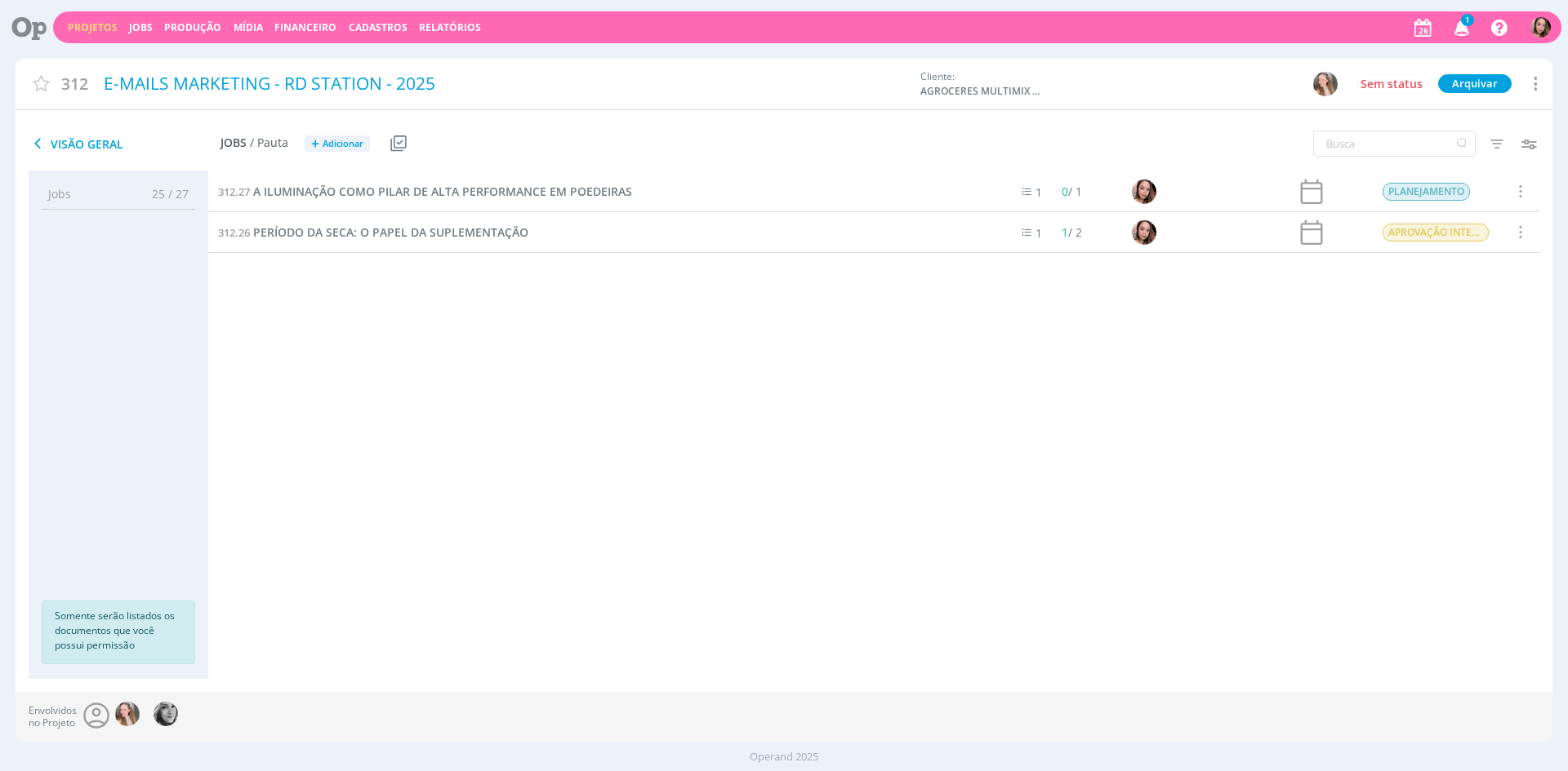
click at [99, 36] on div "Projetos Jobs Produção [GEOGRAPHIC_DATA] Financeiro Cadastros Relatórios 1 Noti…" at bounding box center [807, 27] width 1508 height 32
click at [103, 31] on link "Projetos" at bounding box center [92, 26] width 50 height 14
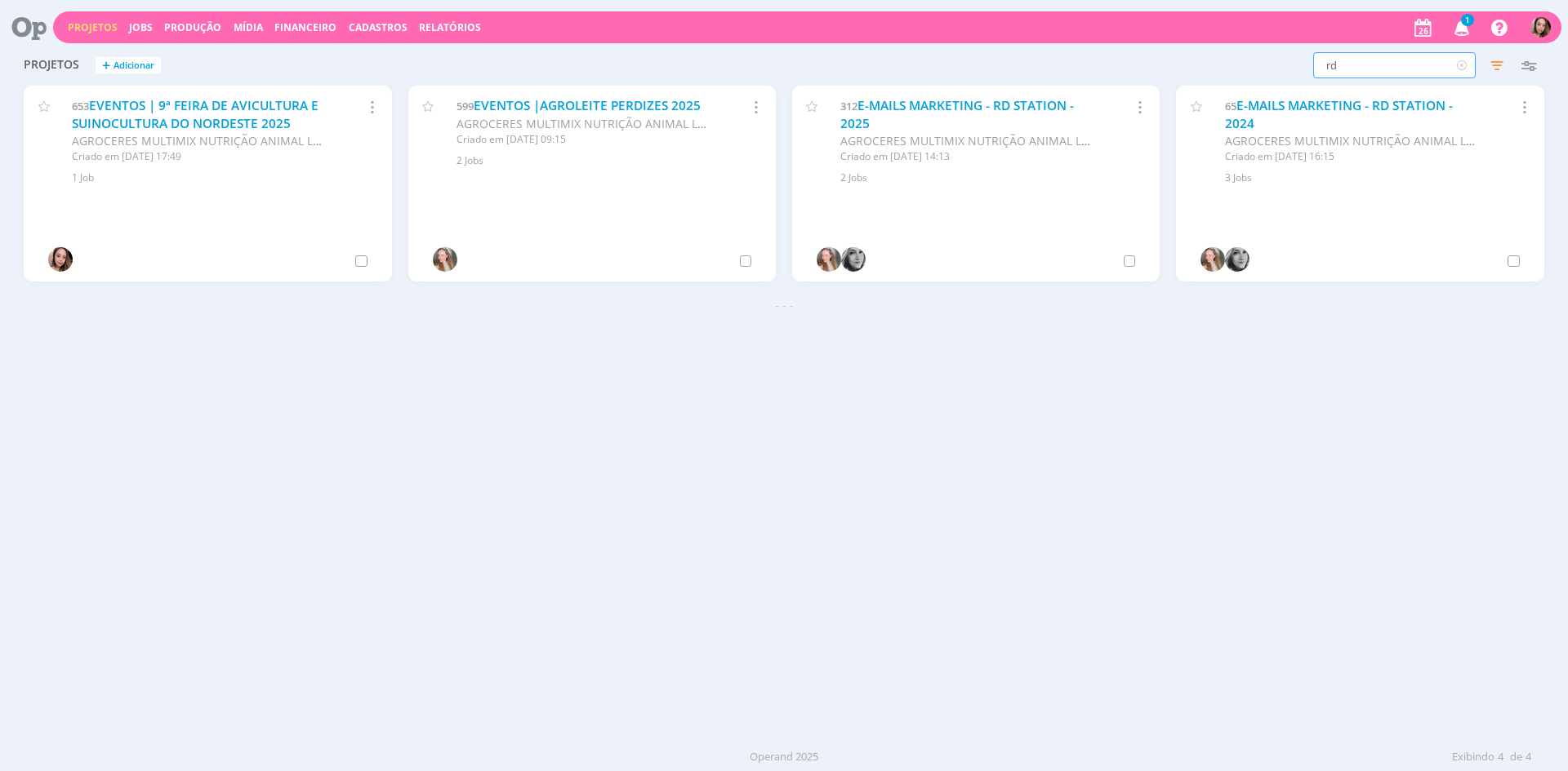
click at [1395, 66] on input "rd" at bounding box center [1394, 65] width 162 height 26
type input "AGCAST"
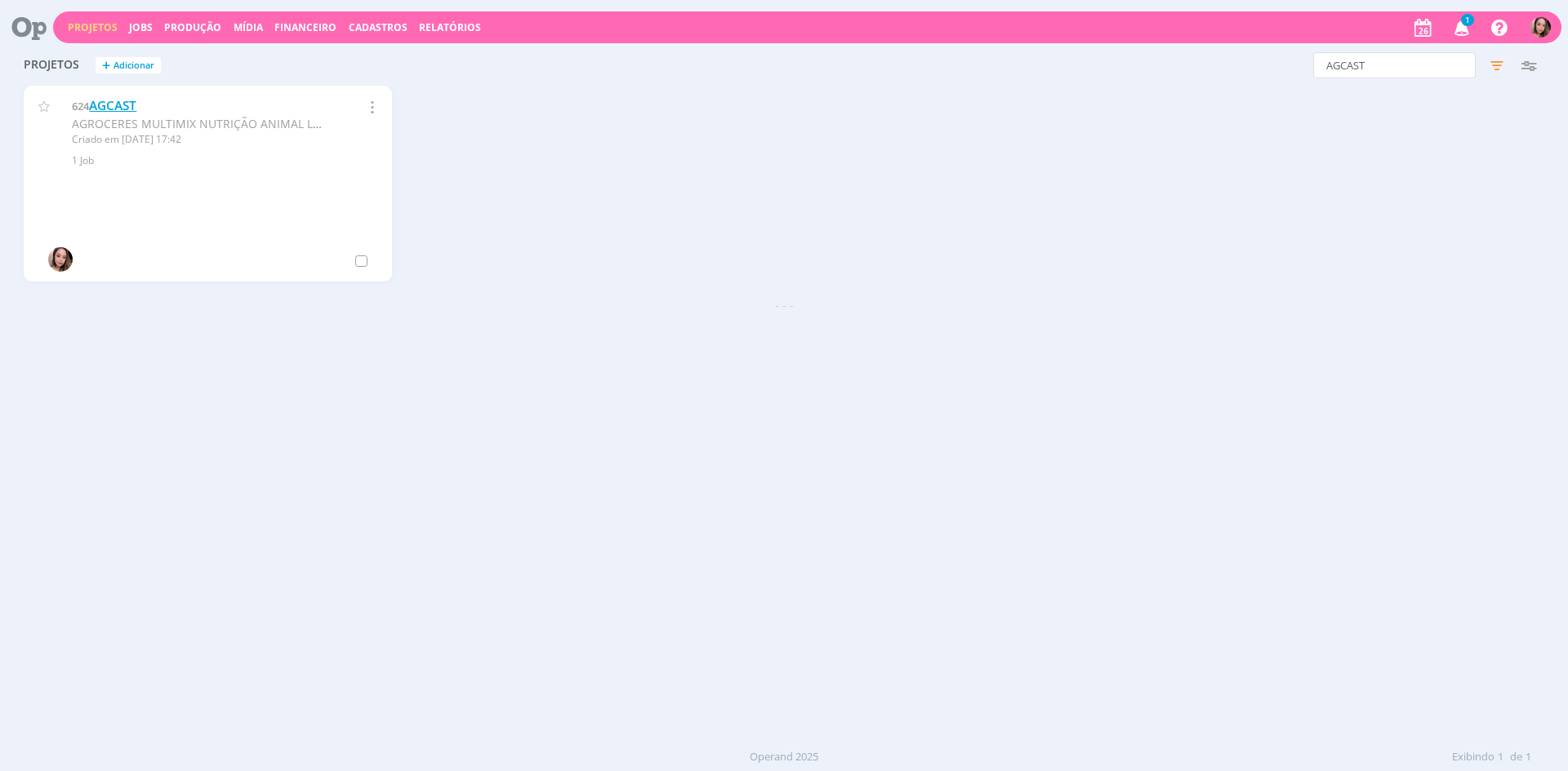
click at [131, 105] on link "AGCAST" at bounding box center [113, 106] width 47 height 17
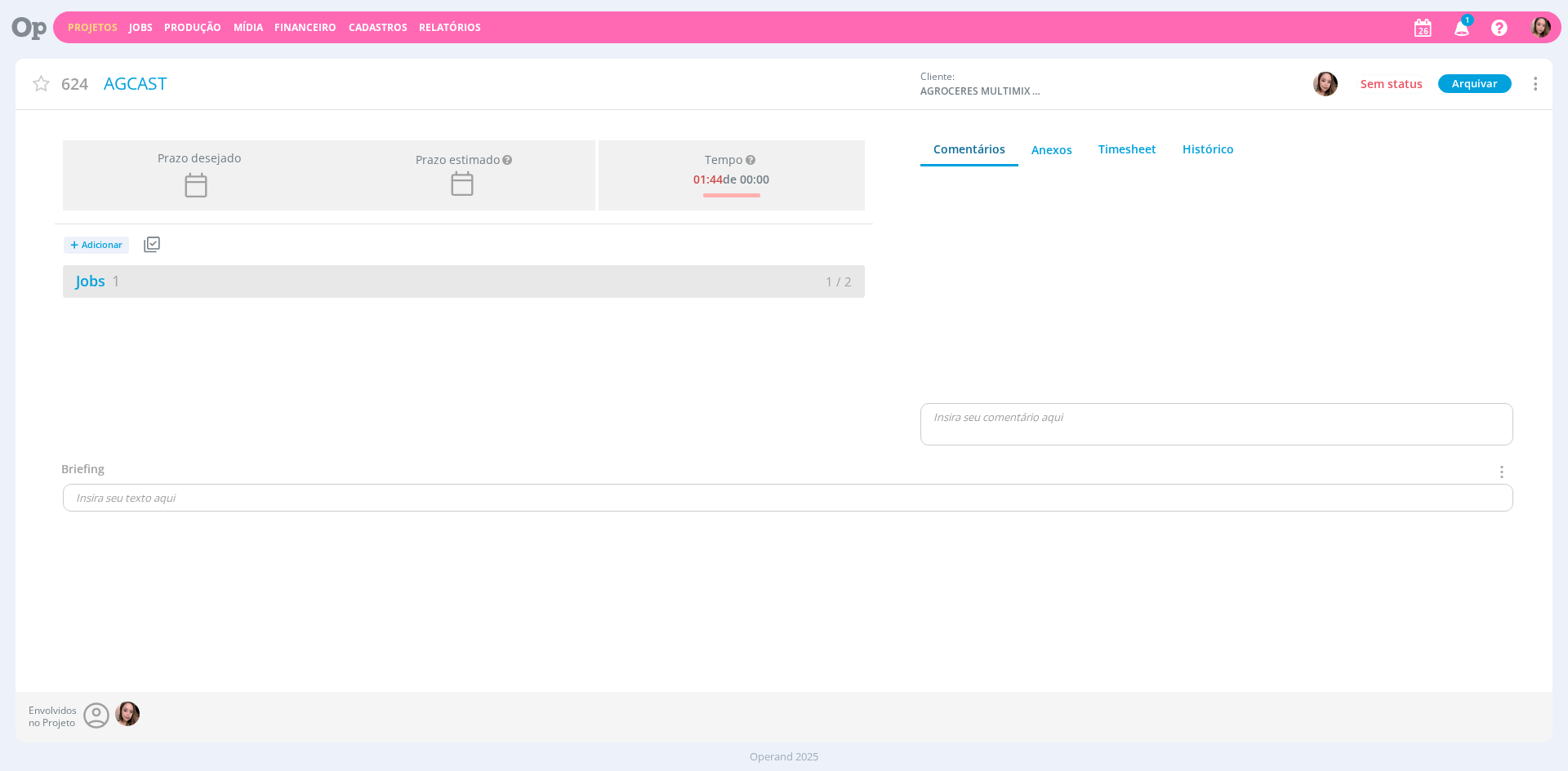
click at [194, 268] on div "Jobs 1 1 / 2" at bounding box center [463, 281] width 802 height 33
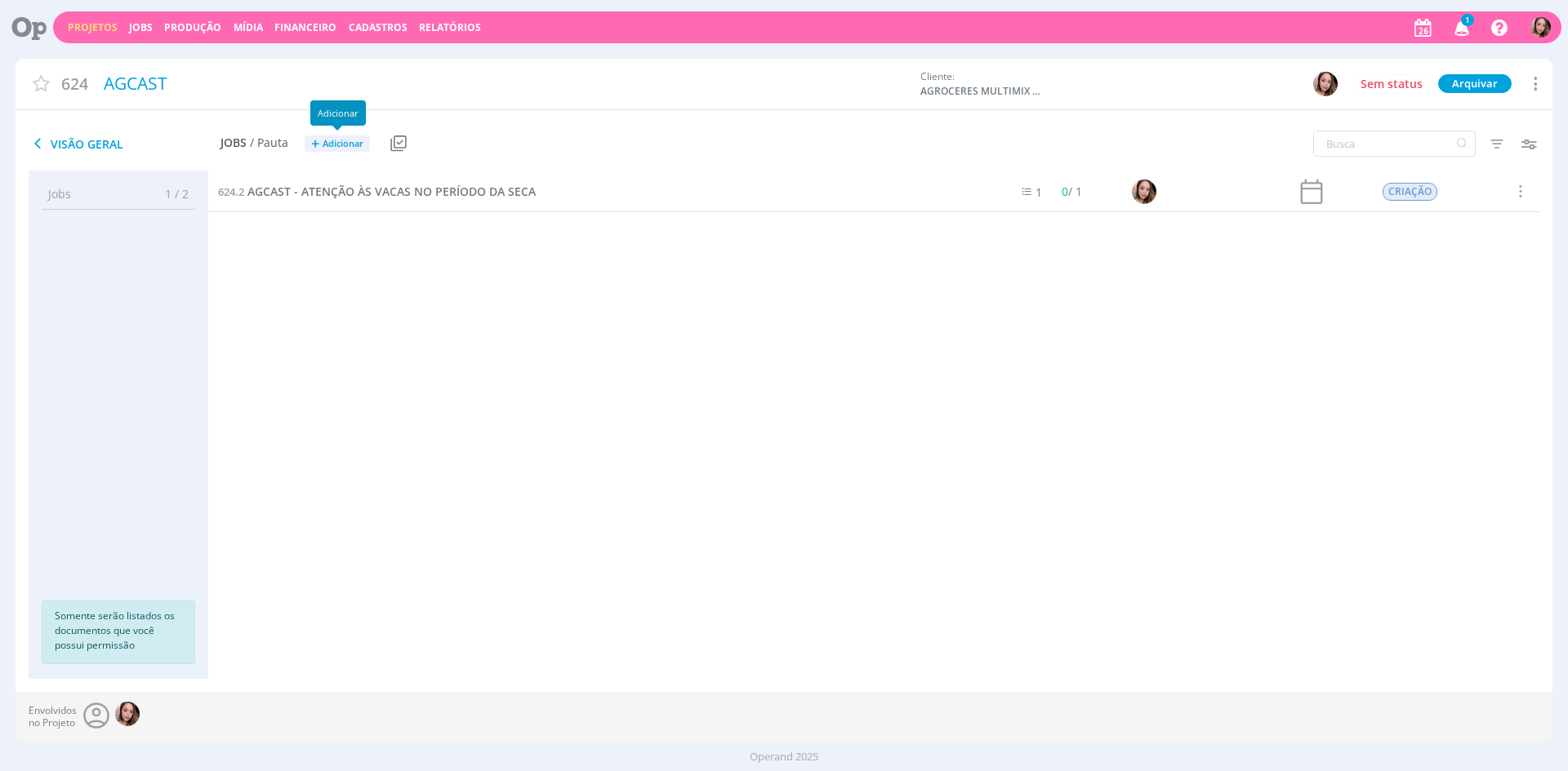
click at [328, 147] on span "Adicionar" at bounding box center [342, 144] width 41 height 11
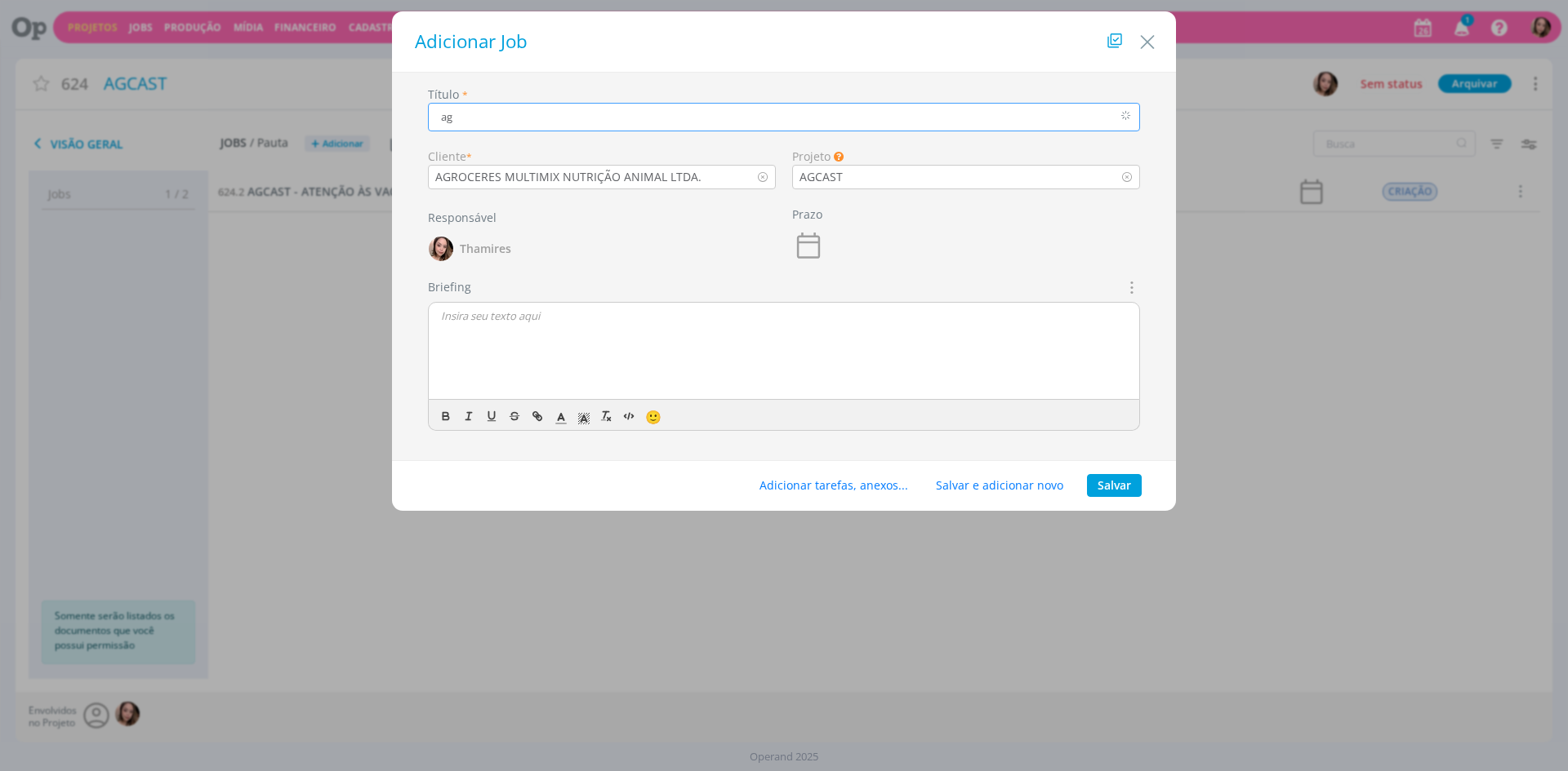
type input "a"
paste input "Como recuperar escore de condição corporal das vacas?"
click at [494, 114] on input "AG CAST - Como recuperar escore de condição corporal das vacas?" at bounding box center [784, 117] width 712 height 28
type input "AG CAST - COMO RECUPERAR ESCORE DE CONDIÇÃO CORPORAL DAS VACAS?"
click at [547, 312] on p "dialog" at bounding box center [783, 316] width 686 height 15
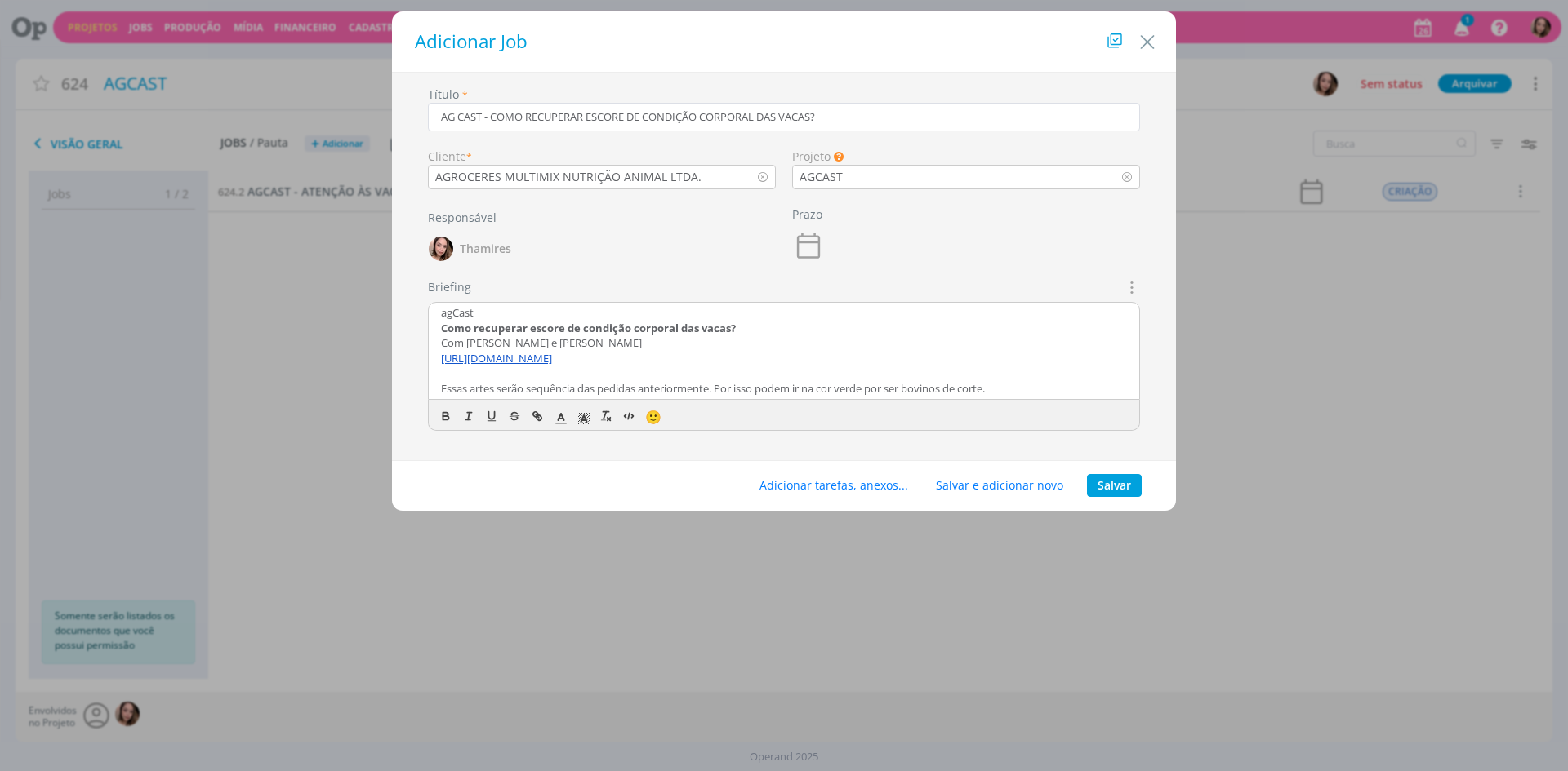
scroll to position [64, 0]
click at [792, 486] on button "Adicionar tarefas, anexos..." at bounding box center [833, 485] width 170 height 23
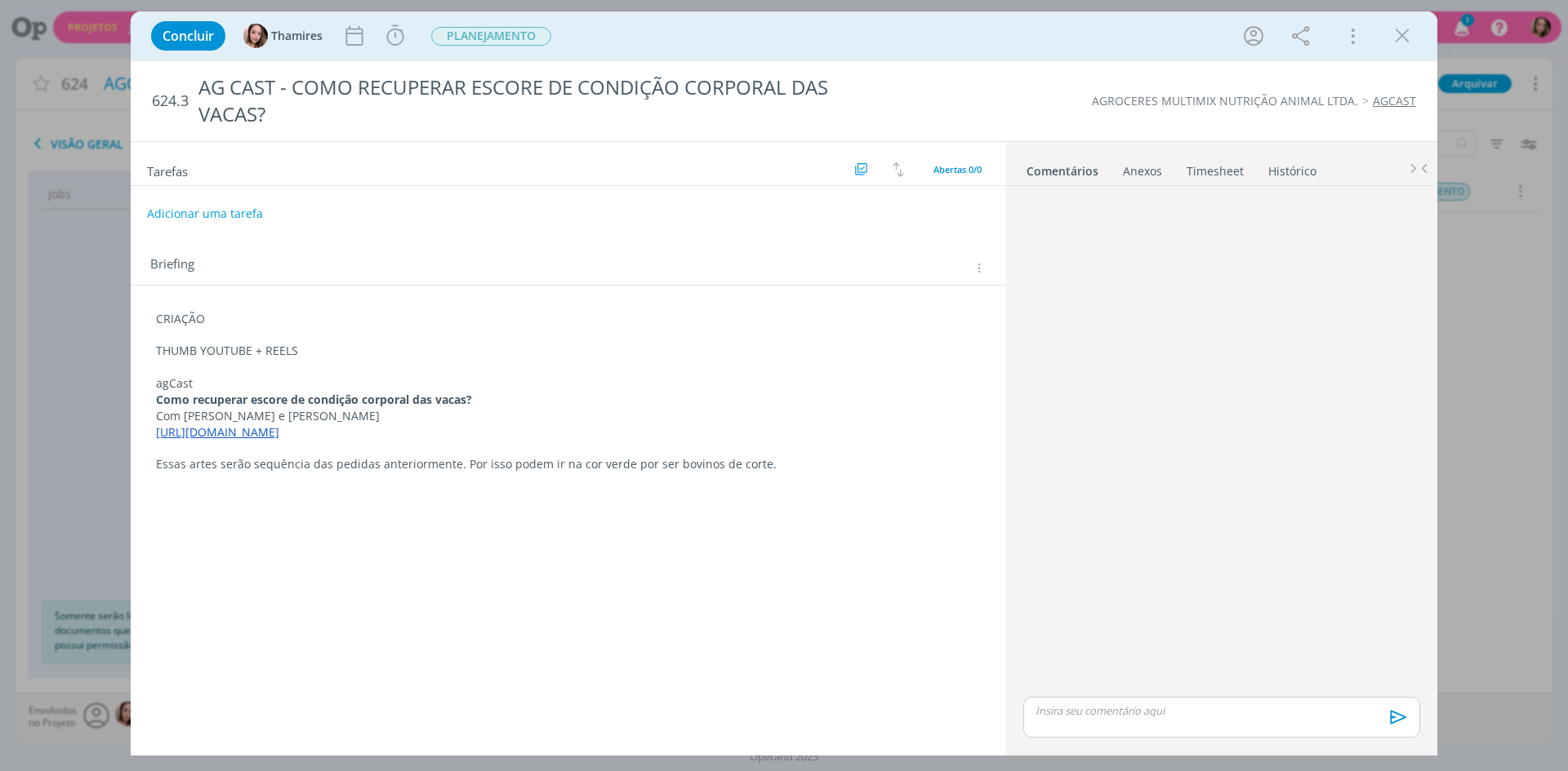
click at [1140, 168] on div "Anexos 0" at bounding box center [1142, 171] width 39 height 16
click at [1218, 223] on label "Arraste seus arquivos ou procure em seu computador" at bounding box center [1221, 219] width 291 height 21
click at [1218, 204] on input "Arraste seus arquivos ou procure em seu computador" at bounding box center [1221, 201] width 410 height 5
type input "C:\fakepath\IMG_8433.JPG"
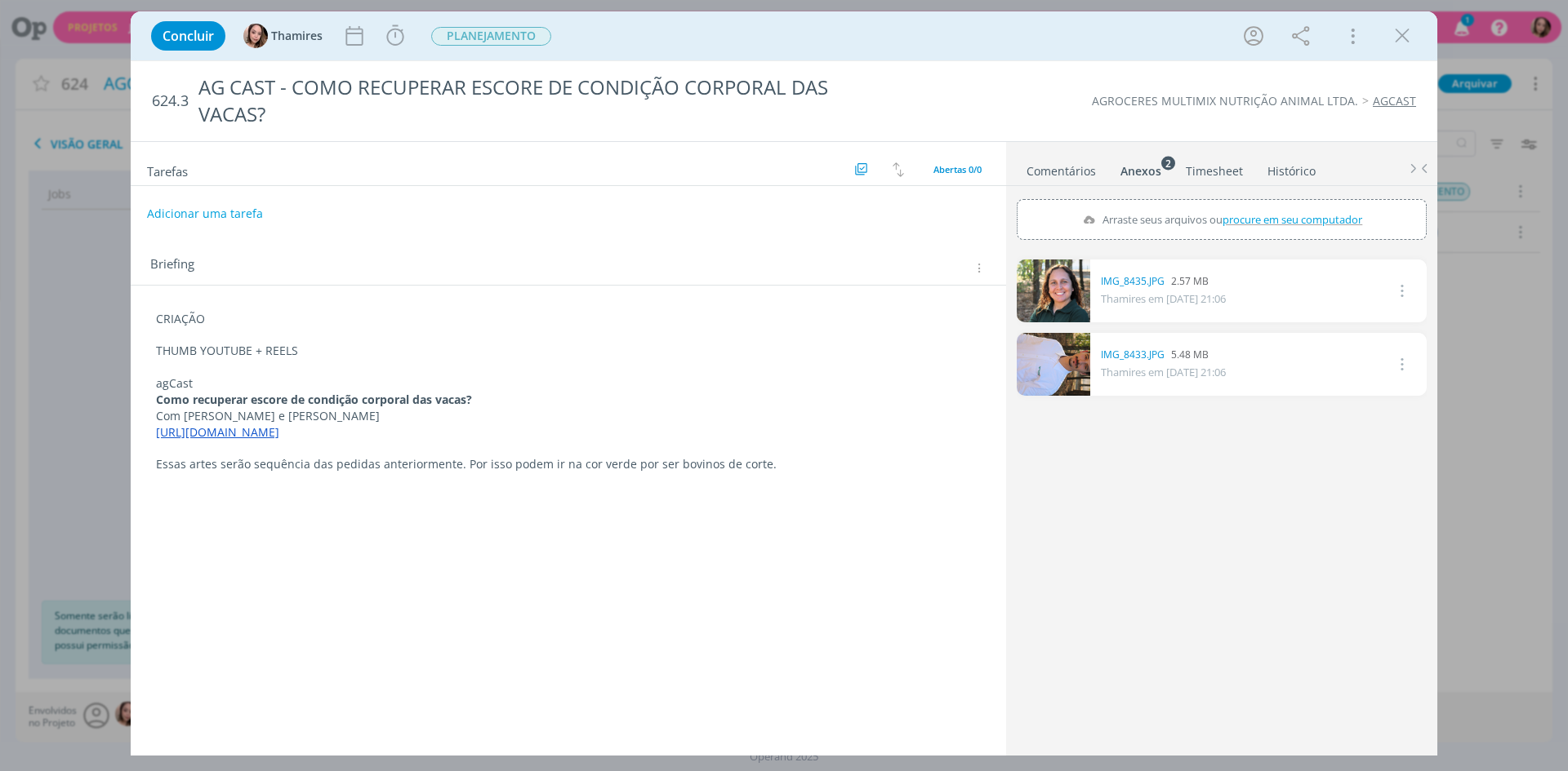
click at [178, 328] on p "dialog" at bounding box center [568, 335] width 825 height 16
click at [178, 328] on p "CRIAÇÃO" at bounding box center [568, 320] width 825 height 16
click at [159, 496] on icon "dialog" at bounding box center [161, 497] width 5 height 4
click at [247, 369] on p "dialog" at bounding box center [568, 368] width 823 height 16
click at [460, 36] on span "PLANEJAMENTO" at bounding box center [491, 36] width 120 height 19
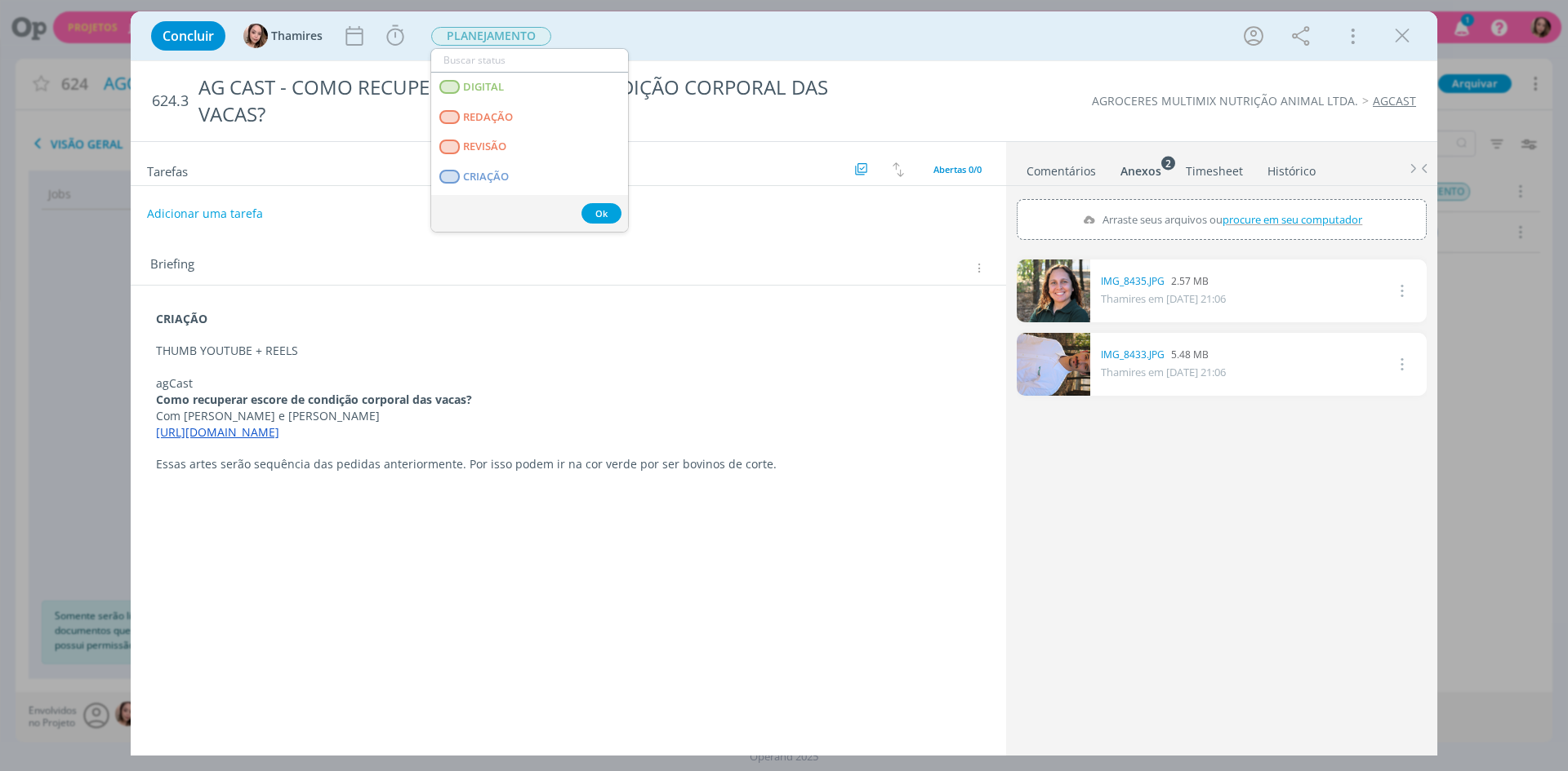
click at [466, 341] on p "dialog" at bounding box center [568, 335] width 825 height 16
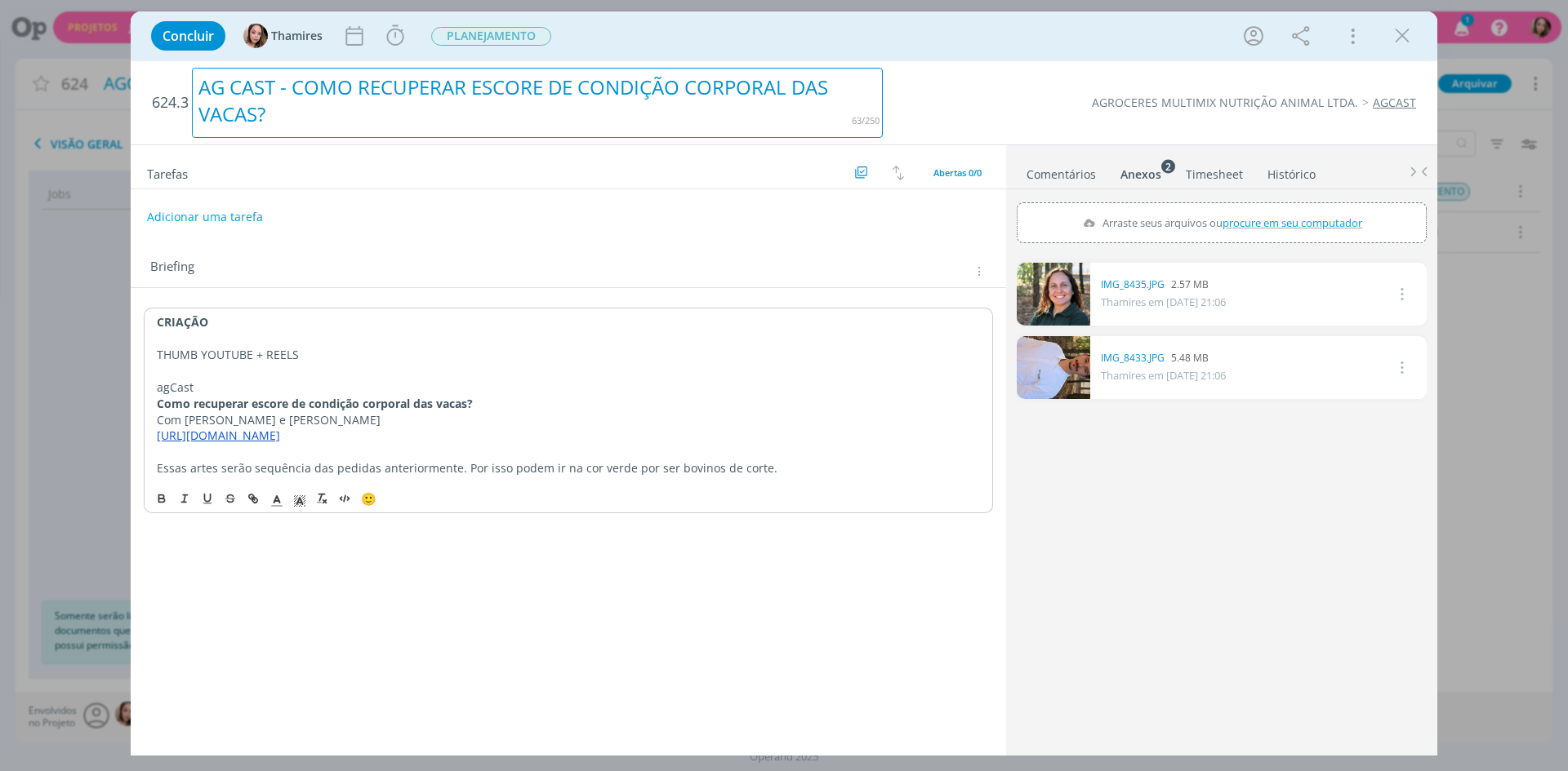
click at [313, 82] on div "AG CAST - COMO RECUPERAR ESCORE DE CONDIÇÃO CORPORAL DAS VACAS?" at bounding box center [537, 102] width 691 height 70
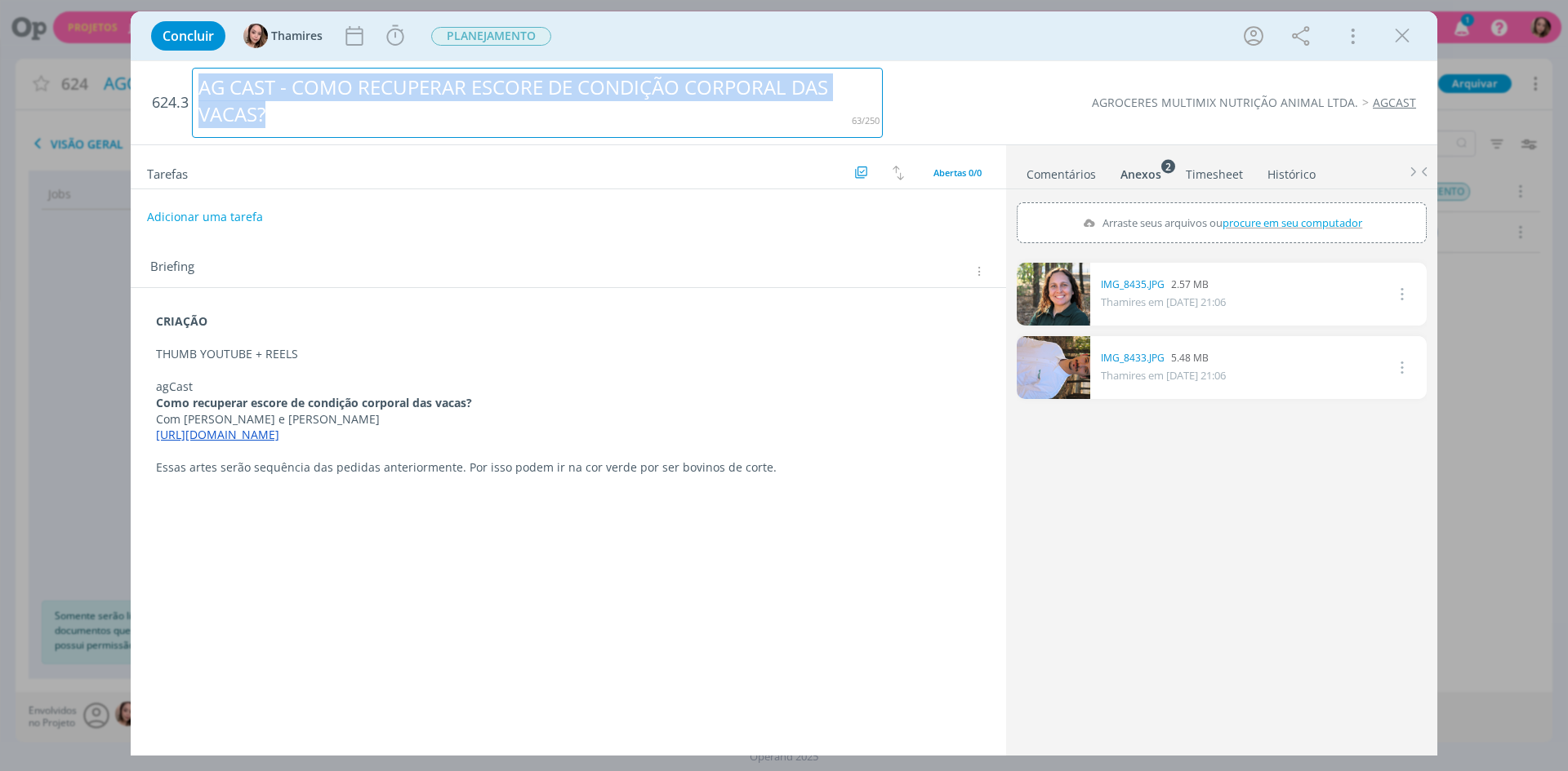
click at [313, 82] on div "AG CAST - COMO RECUPERAR ESCORE DE CONDIÇÃO CORPORAL DAS VACAS?" at bounding box center [537, 102] width 691 height 70
copy div "AG CAST - COMO RECUPERAR ESCORE DE CONDIÇÃO CORPORAL DAS VACAS?"
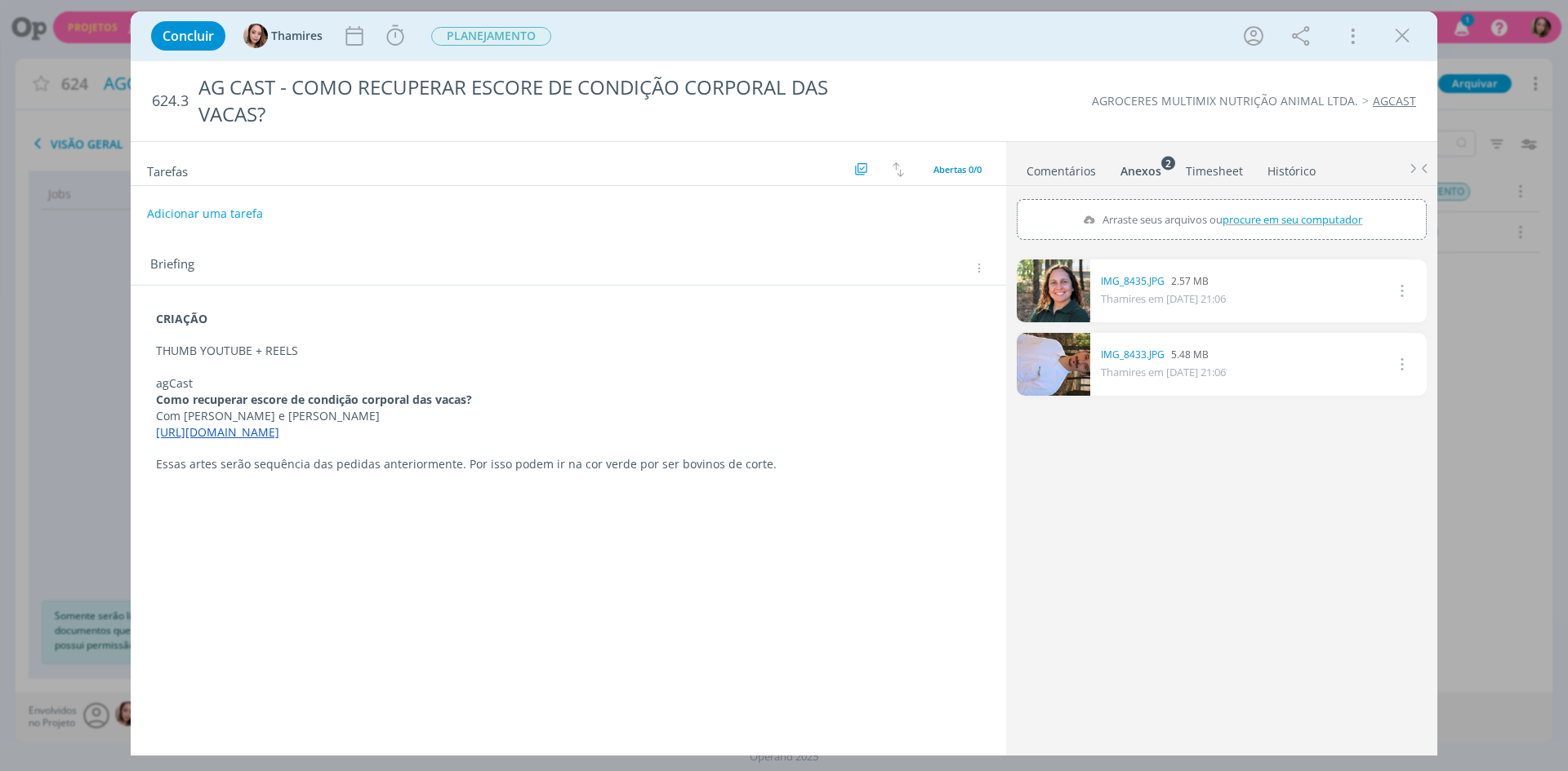
click at [343, 275] on div "Briefing Briefings Predefinidos Versões do Briefing Ver Briefing do Projeto" at bounding box center [570, 268] width 840 height 21
click at [249, 207] on button "Adicionar uma tarefa" at bounding box center [204, 213] width 116 height 27
click at [249, 207] on input "dialog" at bounding box center [460, 211] width 603 height 23
type input "c"
type input "CRIAÇÃO"
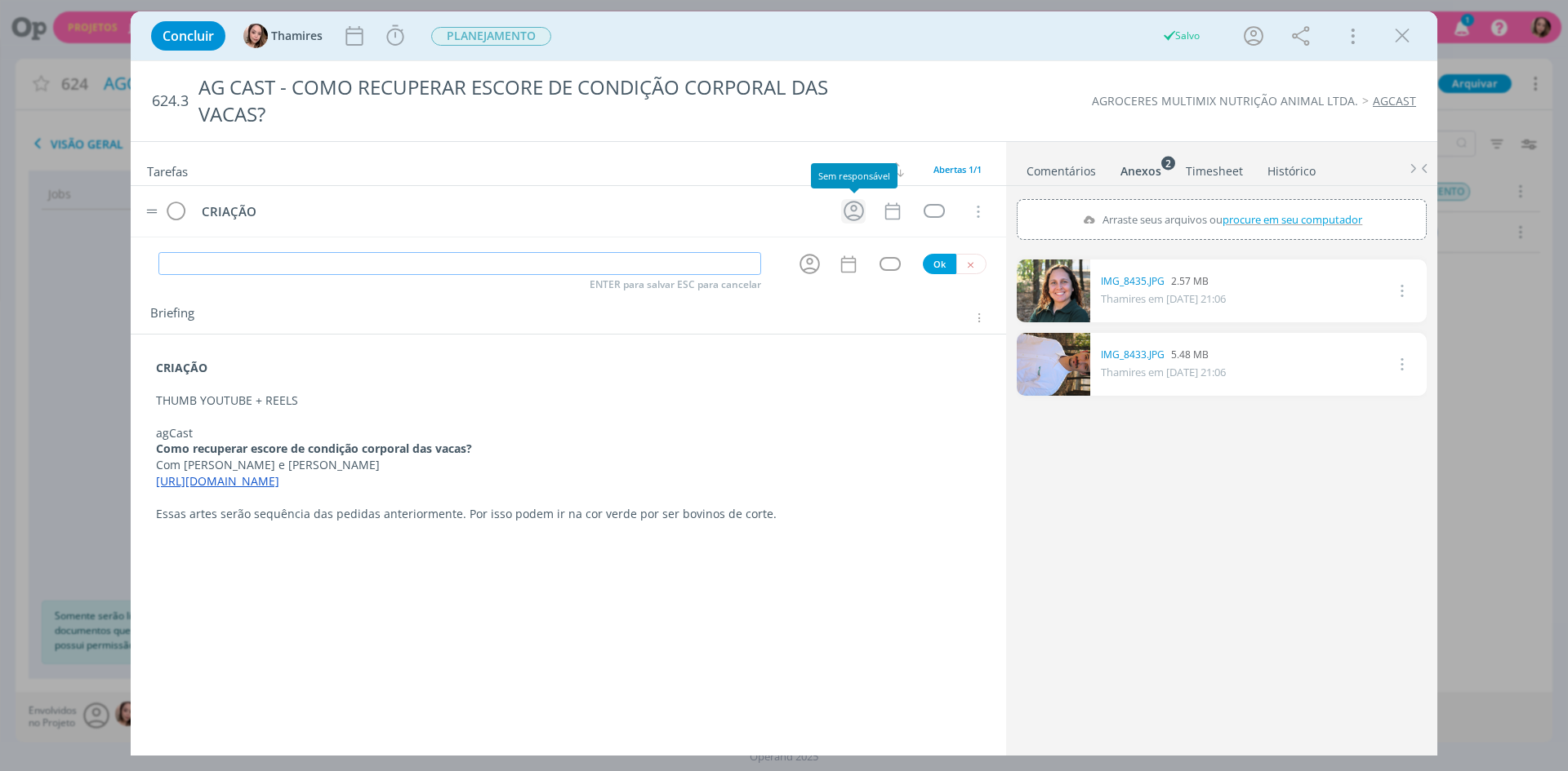
click at [850, 215] on icon "dialog" at bounding box center [854, 211] width 25 height 25
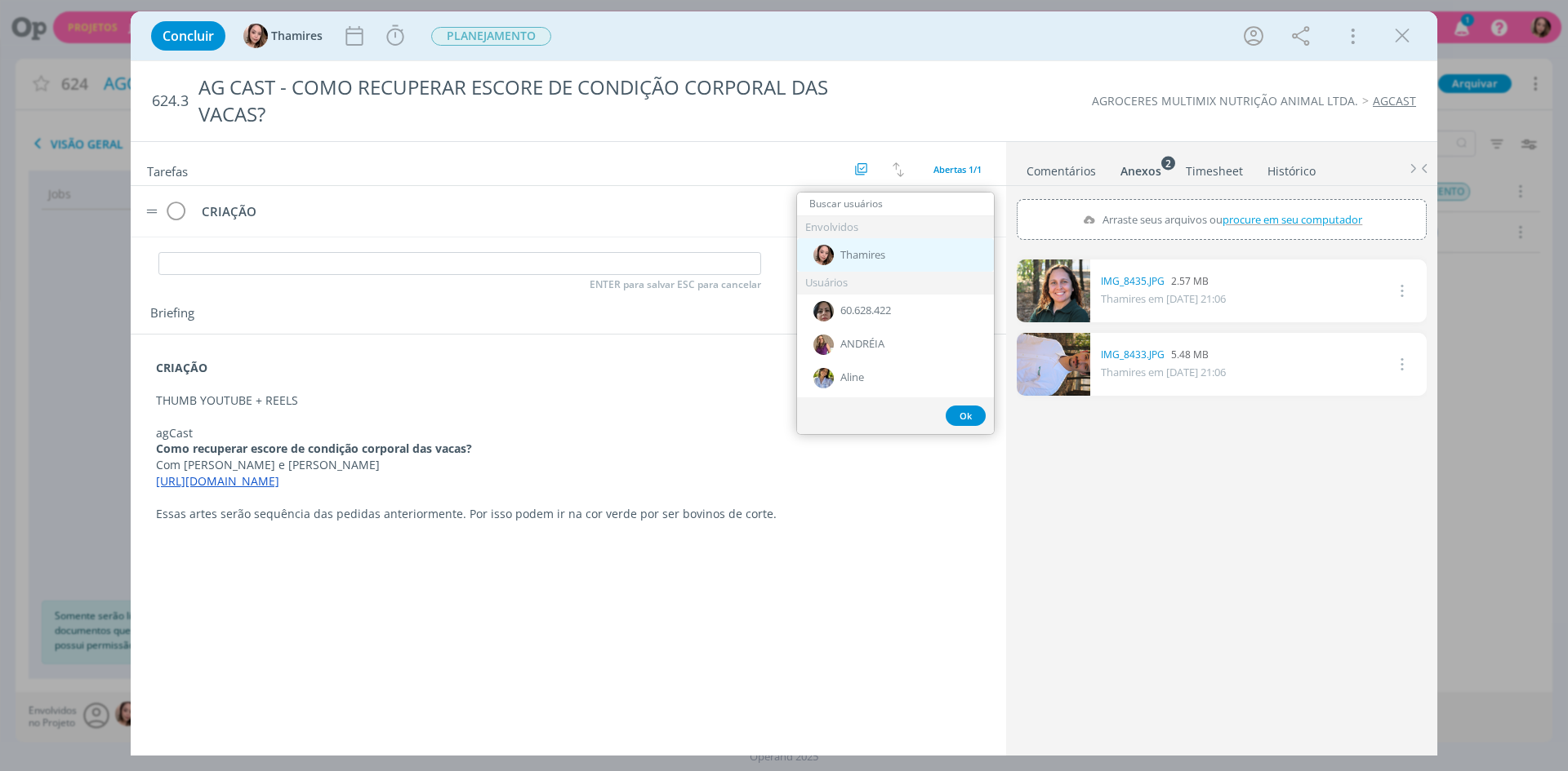
click at [845, 247] on div "Thamires" at bounding box center [895, 255] width 197 height 34
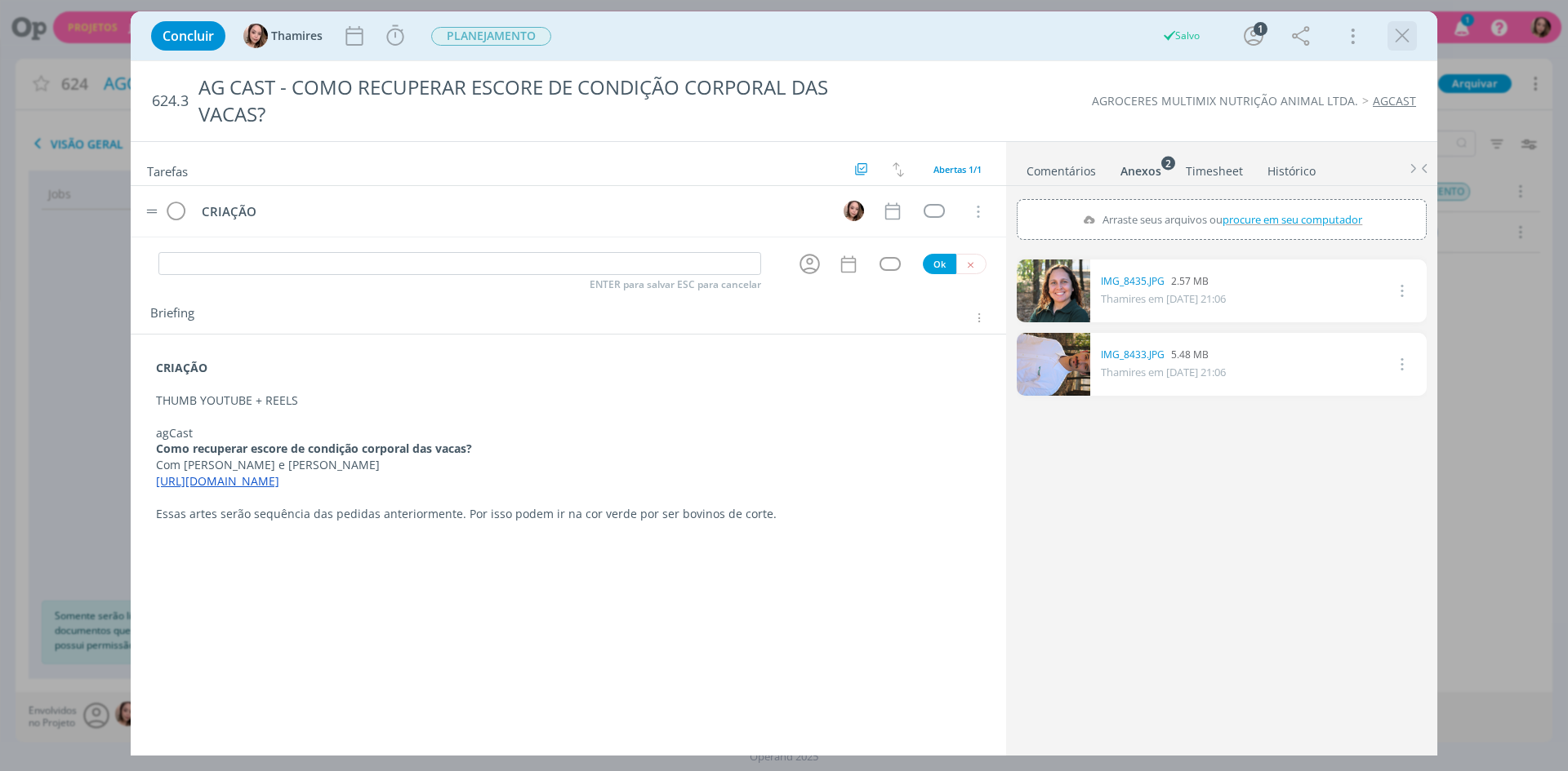
click at [1402, 27] on icon "dialog" at bounding box center [1401, 36] width 25 height 25
